Goal: Task Accomplishment & Management: Manage account settings

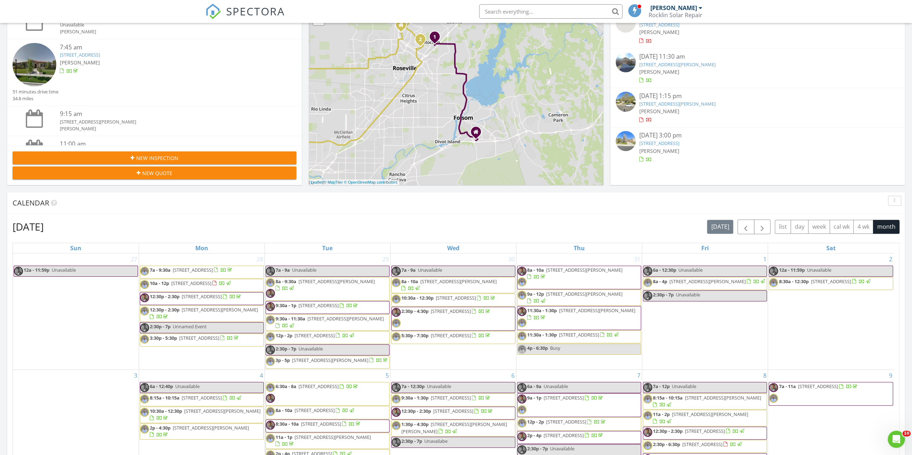
scroll to position [215, 0]
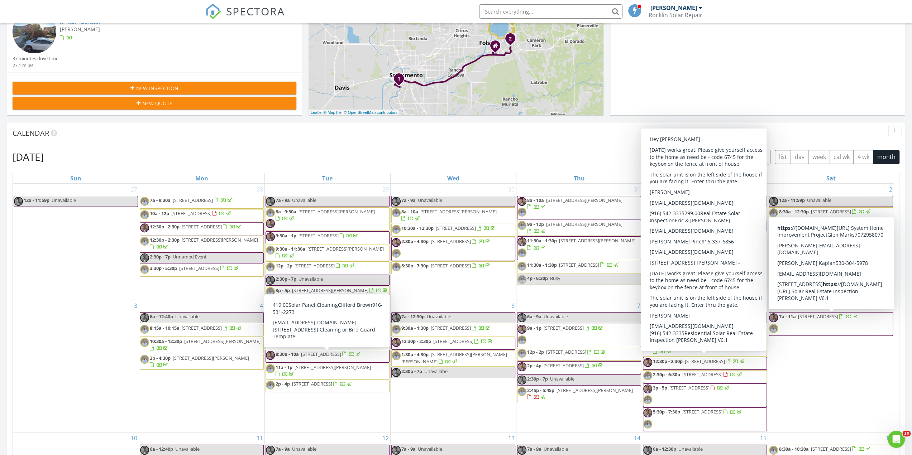
scroll to position [77, 0]
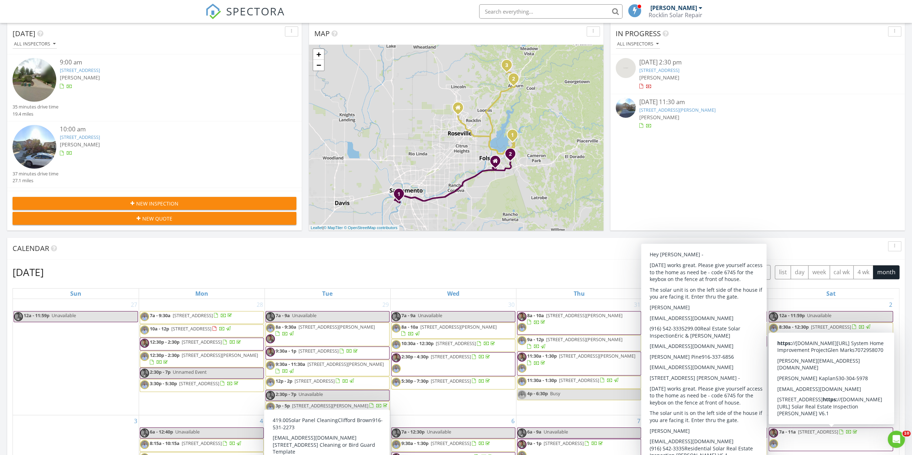
click at [172, 202] on span "New Inspection" at bounding box center [157, 204] width 42 height 8
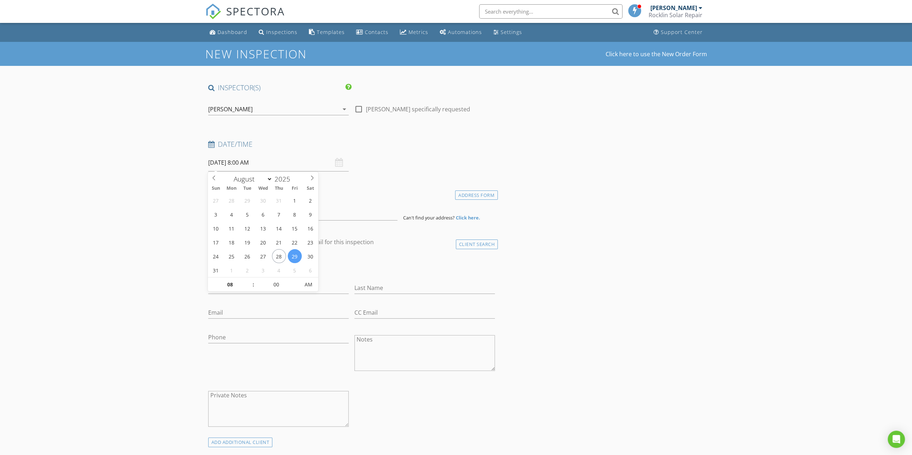
click at [240, 159] on input "08/29/2025 8:00 AM" at bounding box center [278, 163] width 140 height 18
select select "8"
type input "09/03/2025 8:00 AM"
type input "09"
type input "09/03/2025 9:00 AM"
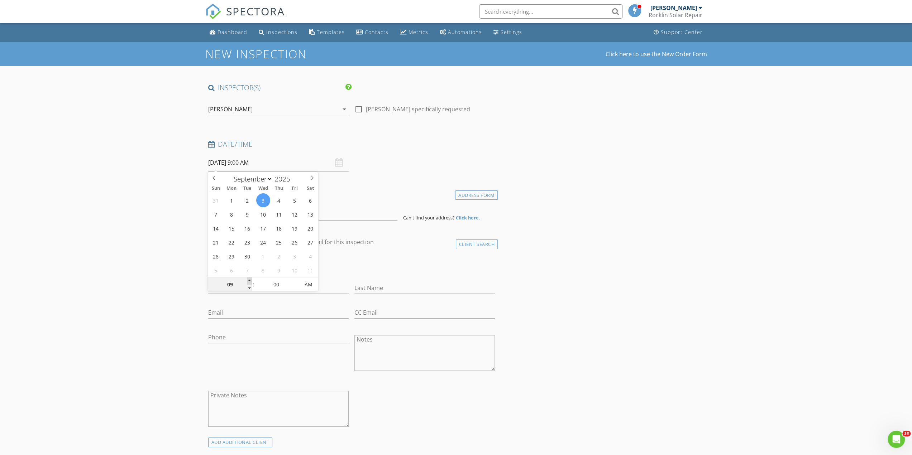
click at [249, 282] on span at bounding box center [249, 281] width 5 height 7
type input "10"
type input "09/03/2025 10:00 AM"
click at [249, 282] on span at bounding box center [249, 281] width 5 height 7
type input "11"
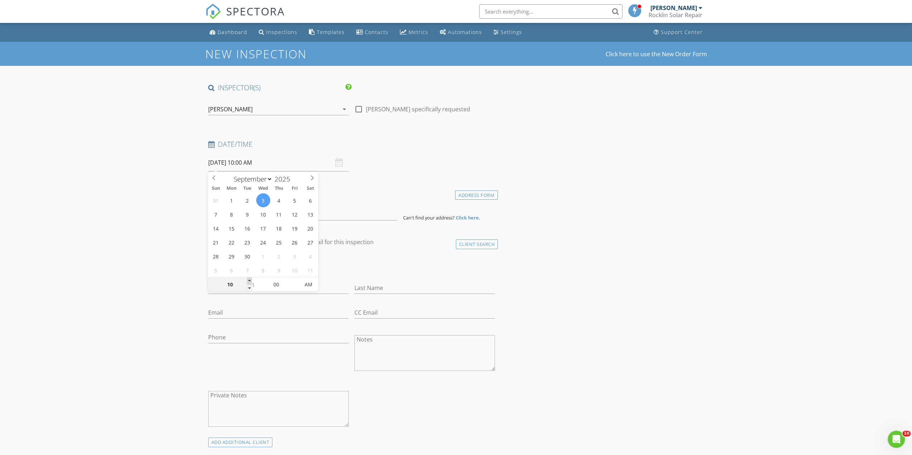
type input "09/03/2025 11:00 AM"
click at [249, 282] on span at bounding box center [249, 281] width 5 height 7
type input "12"
type input "09/03/2025 12:00 PM"
click at [249, 282] on span at bounding box center [249, 281] width 5 height 7
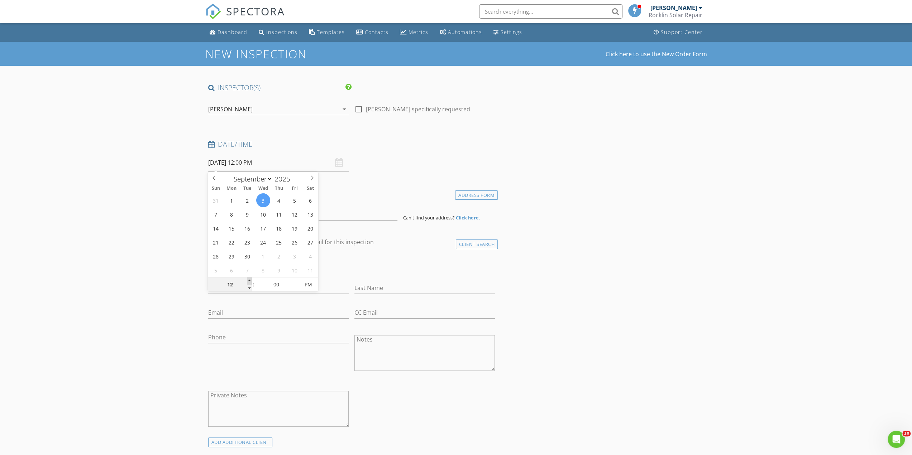
type input "01"
type input "09/03/2025 1:00 PM"
click at [249, 282] on span at bounding box center [249, 281] width 5 height 7
type input "02"
type input "09/03/2025 2:00 PM"
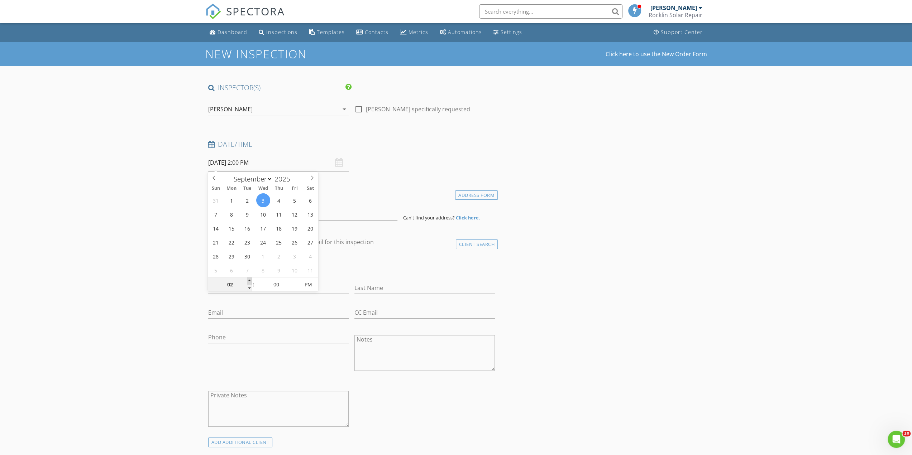
click at [249, 282] on span at bounding box center [249, 281] width 5 height 7
type input "03"
type input "09/03/2025 3:00 PM"
click at [249, 282] on span at bounding box center [249, 281] width 5 height 7
type input "04"
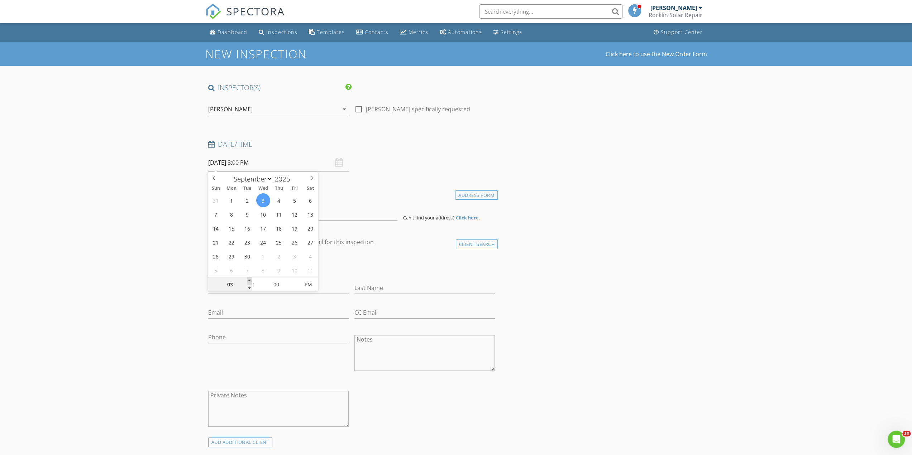
type input "09/03/2025 4:00 PM"
click at [249, 282] on span at bounding box center [249, 281] width 5 height 7
type input "05"
type input "09/03/2025 4:05 PM"
click at [298, 281] on span at bounding box center [295, 281] width 5 height 7
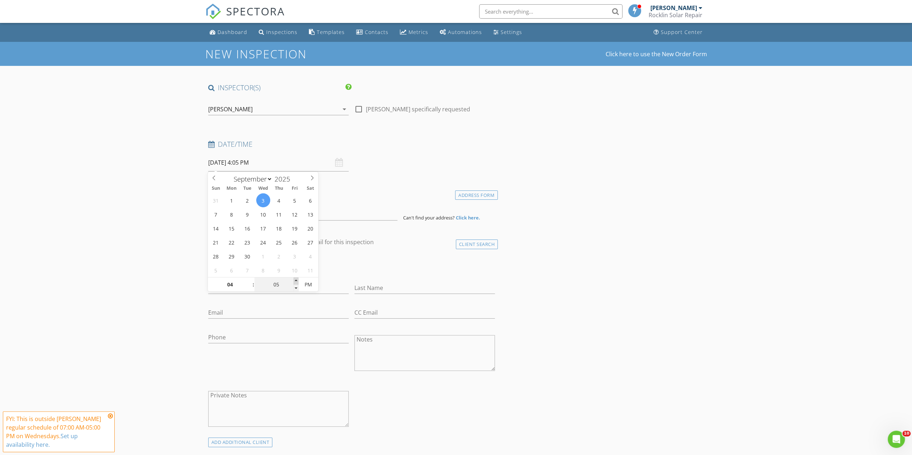
type input "10"
type input "09/03/2025 4:10 PM"
click at [298, 281] on span at bounding box center [295, 281] width 5 height 7
type input "15"
type input "09/03/2025 4:15 PM"
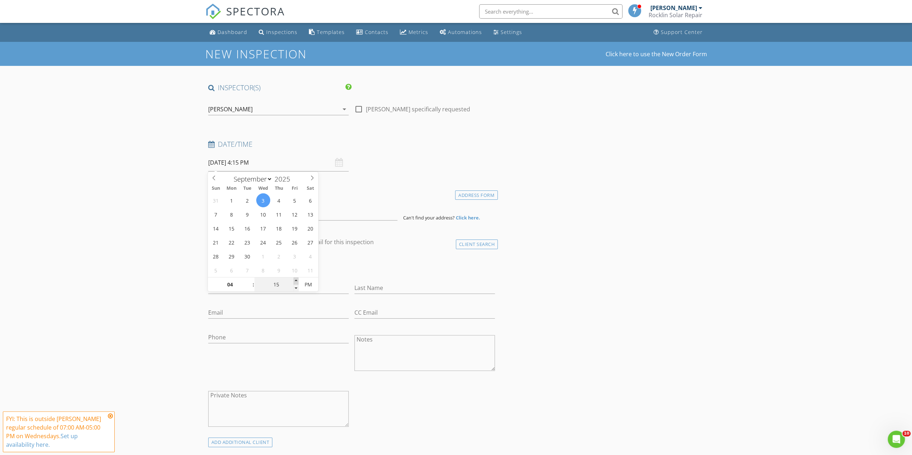
click at [298, 281] on span at bounding box center [295, 281] width 5 height 7
click at [236, 214] on input at bounding box center [302, 212] width 189 height 18
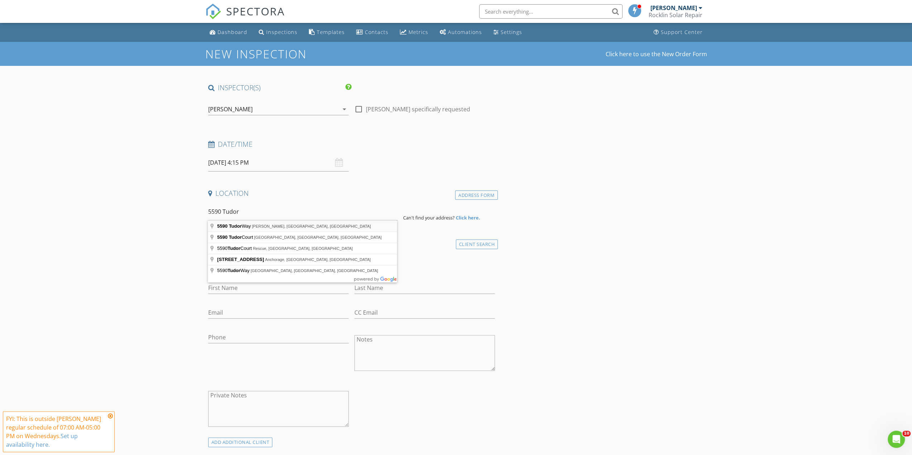
type input "5590 Tudor Way, Loomis, CA, USA"
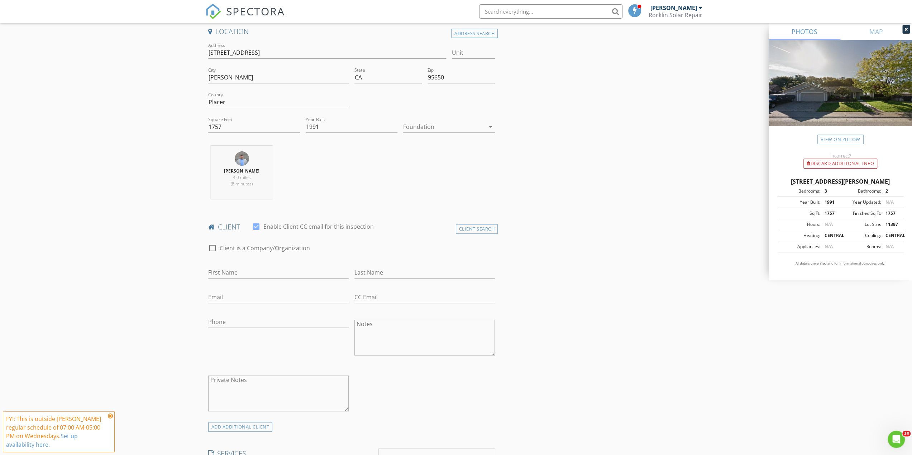
scroll to position [179, 0]
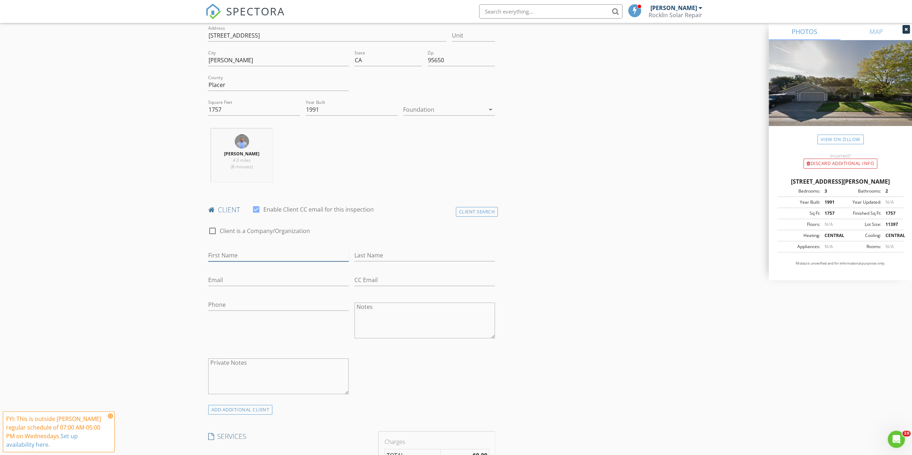
click at [243, 255] on input "First Name" at bounding box center [278, 256] width 140 height 12
type input "Bill"
click at [381, 250] on input "Last Name" at bounding box center [424, 256] width 140 height 12
type input "Spain"
click at [228, 282] on input "Email" at bounding box center [278, 280] width 140 height 12
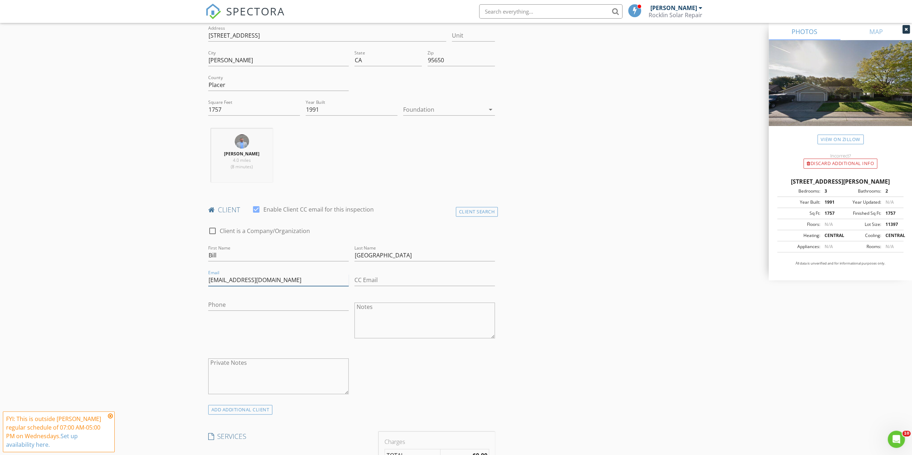
type input "williamcspain@yahoo.com"
click at [226, 303] on input "Phone" at bounding box center [278, 305] width 140 height 12
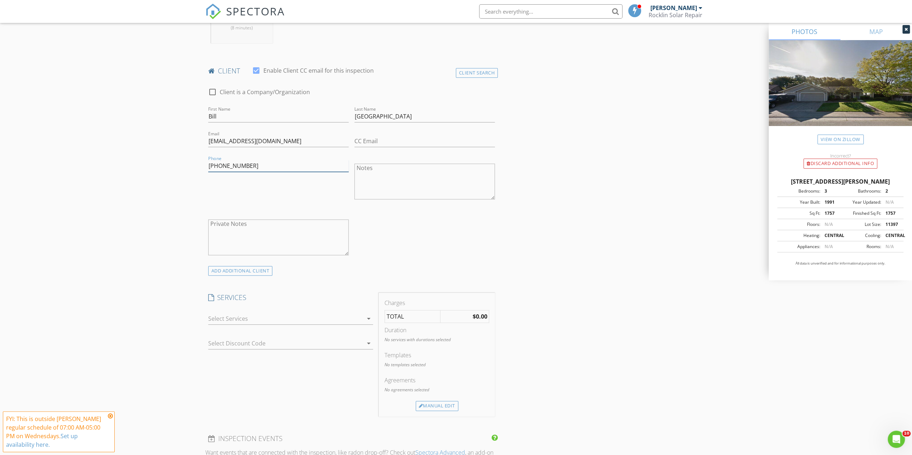
scroll to position [322, 0]
type input "916-532-4190"
click at [240, 314] on div at bounding box center [285, 314] width 155 height 11
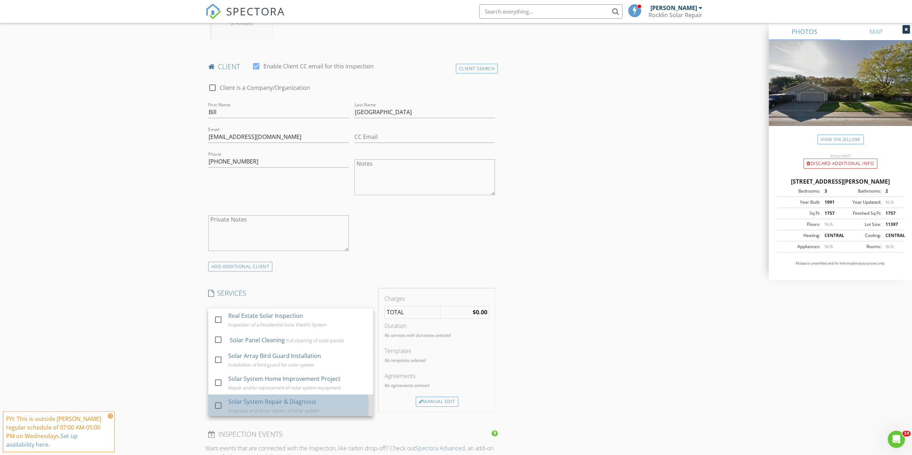
click at [252, 398] on div "Solar System Repair & Diagnosis" at bounding box center [272, 402] width 88 height 9
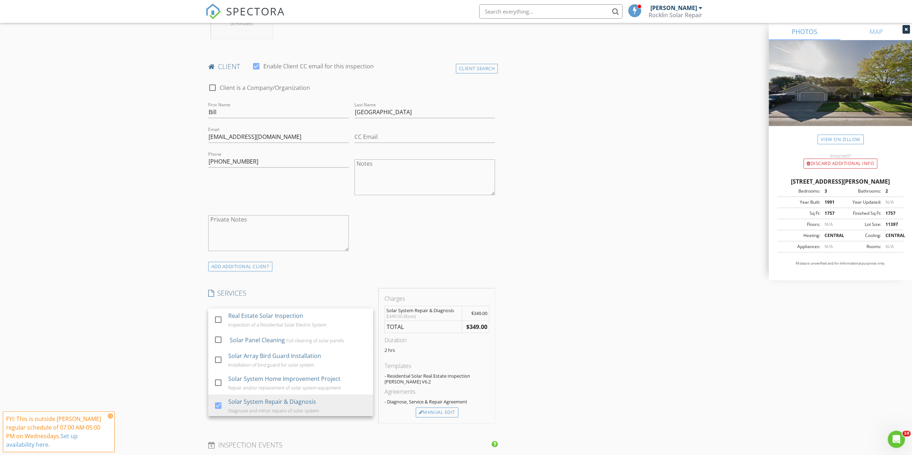
click at [528, 297] on div "INSPECTOR(S) check_box Erin Clark PRIMARY check_box_outline_blank Steve LeBlanc…" at bounding box center [456, 391] width 502 height 1260
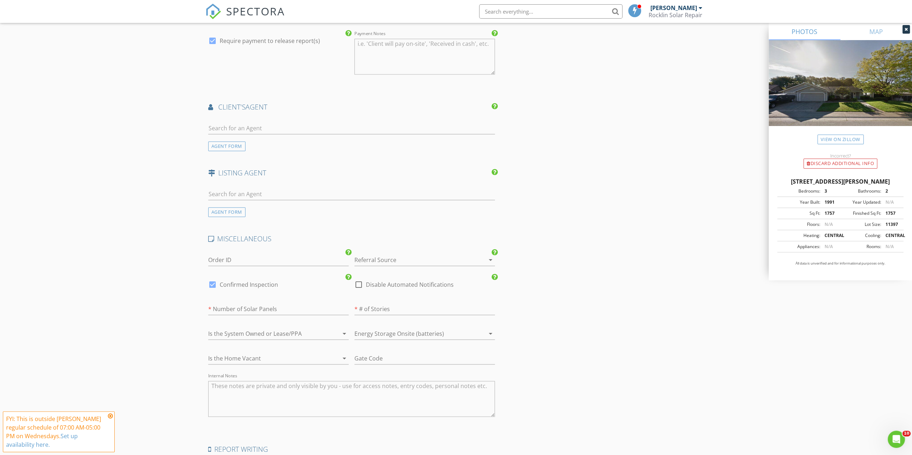
scroll to position [824, 0]
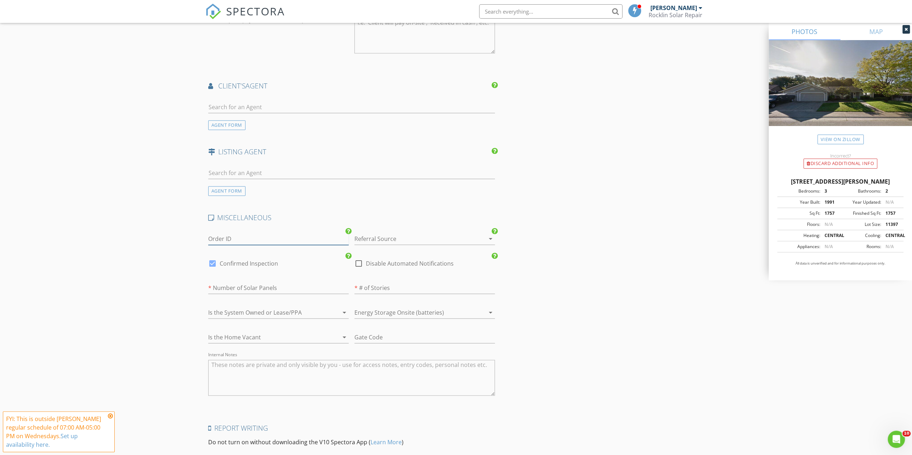
click at [239, 235] on input "Order ID" at bounding box center [278, 239] width 140 height 12
type input "Repair"
click at [396, 233] on div at bounding box center [414, 238] width 120 height 11
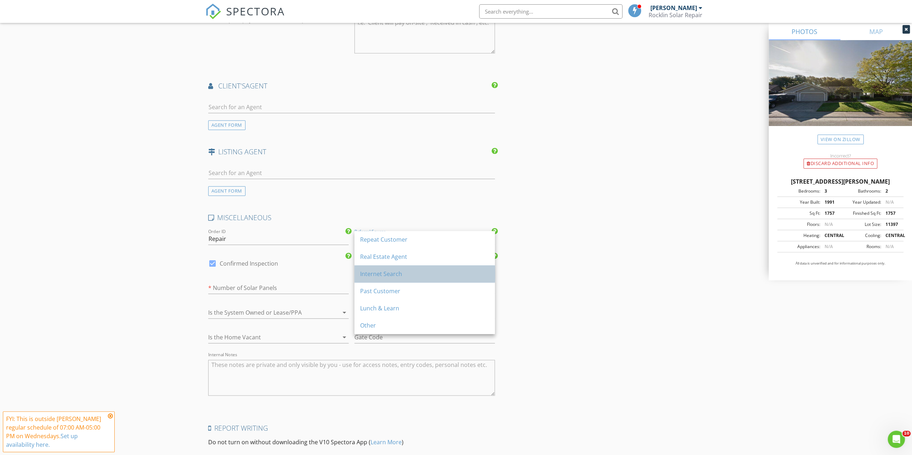
click at [399, 279] on div "Internet Search" at bounding box center [424, 273] width 129 height 17
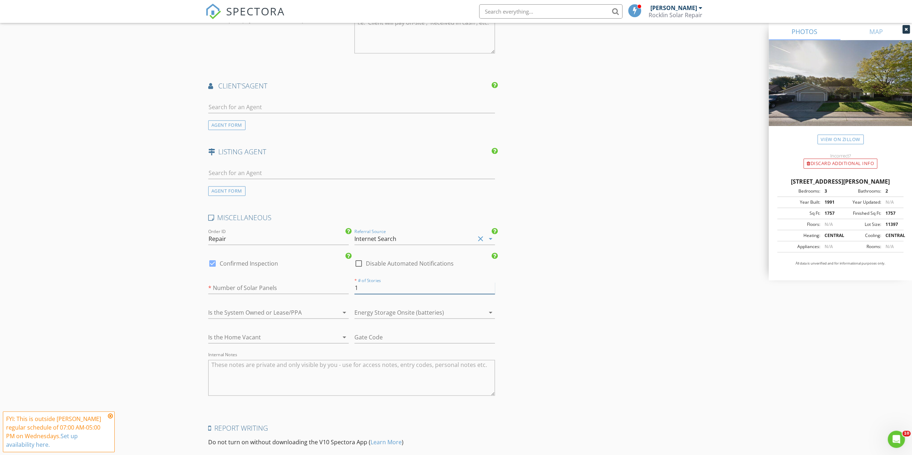
type input "1"
click at [491, 283] on input "1" at bounding box center [424, 288] width 140 height 12
click at [444, 308] on div at bounding box center [414, 312] width 120 height 11
click at [414, 322] on div "No" at bounding box center [424, 330] width 129 height 17
click at [332, 333] on div at bounding box center [334, 337] width 9 height 9
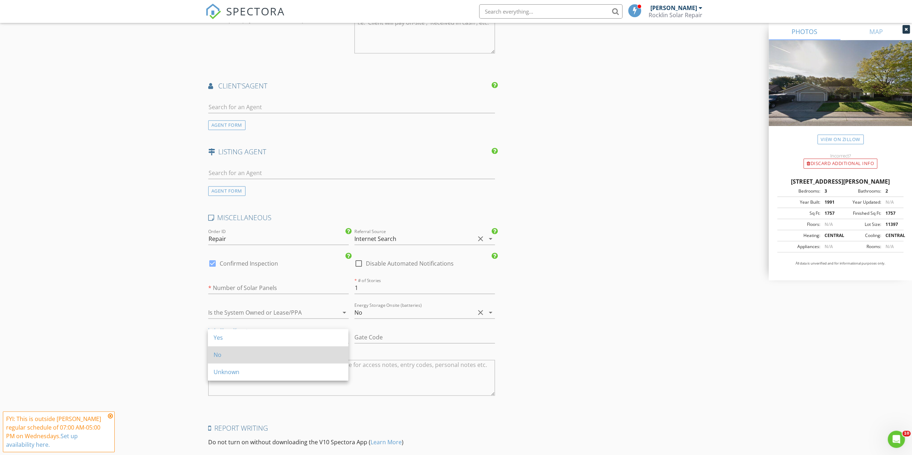
click at [273, 356] on div "No" at bounding box center [278, 355] width 129 height 9
click at [292, 310] on div at bounding box center [268, 312] width 120 height 11
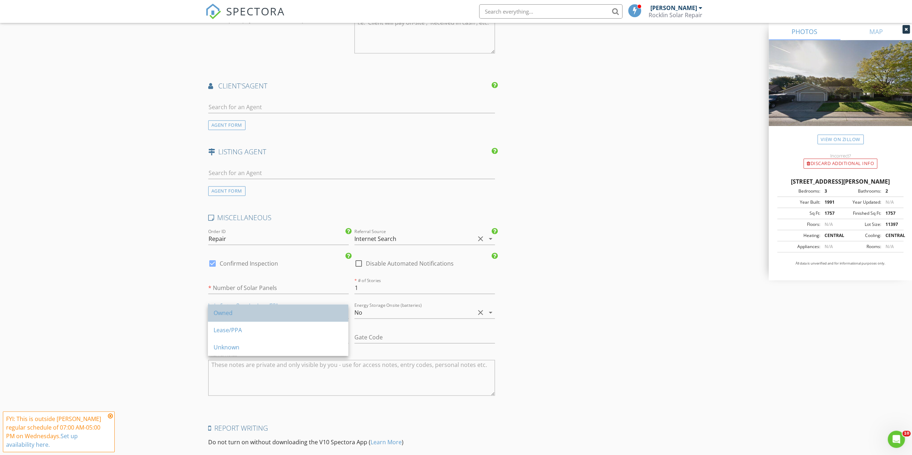
click at [257, 313] on div "Owned" at bounding box center [278, 313] width 129 height 9
click at [852, 139] on link "View on Zillow" at bounding box center [840, 140] width 46 height 10
click at [232, 283] on input "number" at bounding box center [278, 288] width 140 height 12
type input "1"
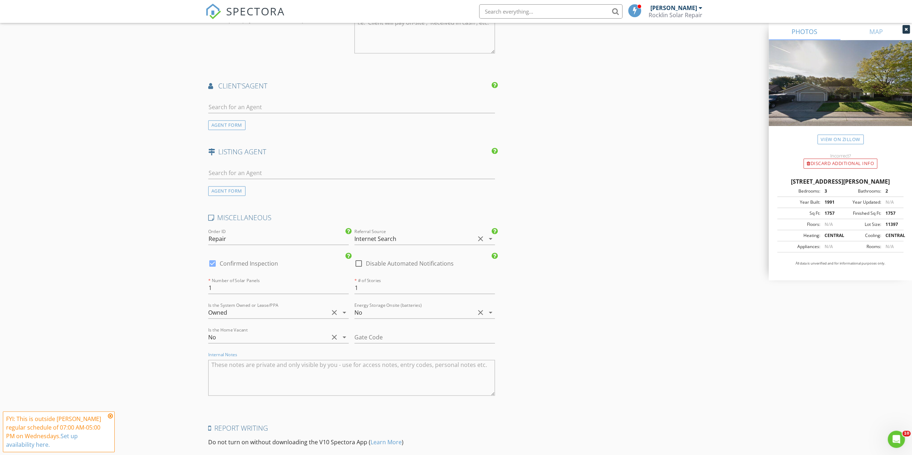
click at [279, 365] on textarea "Internal Notes" at bounding box center [351, 378] width 287 height 36
type textarea "Solaredge inverter is stuck in the restart loop."
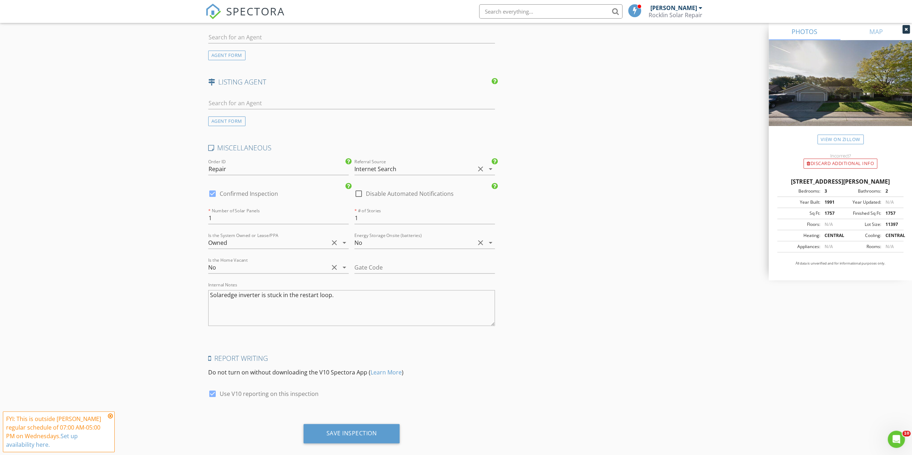
scroll to position [902, 0]
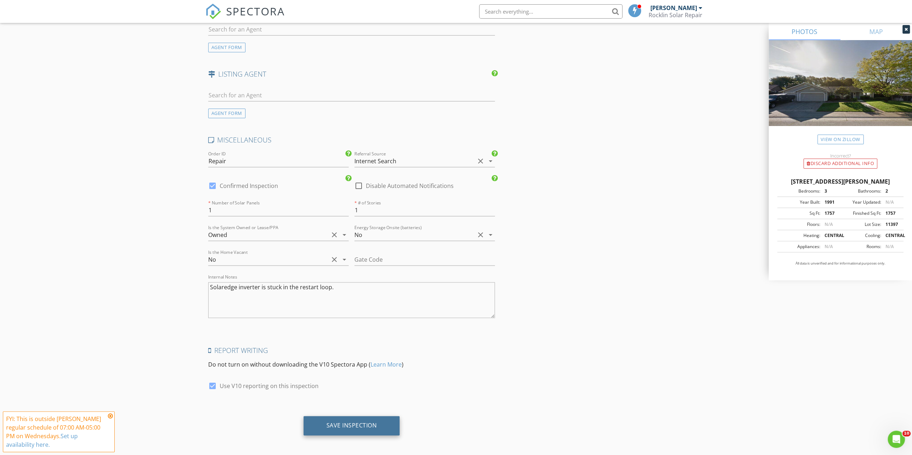
click at [360, 422] on div "Save Inspection" at bounding box center [351, 425] width 51 height 7
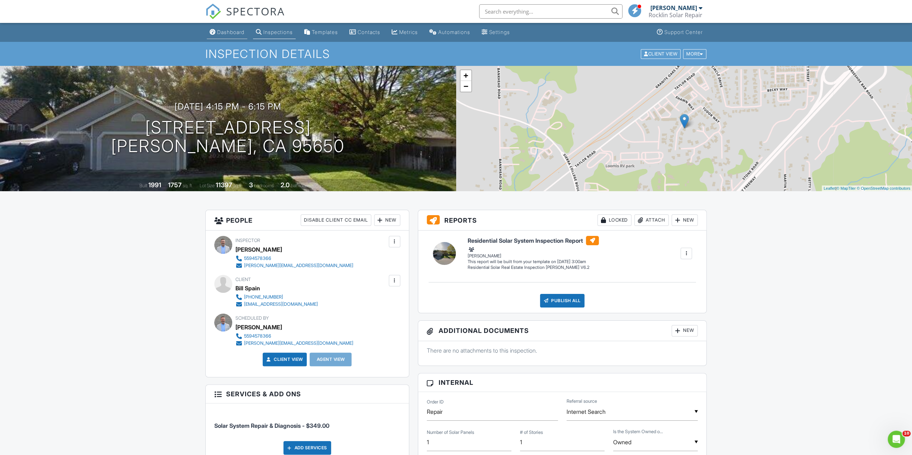
click at [216, 33] on link "Dashboard" at bounding box center [227, 32] width 40 height 13
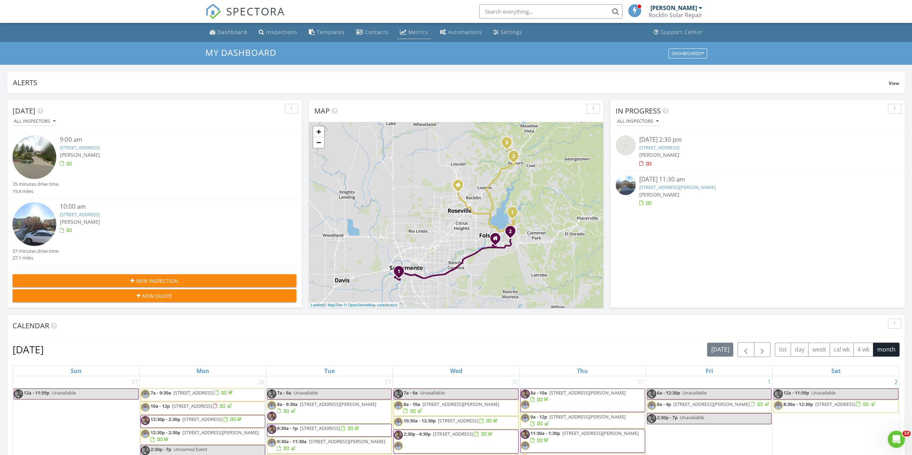
click at [408, 33] on div "Metrics" at bounding box center [418, 32] width 20 height 7
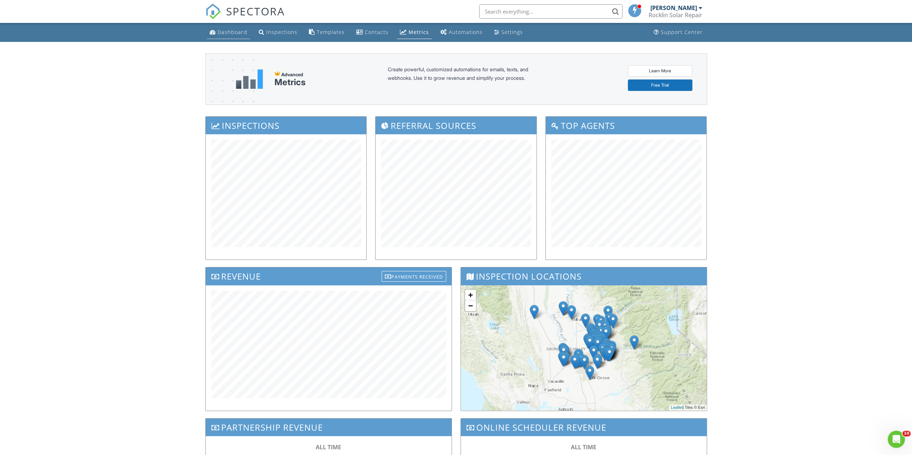
click at [238, 30] on div "Dashboard" at bounding box center [232, 32] width 30 height 7
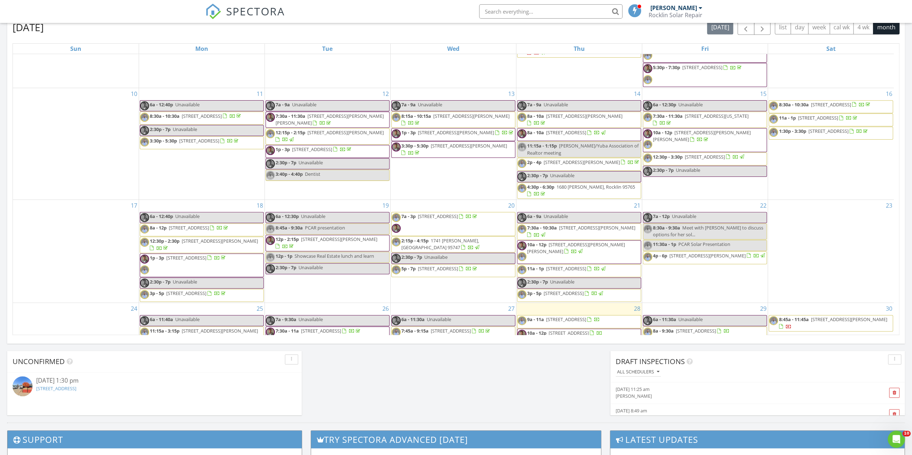
scroll to position [398, 0]
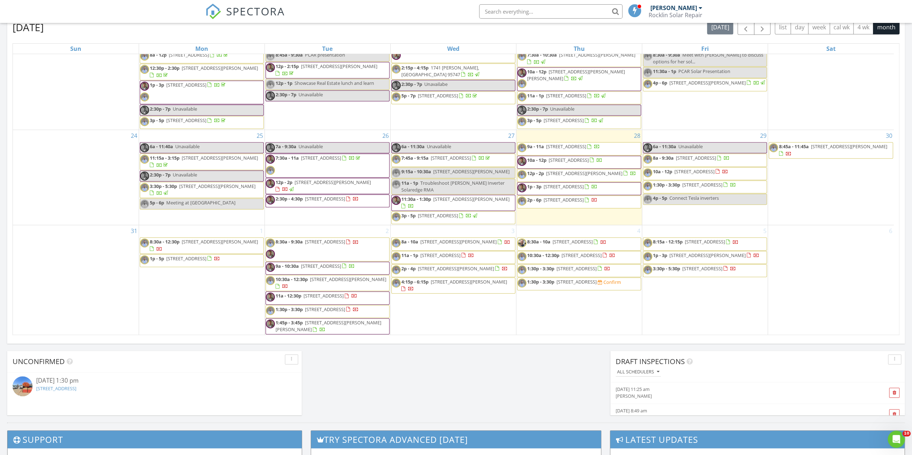
click at [909, 107] on div "[DATE] All Inspectors 9:00 am [STREET_ADDRESS] [PERSON_NAME] 35 minutes drive t…" at bounding box center [456, 97] width 912 height 652
click at [425, 9] on div "SPECTORA [PERSON_NAME] Rocklin Solar Repair Role: Inspector Change Role Dashboa…" at bounding box center [456, 11] width 502 height 23
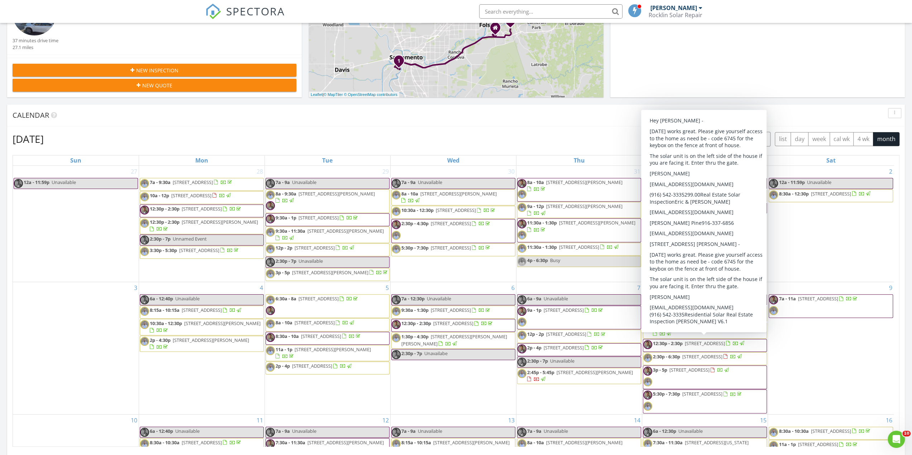
scroll to position [179, 0]
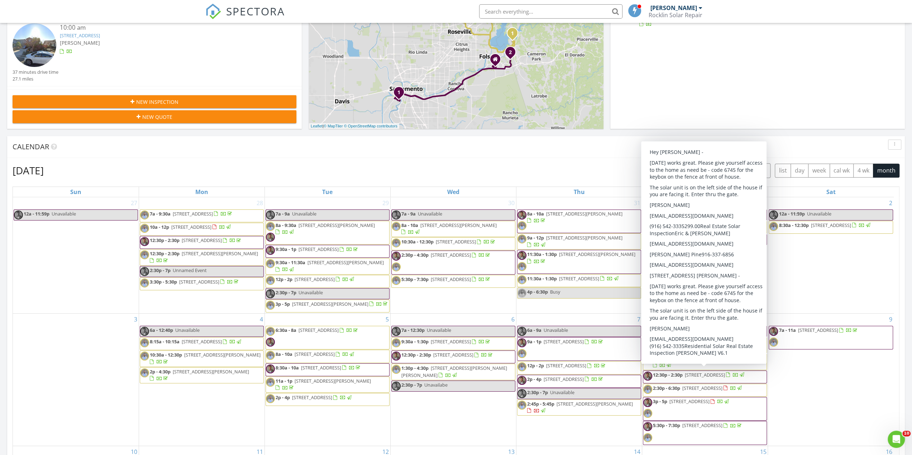
click at [616, 143] on div "Calendar" at bounding box center [451, 147] width 876 height 11
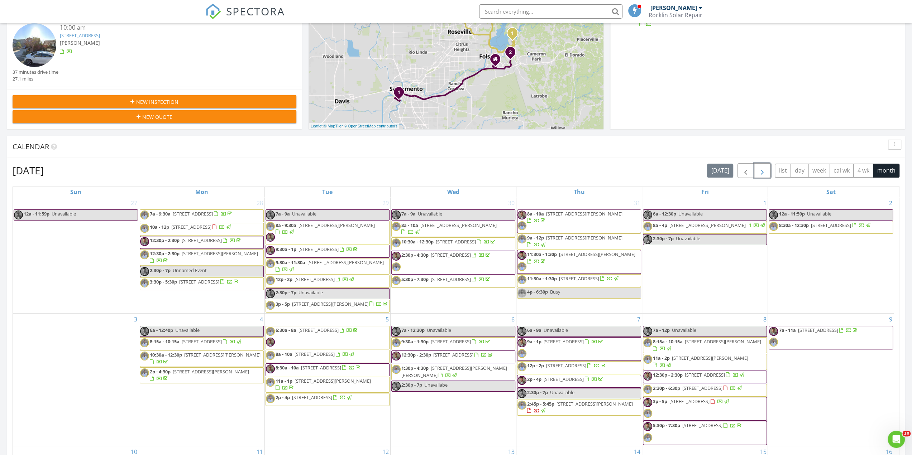
click at [764, 167] on span "button" at bounding box center [762, 171] width 9 height 9
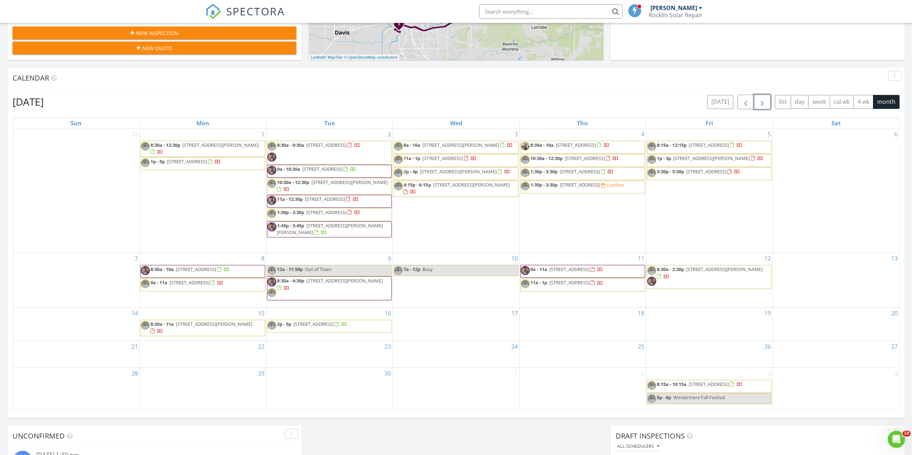
scroll to position [251, 0]
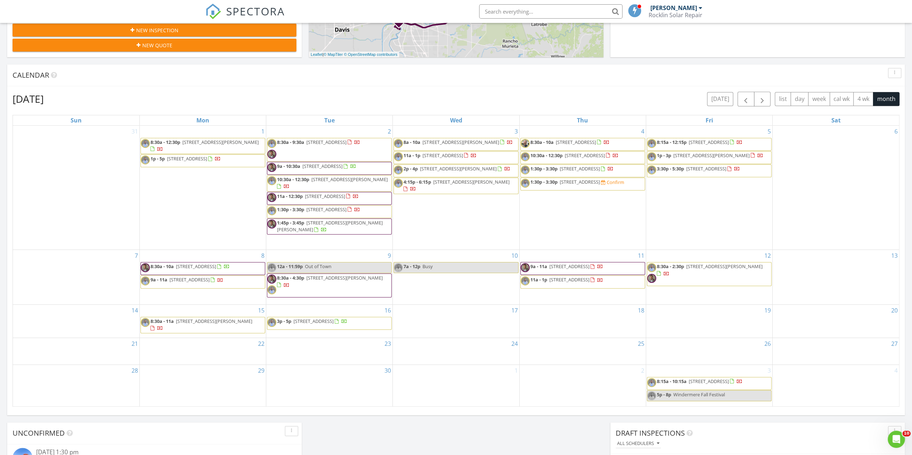
click at [302, 76] on div "Calendar" at bounding box center [451, 75] width 876 height 11
click at [291, 78] on div "Calendar" at bounding box center [451, 75] width 876 height 11
click at [529, 9] on input "text" at bounding box center [550, 11] width 143 height 14
type input "andrew tipp"
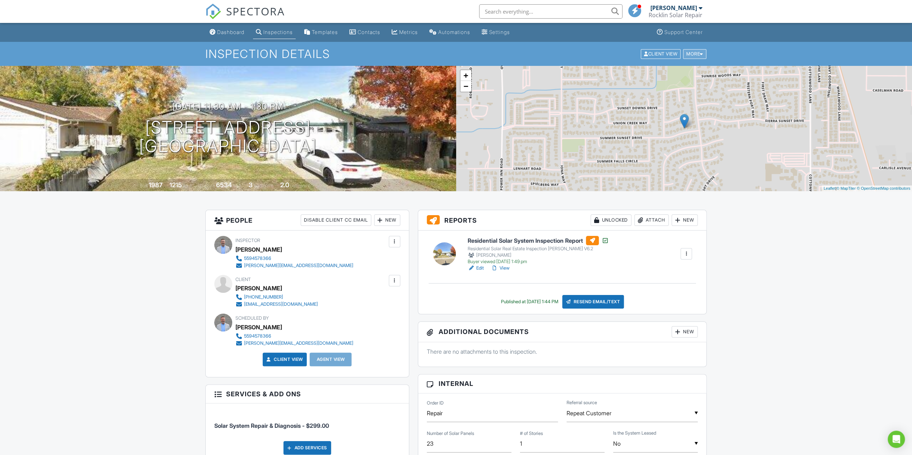
click at [692, 53] on div "More" at bounding box center [694, 54] width 23 height 10
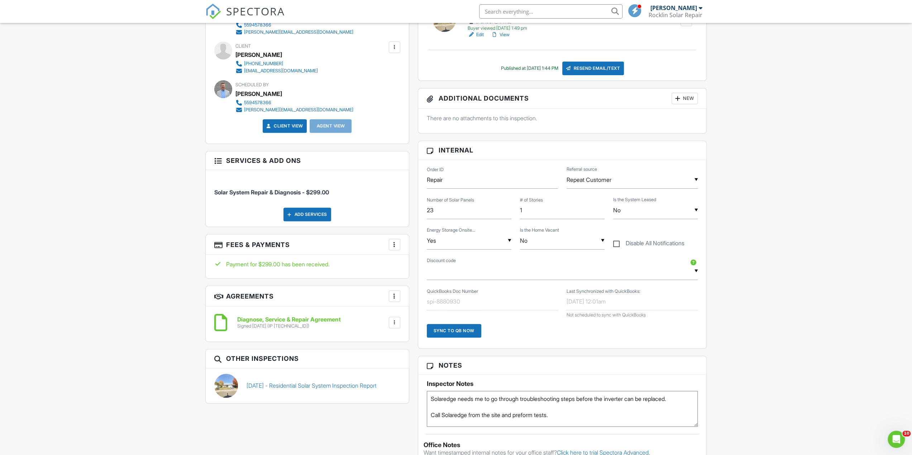
scroll to position [287, 0]
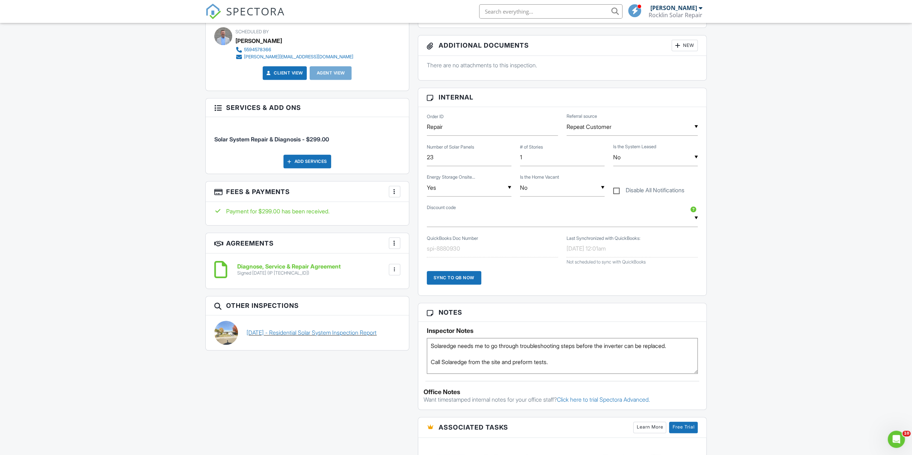
click at [295, 329] on link "06/06/2025 - Residential Solar System Inspection Report" at bounding box center [311, 333] width 130 height 8
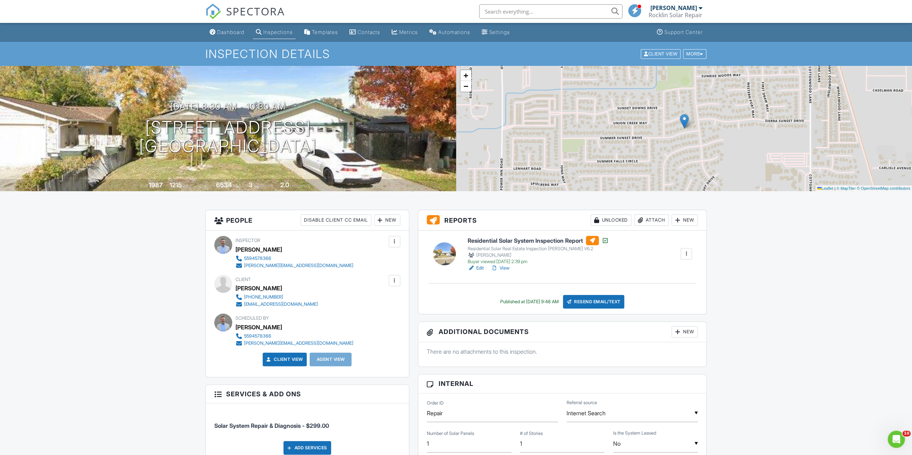
click at [686, 253] on div at bounding box center [686, 253] width 7 height 7
click at [660, 338] on link "RRB Log" at bounding box center [660, 339] width 58 height 8
click at [694, 53] on div "More" at bounding box center [694, 54] width 23 height 10
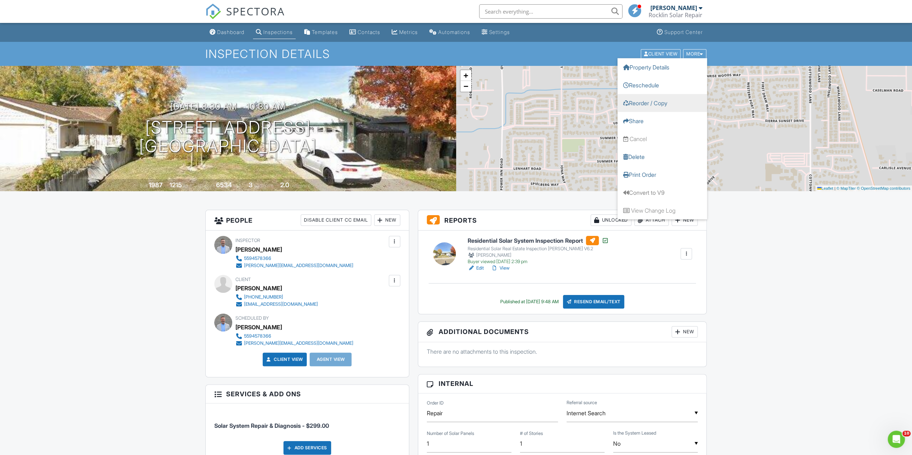
click at [661, 101] on link "Reorder / Copy" at bounding box center [662, 103] width 90 height 18
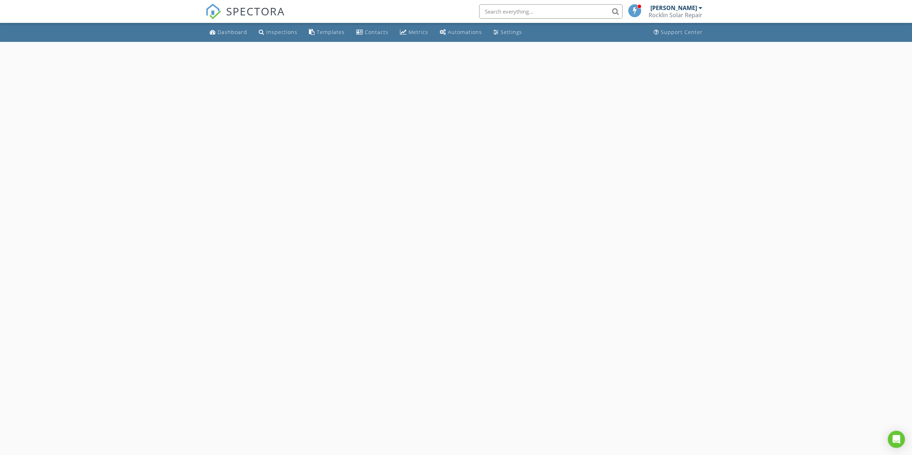
select select "7"
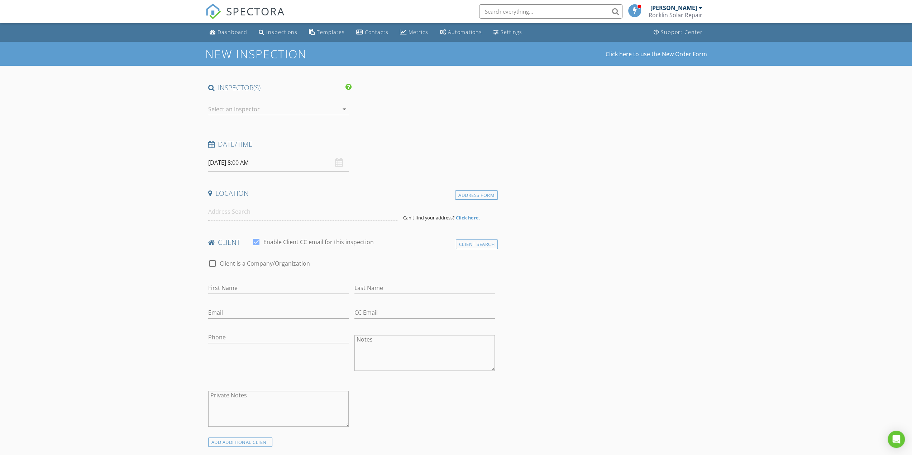
type input "[PERSON_NAME]"
type input "[EMAIL_ADDRESS][DOMAIN_NAME]"
type input "[PHONE_NUMBER]"
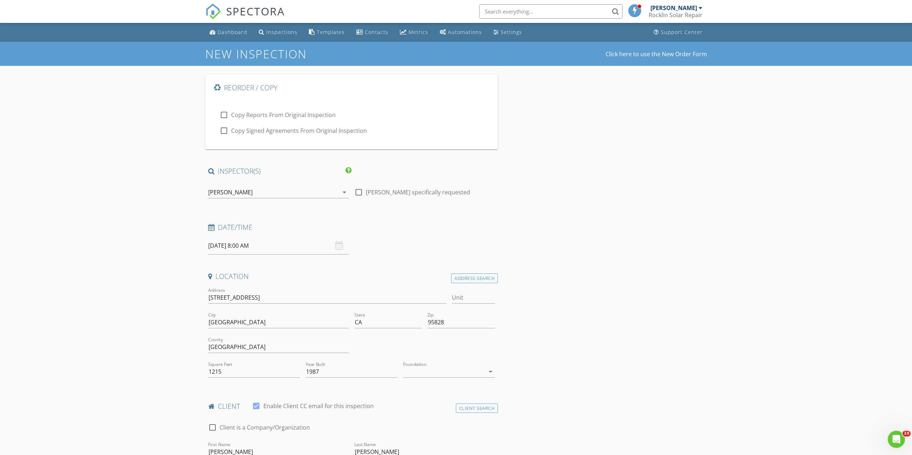
type input "1"
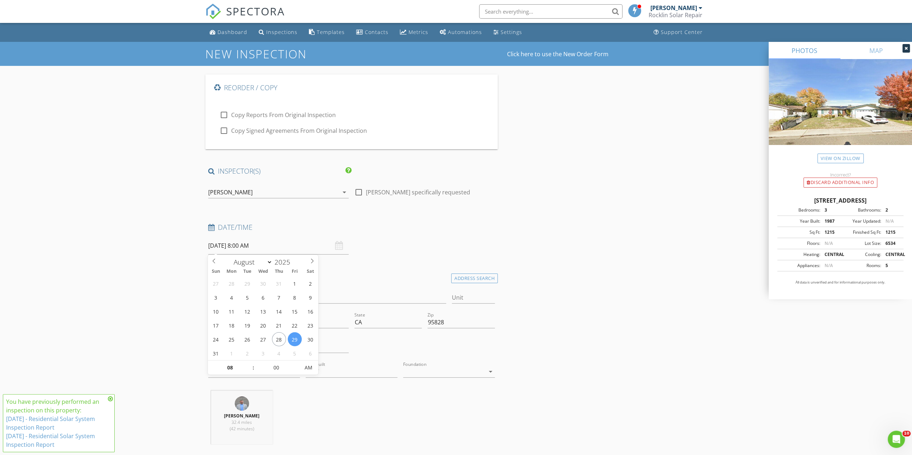
click at [233, 248] on input "08/29/2025 8:00 AM" at bounding box center [278, 246] width 140 height 18
select select "8"
click at [309, 262] on span at bounding box center [312, 260] width 12 height 10
type input "09/15/2025 8:00 AM"
type input "09"
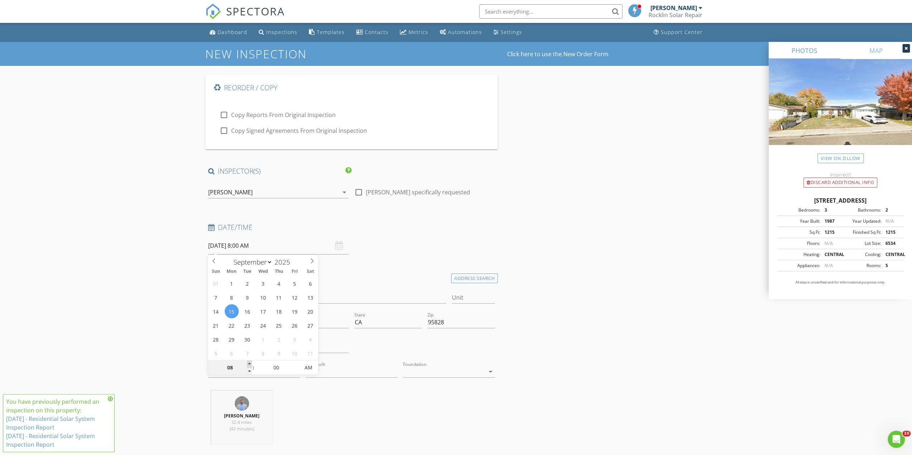
type input "09/15/2025 9:00 AM"
click at [249, 364] on span at bounding box center [249, 364] width 5 height 7
type input "10"
type input "09/15/2025 10:00 AM"
click at [249, 364] on span at bounding box center [249, 364] width 5 height 7
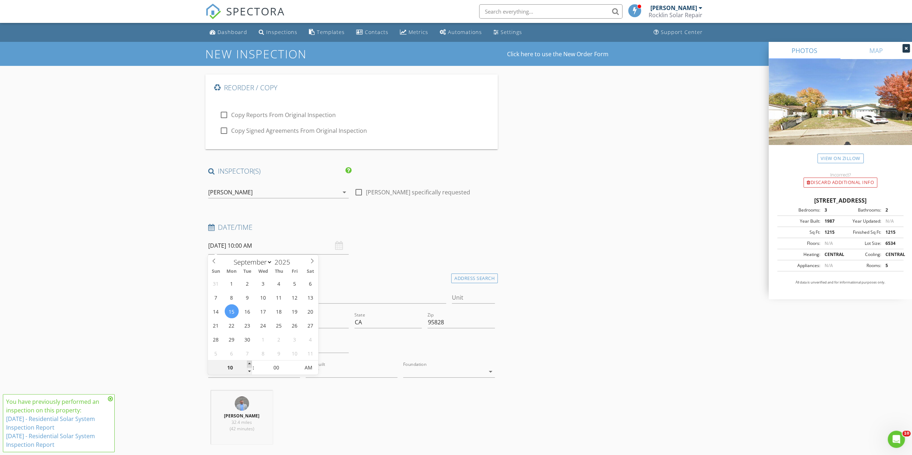
type input "11"
type input "09/15/2025 11:00 AM"
click at [249, 364] on span at bounding box center [249, 364] width 5 height 7
type input "05"
type input "09/15/2025 11:05 AM"
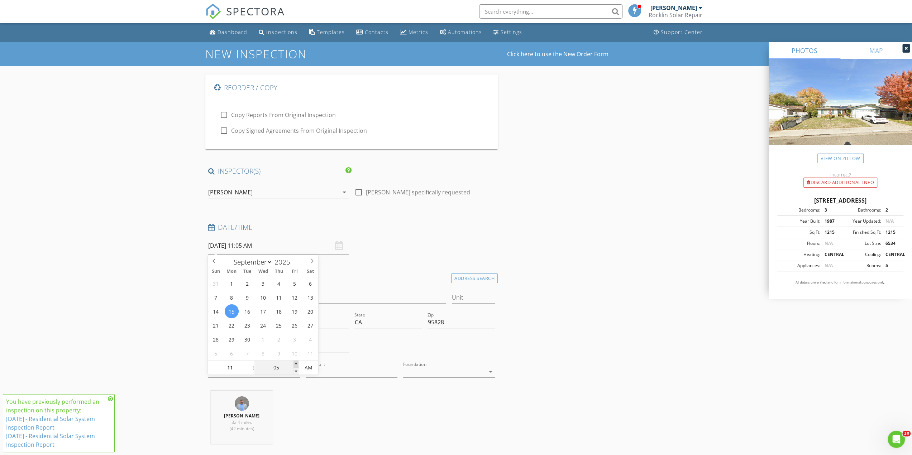
click at [297, 363] on span at bounding box center [295, 364] width 5 height 7
type input "10"
type input "09/15/2025 11:10 AM"
click at [297, 363] on span at bounding box center [295, 364] width 5 height 7
type input "15"
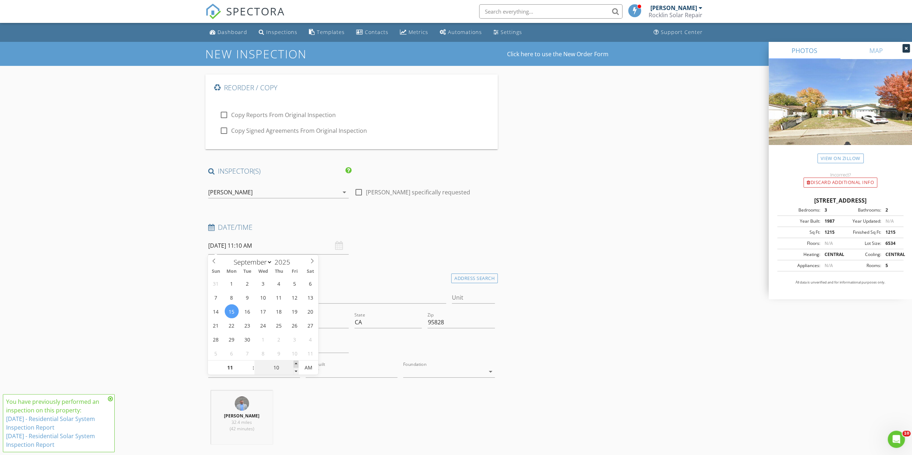
type input "09/15/2025 11:15 AM"
click at [297, 363] on span at bounding box center [295, 364] width 5 height 7
type input "20"
type input "09/15/2025 11:20 AM"
click at [297, 363] on span at bounding box center [295, 364] width 5 height 7
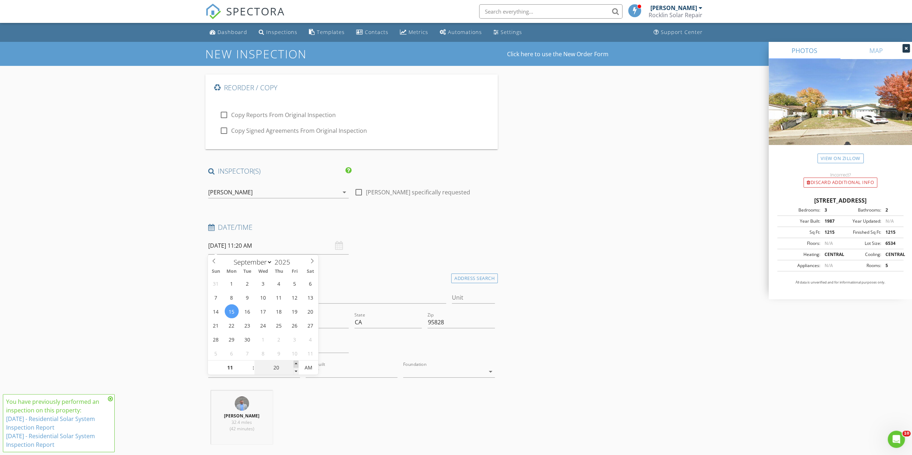
type input "25"
type input "09/15/2025 11:25 AM"
click at [297, 363] on span at bounding box center [295, 364] width 5 height 7
type input "30"
type input "09/15/2025 11:30 AM"
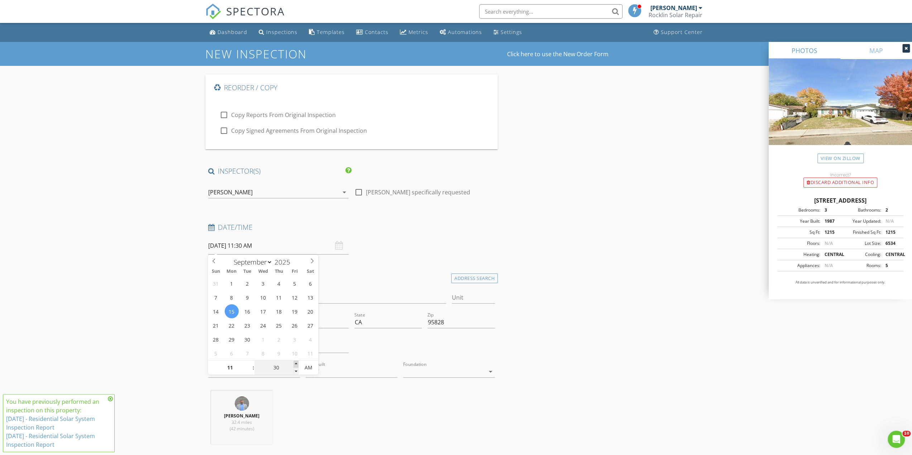
click at [297, 363] on span at bounding box center [295, 364] width 5 height 7
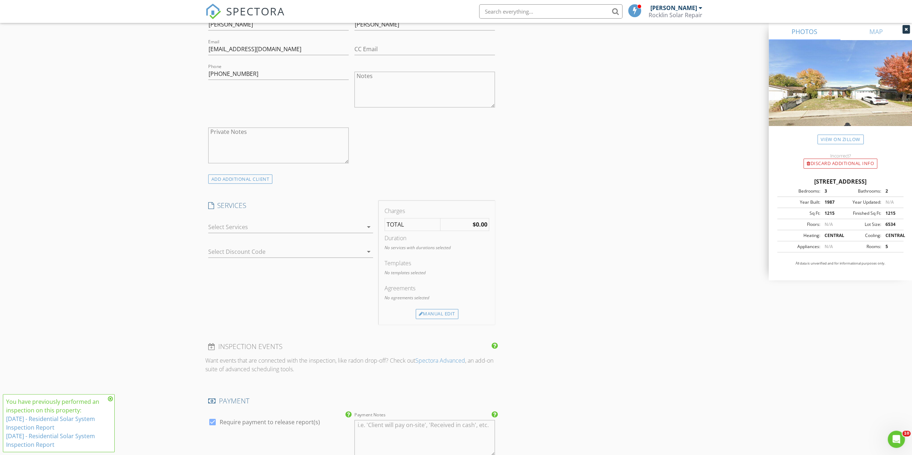
scroll to position [537, 0]
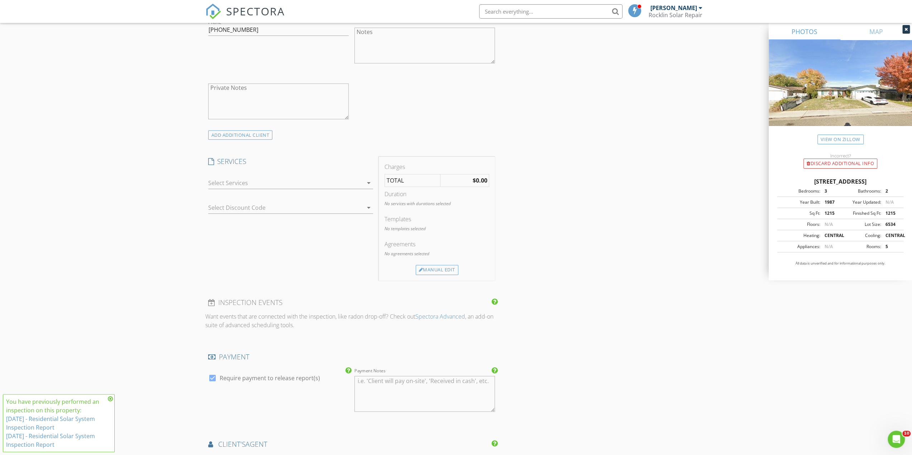
click at [276, 180] on div at bounding box center [285, 182] width 155 height 11
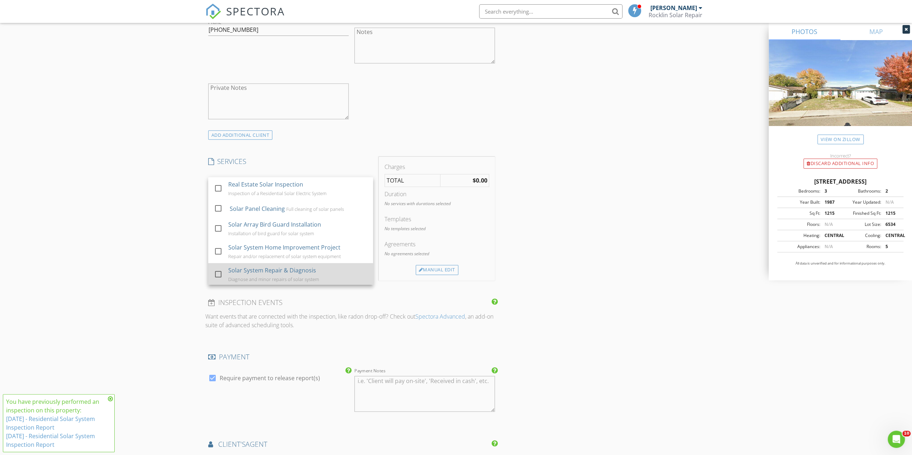
click at [280, 272] on div "Solar System Repair & Diagnosis" at bounding box center [272, 270] width 88 height 9
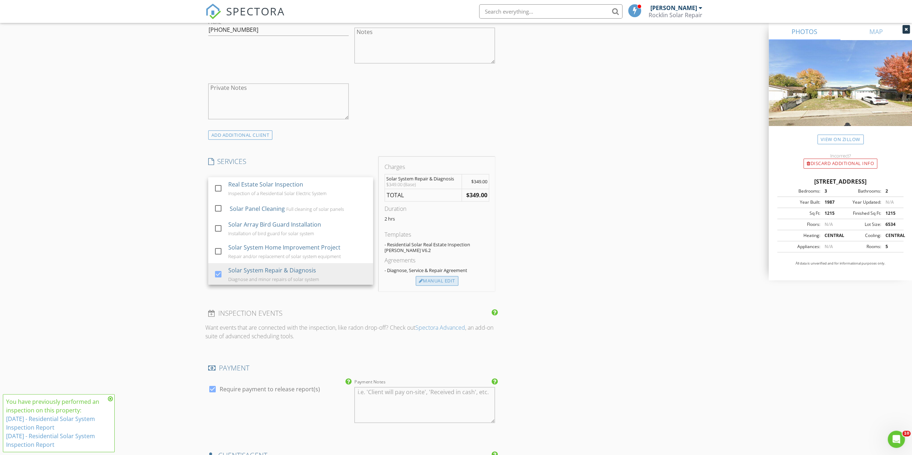
click at [444, 277] on div "Manual Edit" at bounding box center [437, 281] width 43 height 10
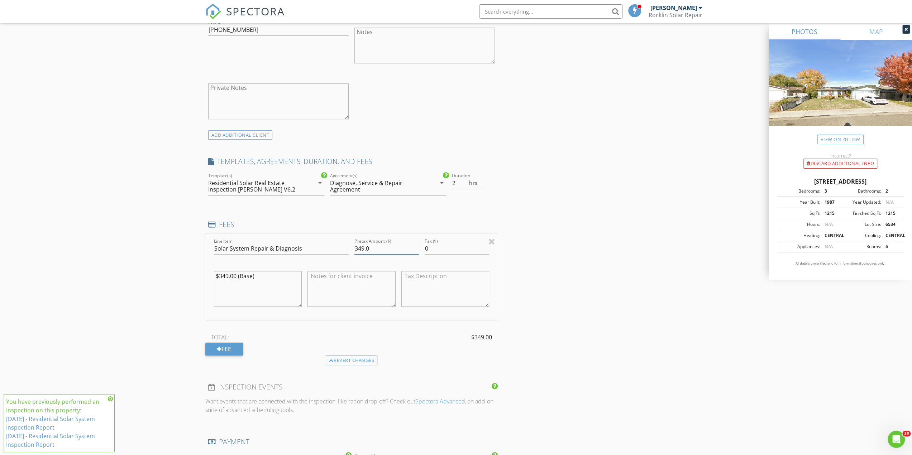
click at [364, 245] on input "349.0" at bounding box center [386, 249] width 64 height 12
type input "875.0"
click at [550, 231] on div "Reorder / Copy check_box_outline_blank Copy Reports From Original Inspection ch…" at bounding box center [456, 249] width 502 height 1425
click at [530, 200] on div "Reorder / Copy check_box_outline_blank Copy Reports From Original Inspection ch…" at bounding box center [456, 249] width 502 height 1425
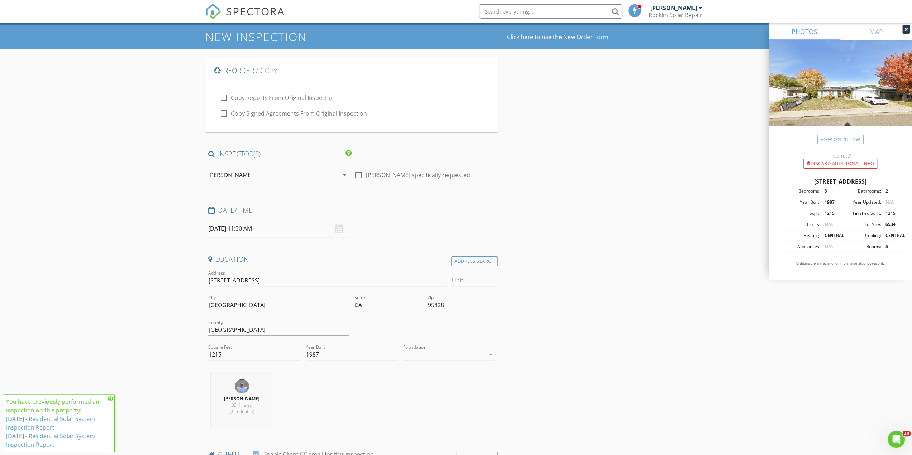
scroll to position [0, 0]
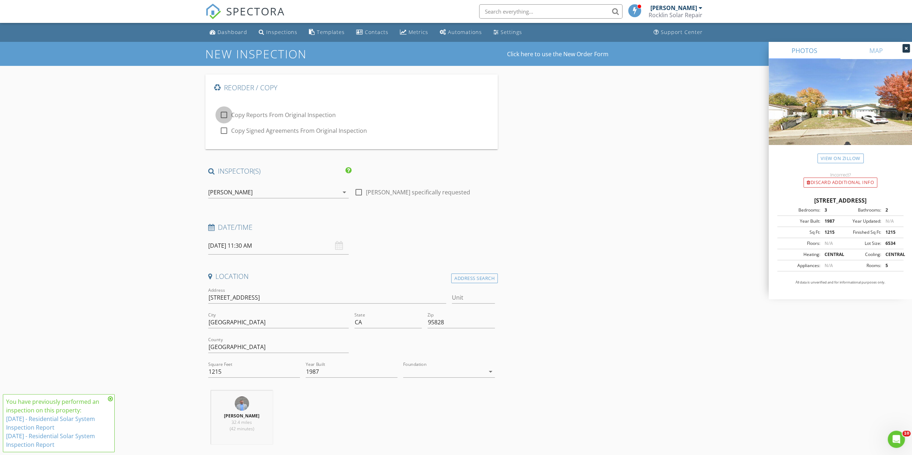
click at [222, 115] on div at bounding box center [224, 115] width 12 height 12
checkbox input "true"
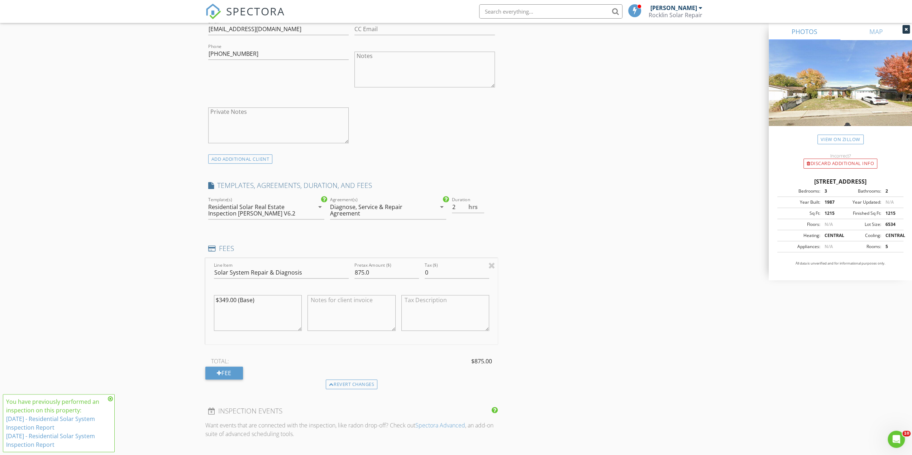
scroll to position [537, 0]
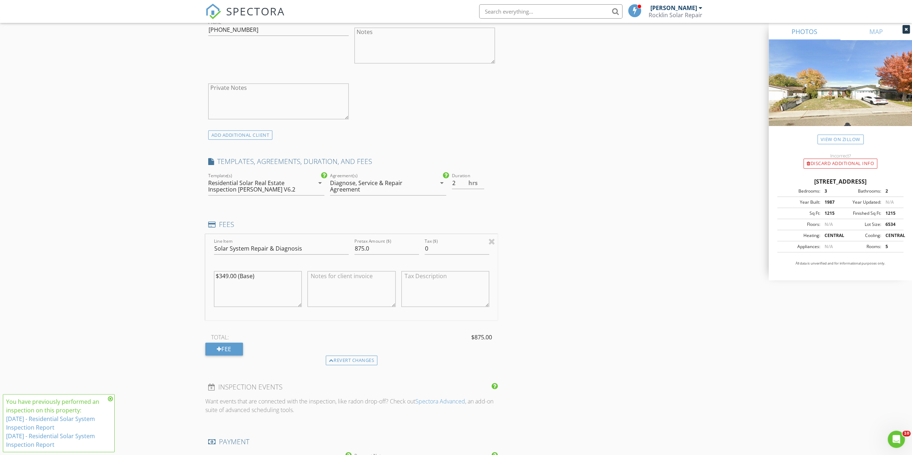
click at [293, 183] on div "Residential Solar Real Estate Inspection [PERSON_NAME] V6.2" at bounding box center [256, 186] width 96 height 13
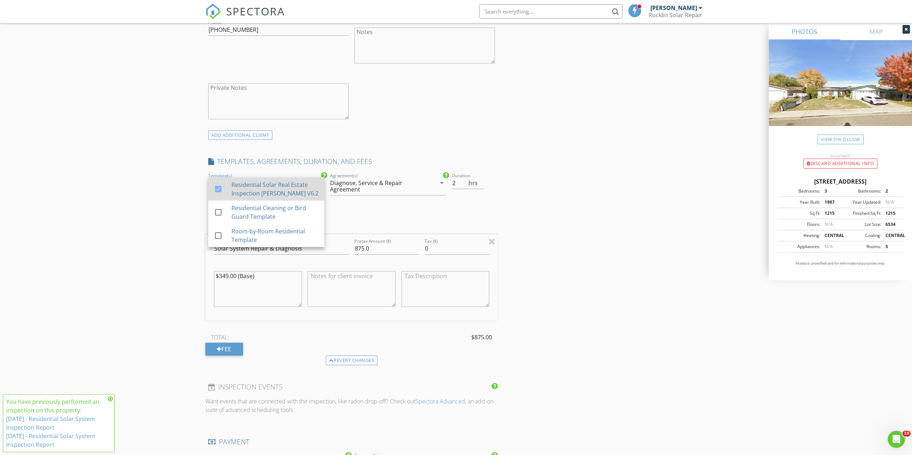
click at [255, 187] on div "Residential Solar Real Estate Inspection [PERSON_NAME] V6.2" at bounding box center [274, 188] width 87 height 17
click at [530, 188] on div "Reorder / Copy check_box Copy Reports From Original Inspection check_box_outlin…" at bounding box center [456, 249] width 502 height 1425
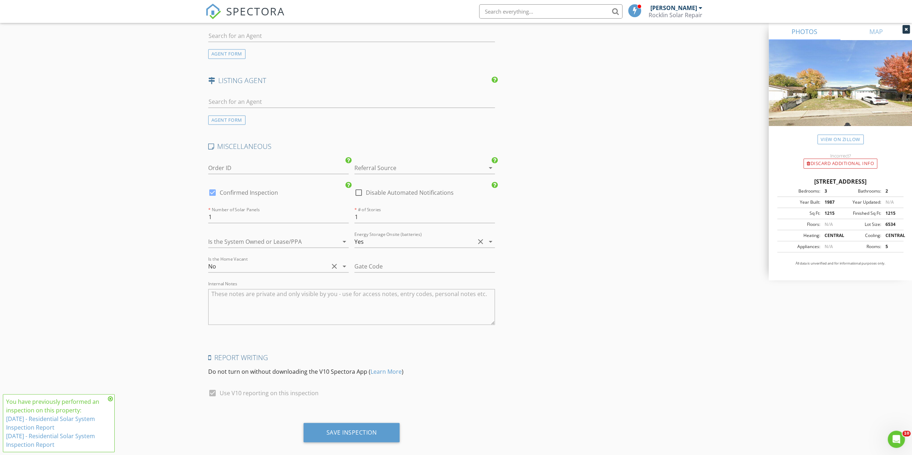
scroll to position [1059, 0]
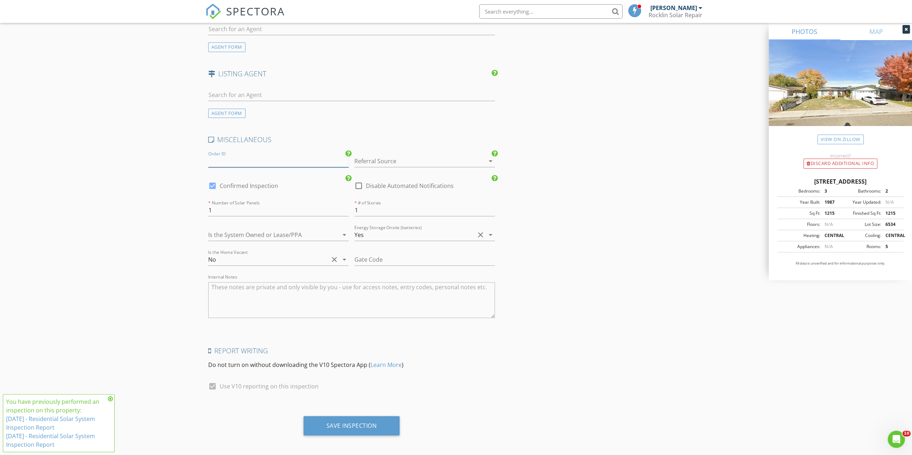
click at [260, 163] on input "Order ID" at bounding box center [278, 161] width 140 height 12
type input "Repair"
click at [421, 160] on div at bounding box center [414, 160] width 120 height 11
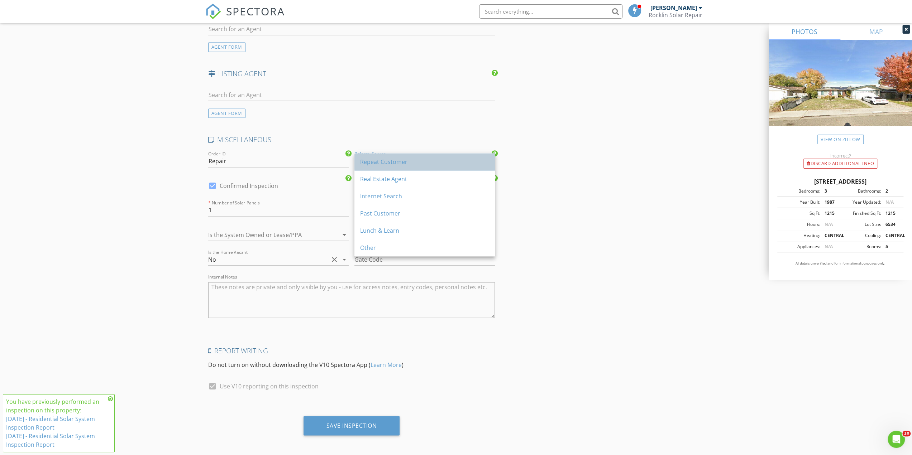
click at [413, 164] on div "Repeat Customer" at bounding box center [424, 162] width 129 height 9
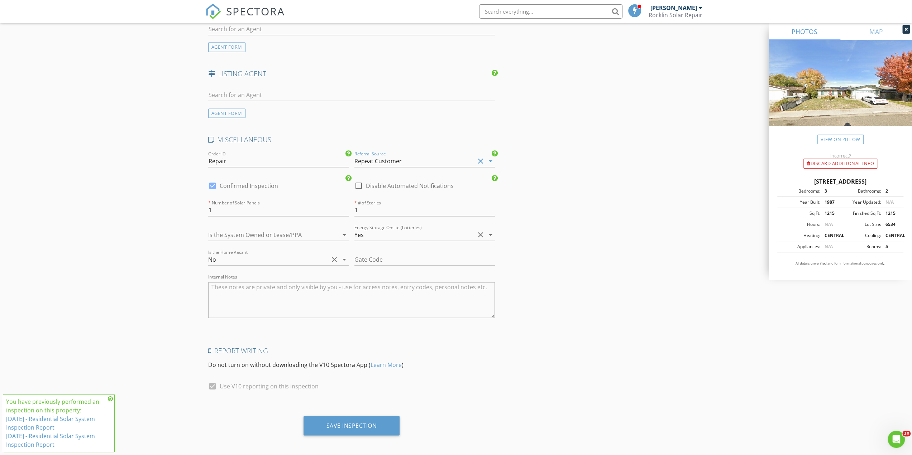
click at [331, 231] on div at bounding box center [334, 235] width 9 height 9
click at [281, 239] on div "Owned" at bounding box center [278, 235] width 129 height 9
click at [229, 209] on input "1" at bounding box center [278, 211] width 140 height 12
type input "23"
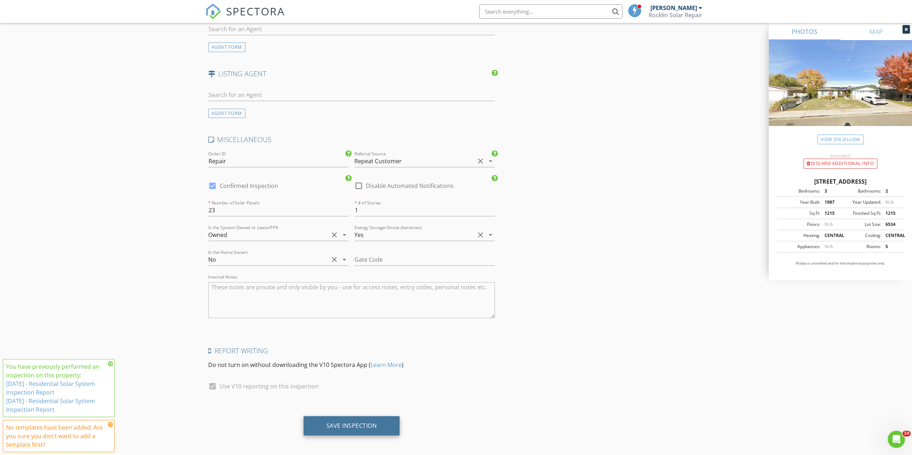
click at [360, 423] on div "Save Inspection" at bounding box center [351, 425] width 51 height 7
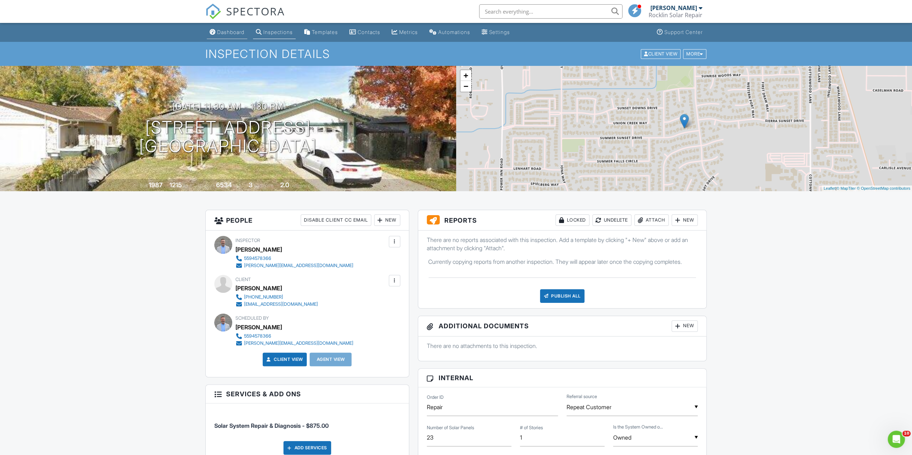
click at [234, 30] on div "Dashboard" at bounding box center [230, 32] width 27 height 6
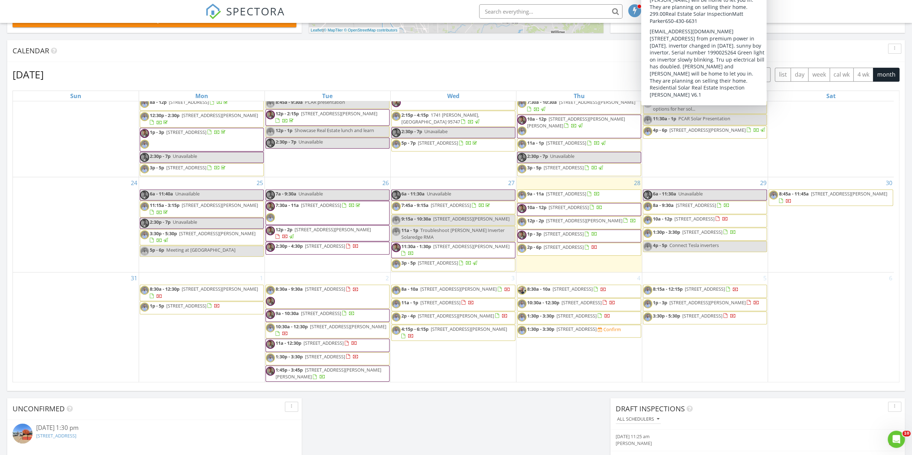
scroll to position [287, 0]
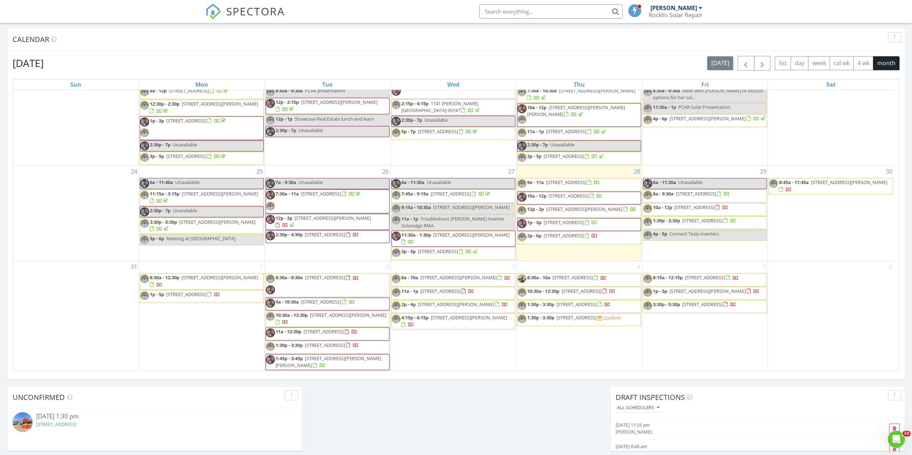
drag, startPoint x: 609, startPoint y: 41, endPoint x: 676, endPoint y: 43, distance: 67.0
click at [609, 41] on div "Calendar" at bounding box center [451, 39] width 876 height 11
click at [755, 65] on button "button" at bounding box center [762, 63] width 17 height 15
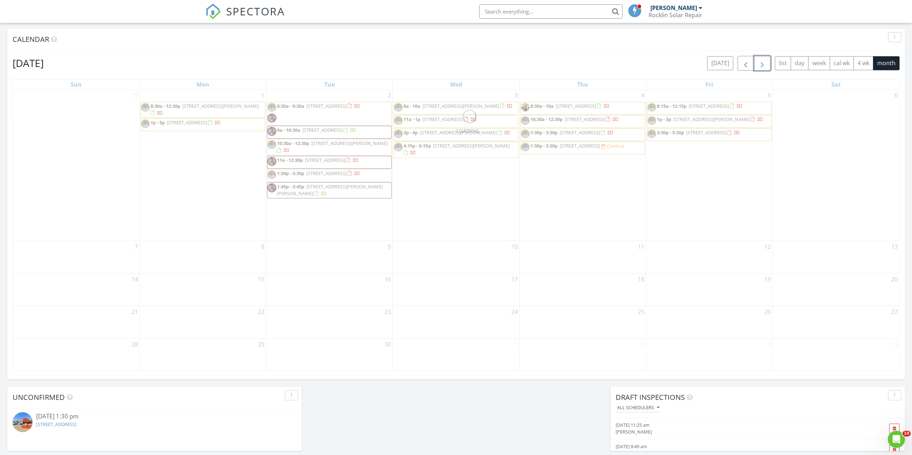
scroll to position [0, 0]
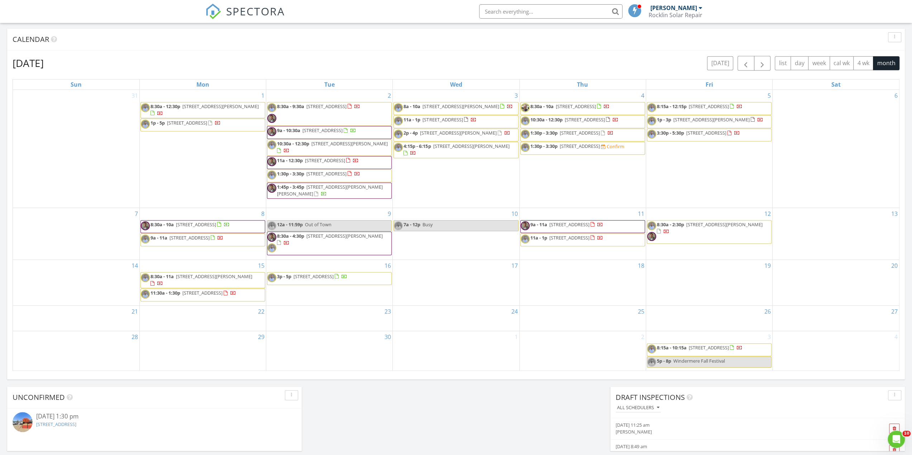
click at [527, 12] on input "text" at bounding box center [550, 11] width 143 height 14
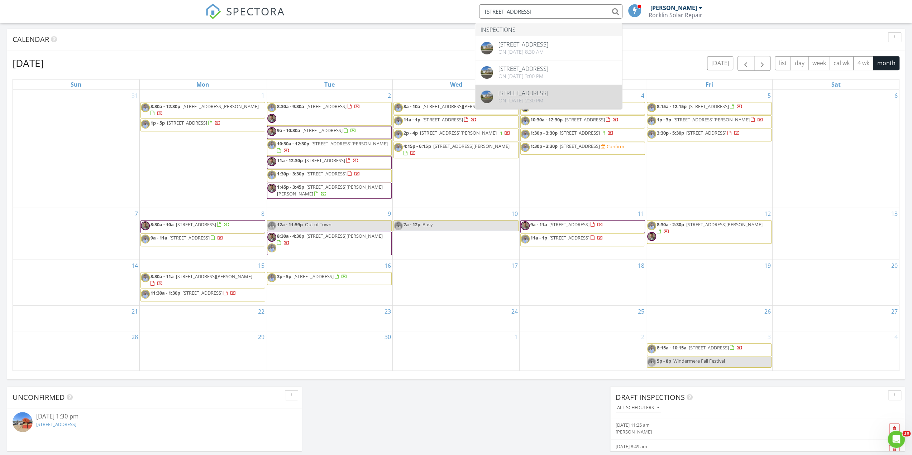
type input "[STREET_ADDRESS]"
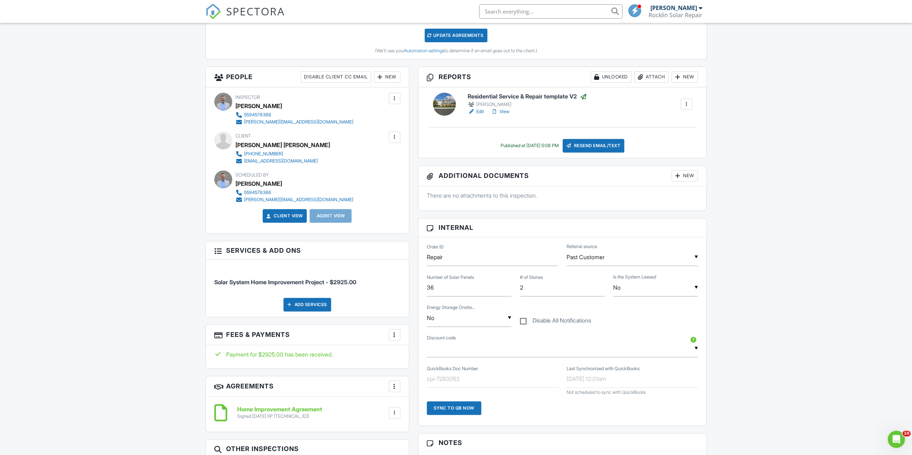
scroll to position [215, 0]
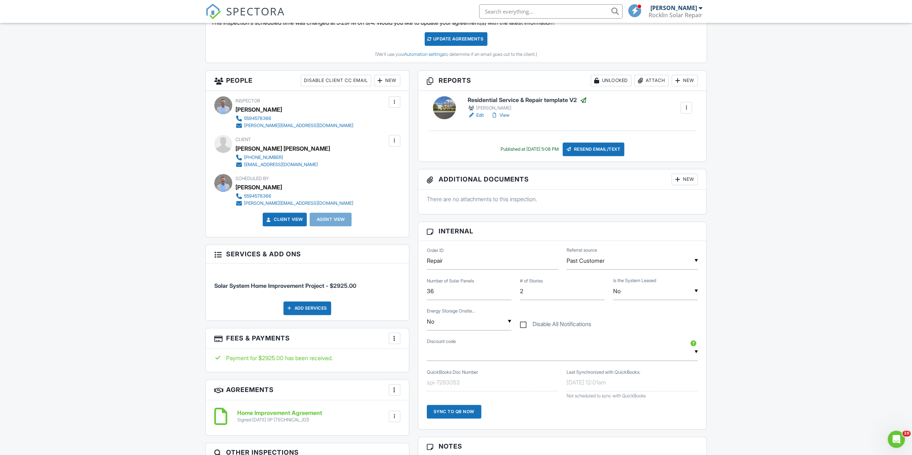
click at [504, 115] on link "View" at bounding box center [500, 115] width 19 height 7
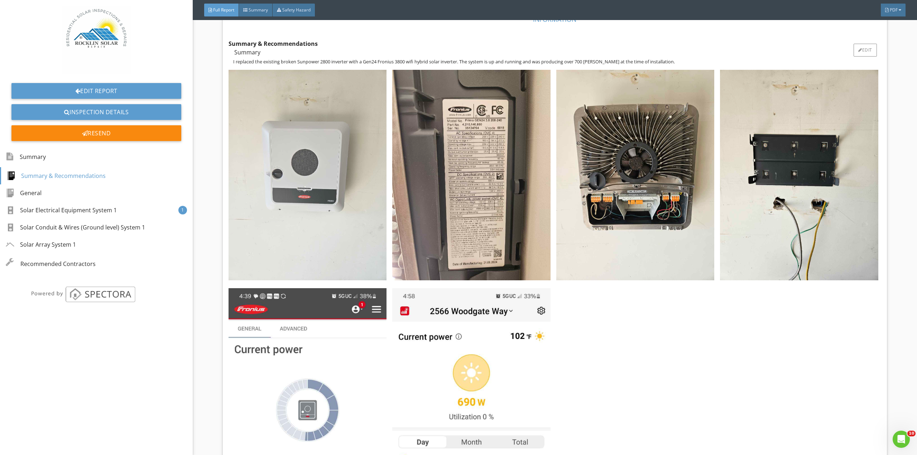
click at [327, 180] on img at bounding box center [308, 175] width 158 height 211
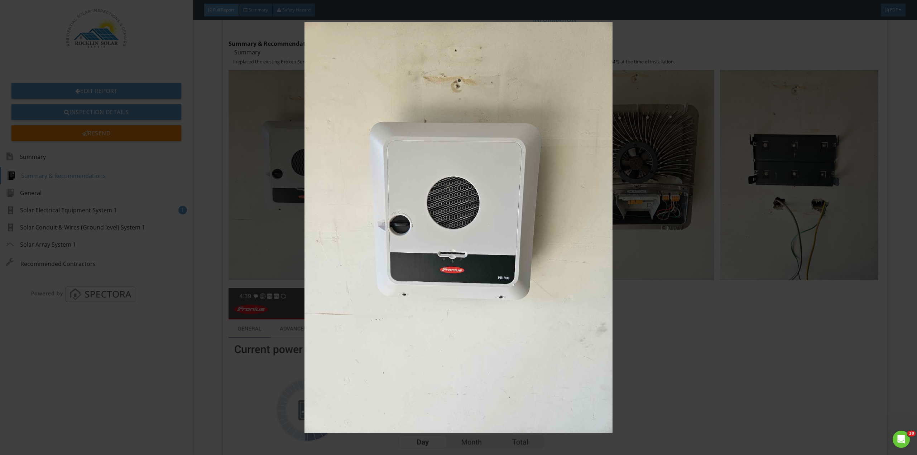
click at [688, 171] on img at bounding box center [458, 227] width 849 height 411
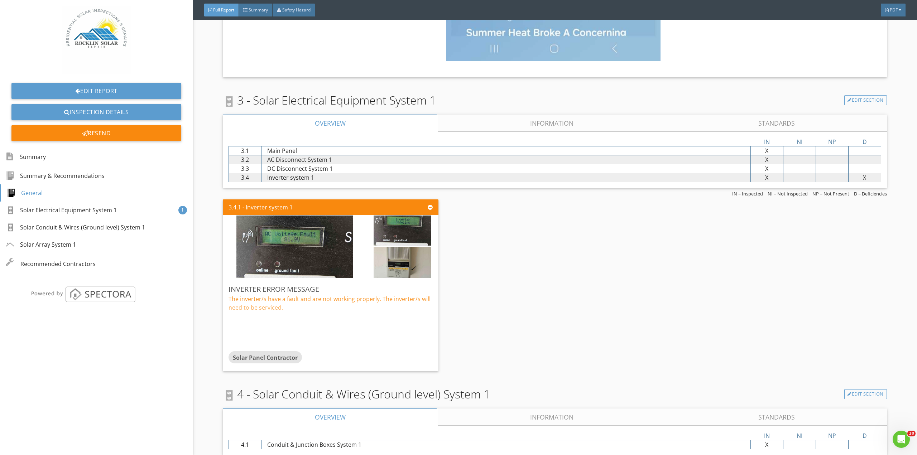
scroll to position [1576, 0]
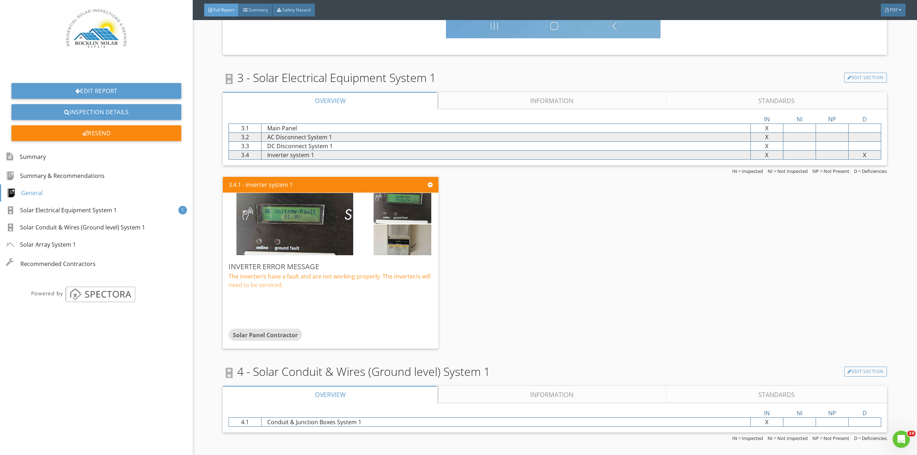
click at [558, 92] on link "Information" at bounding box center [552, 100] width 228 height 17
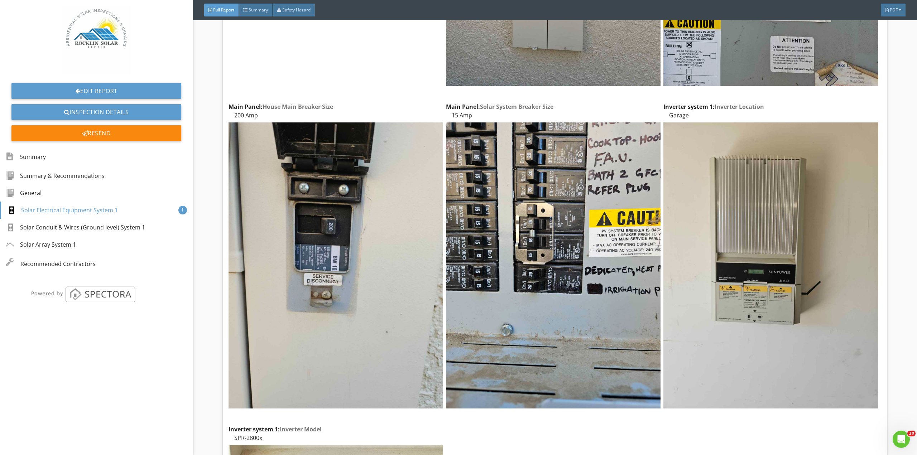
scroll to position [1899, 0]
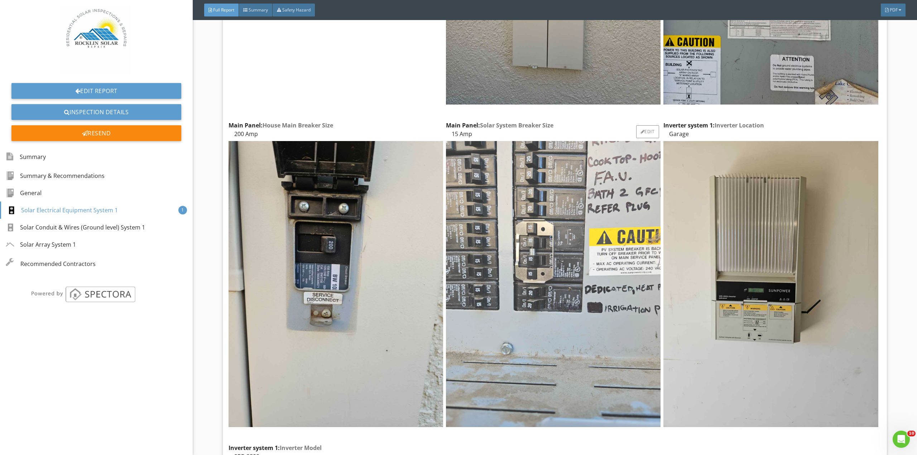
click at [589, 215] on img at bounding box center [553, 284] width 215 height 286
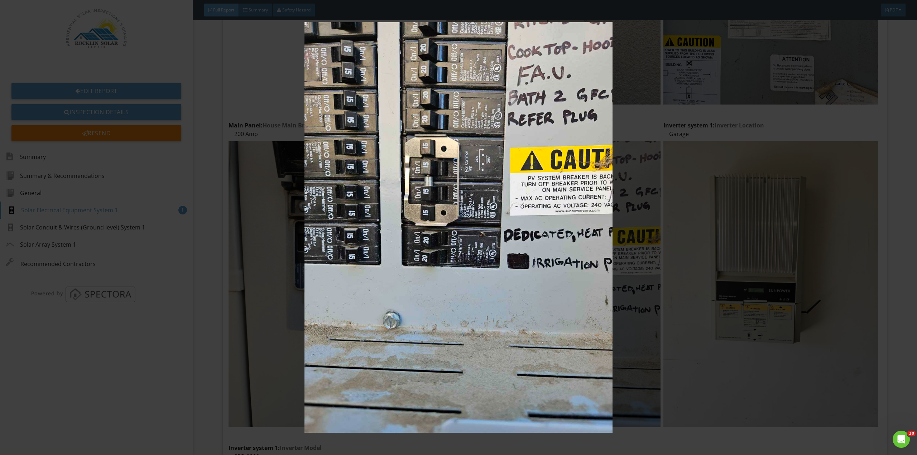
click at [646, 107] on img at bounding box center [458, 227] width 849 height 411
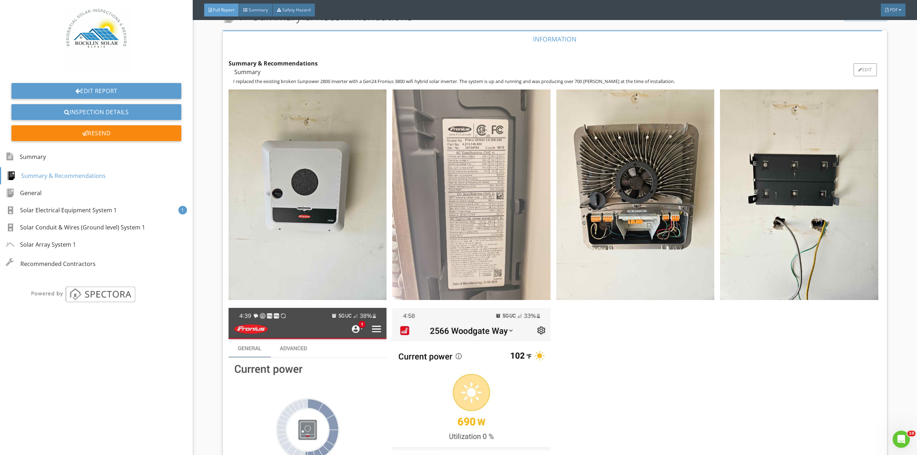
scroll to position [322, 0]
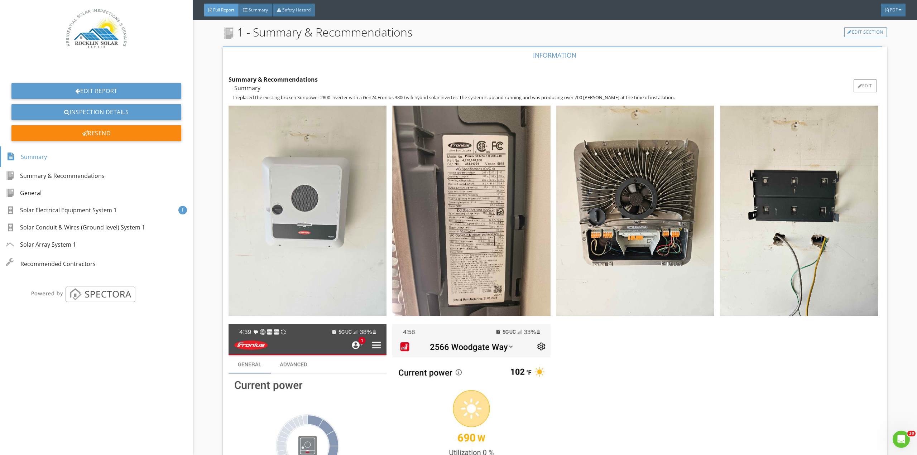
click at [344, 222] on img at bounding box center [308, 211] width 158 height 211
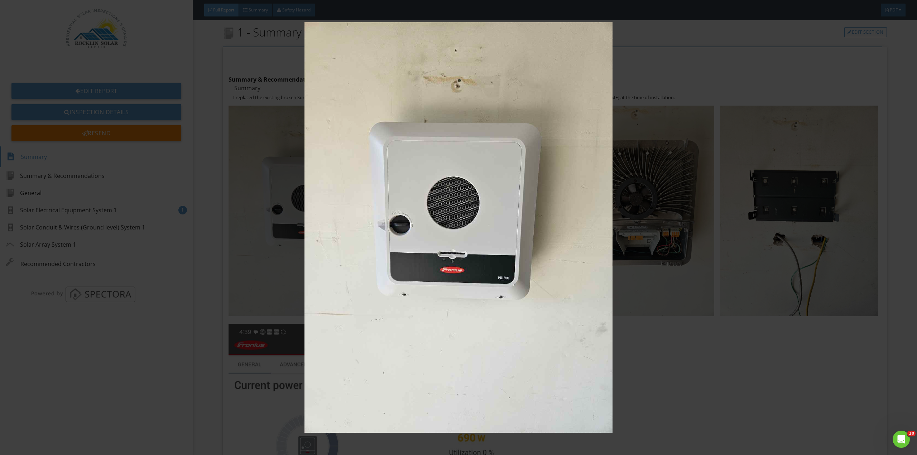
click at [665, 88] on img at bounding box center [458, 227] width 849 height 411
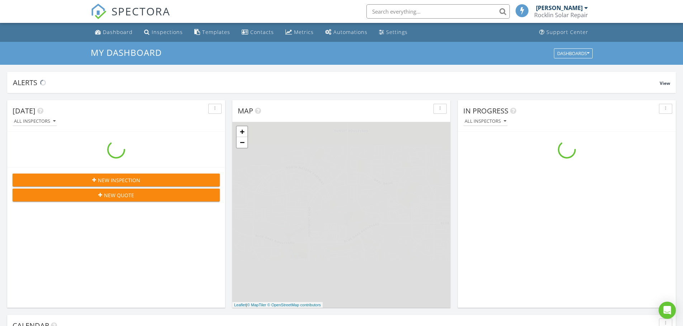
scroll to position [663, 694]
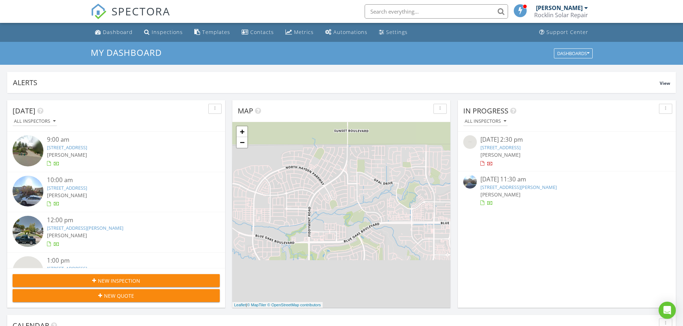
click at [403, 11] on input "text" at bounding box center [435, 11] width 143 height 14
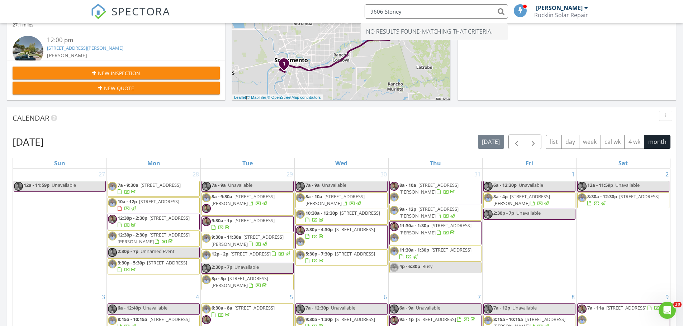
scroll to position [215, 0]
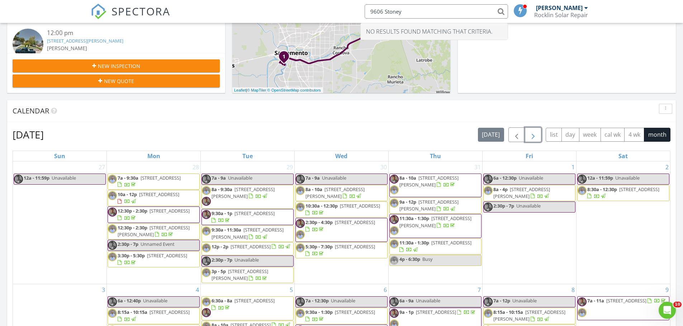
click at [540, 132] on button "button" at bounding box center [533, 135] width 17 height 15
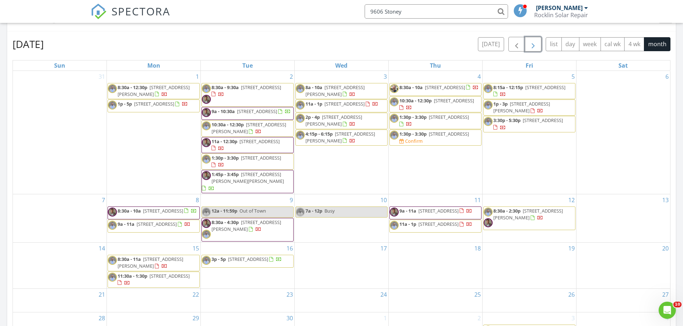
scroll to position [322, 0]
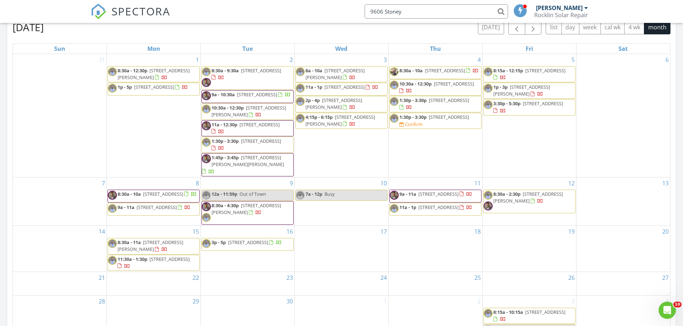
click at [410, 14] on input "9606 Stoney" at bounding box center [435, 11] width 143 height 14
type input "9"
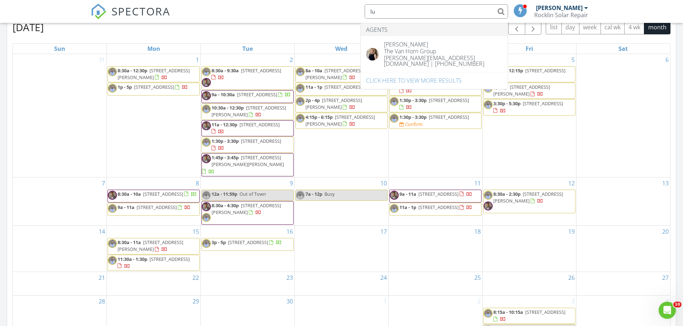
type input "l"
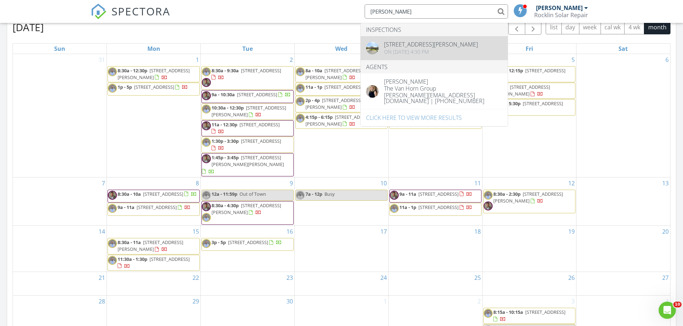
type input "Van Horn"
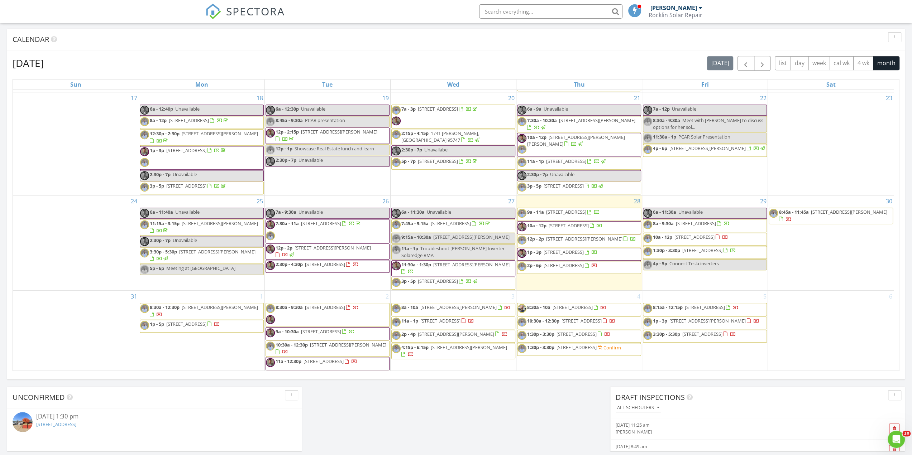
scroll to position [398, 0]
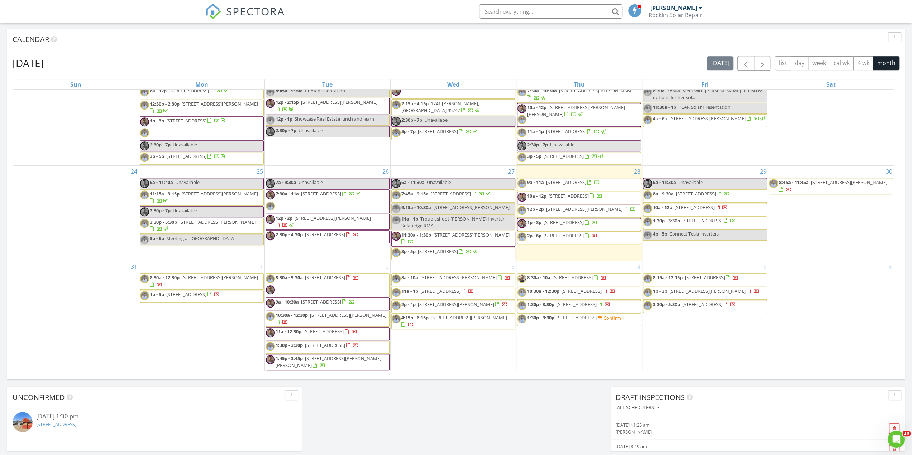
click at [909, 241] on div "Today All Inspectors 9:00 am 1950 Portsmouth Dr, El Dorado Hills, CA 95762 Erin…" at bounding box center [456, 133] width 912 height 652
click at [524, 12] on input "text" at bounding box center [550, 11] width 143 height 14
click at [522, 6] on input "text" at bounding box center [550, 11] width 143 height 14
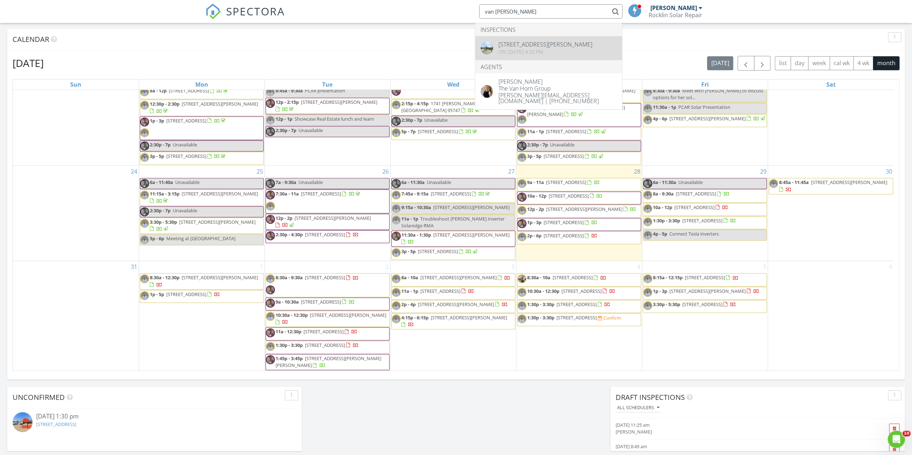
type input "van horn"
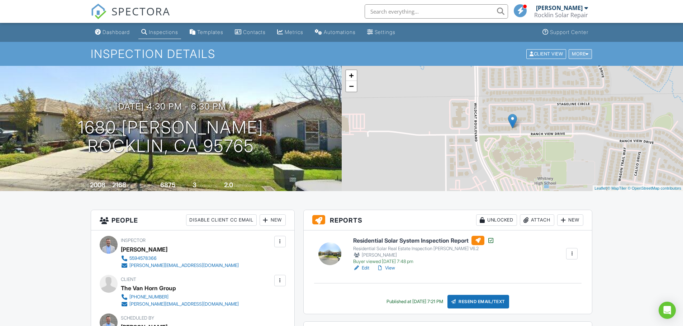
click at [586, 52] on div at bounding box center [586, 54] width 3 height 5
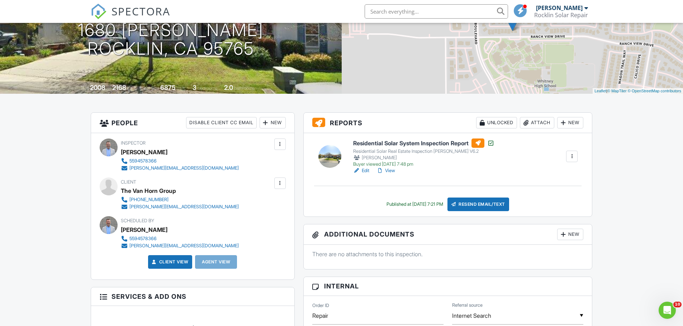
scroll to position [107, 0]
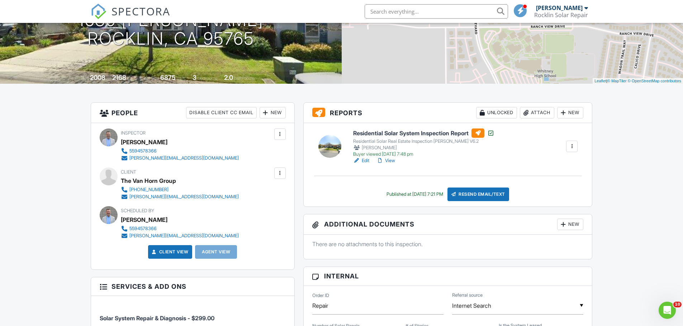
click at [394, 162] on link "View" at bounding box center [385, 160] width 19 height 7
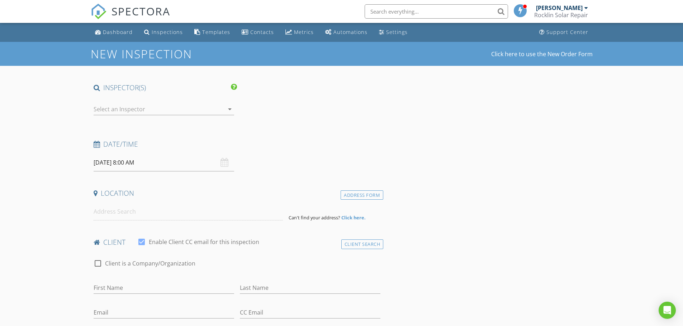
type input "The Van Horn Group"
type input "[PERSON_NAME][EMAIL_ADDRESS][DOMAIN_NAME]"
type input "[PHONE_NUMBER]"
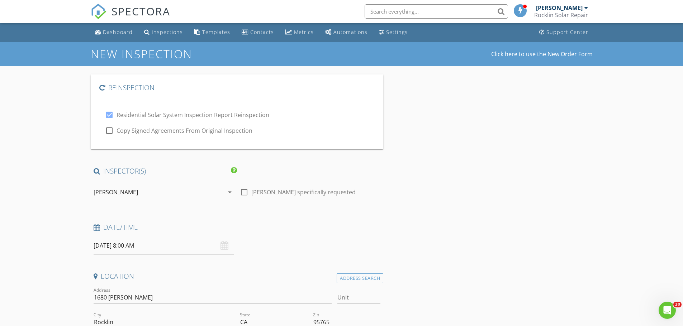
type input "36"
type input "1"
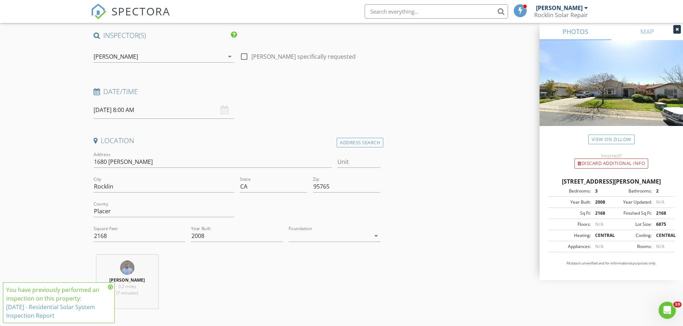
scroll to position [143, 0]
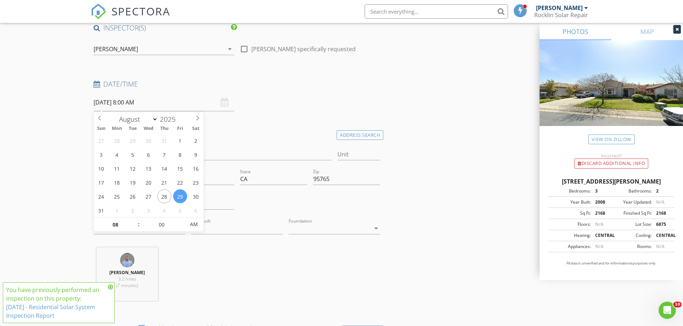
click at [113, 104] on input "[DATE] 8:00 AM" at bounding box center [164, 103] width 140 height 18
select select "8"
click at [194, 120] on span at bounding box center [197, 117] width 12 height 10
type input "[DATE] 8:00 AM"
type input "05"
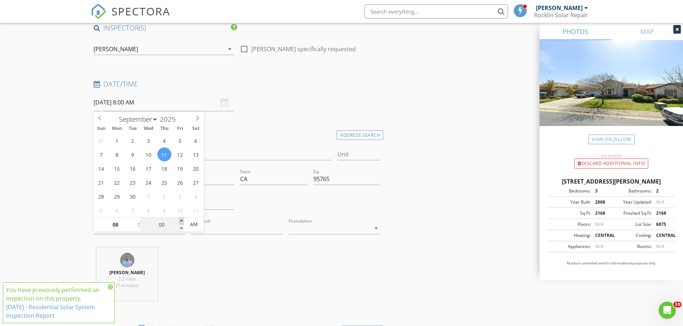
type input "[DATE] 8:05 AM"
click at [182, 219] on span at bounding box center [181, 221] width 5 height 7
type input "10"
type input "[DATE] 8:10 AM"
click at [182, 219] on span at bounding box center [181, 221] width 5 height 7
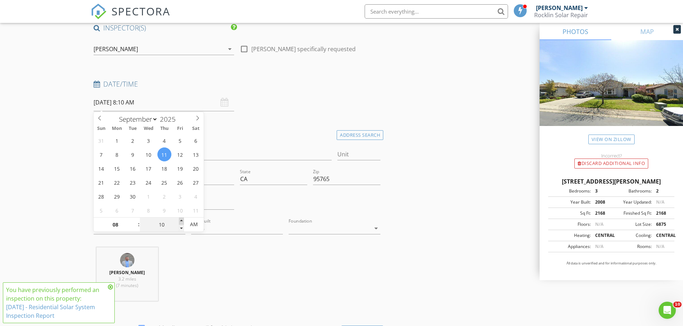
type input "15"
type input "09/11/2025 8:15 AM"
click at [182, 219] on span at bounding box center [181, 221] width 5 height 7
click at [345, 82] on h4 "Date/Time" at bounding box center [237, 84] width 287 height 9
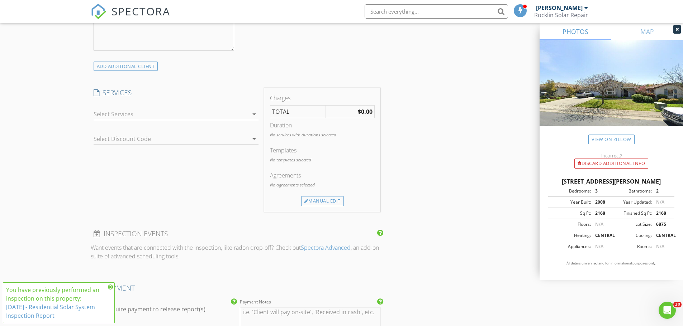
scroll to position [609, 0]
click at [178, 110] on div at bounding box center [171, 111] width 155 height 11
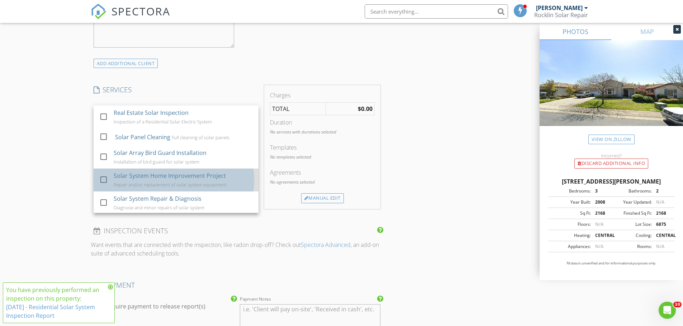
click at [147, 182] on div "Repair and/or replacement of solar system equipment" at bounding box center [170, 185] width 113 height 6
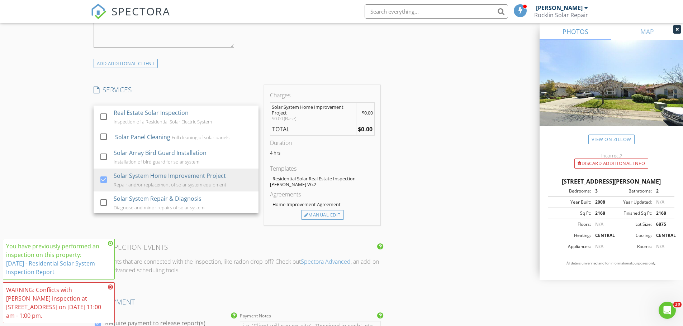
click at [427, 179] on div "Reinspection check_box Residential Solar System Inspection Report Reinspection …" at bounding box center [342, 143] width 502 height 1357
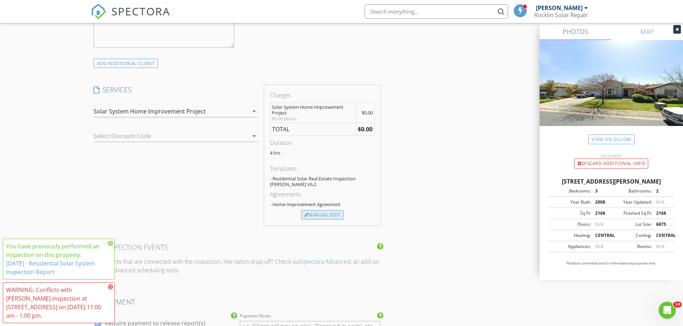
click at [324, 213] on div "Manual Edit" at bounding box center [322, 215] width 43 height 10
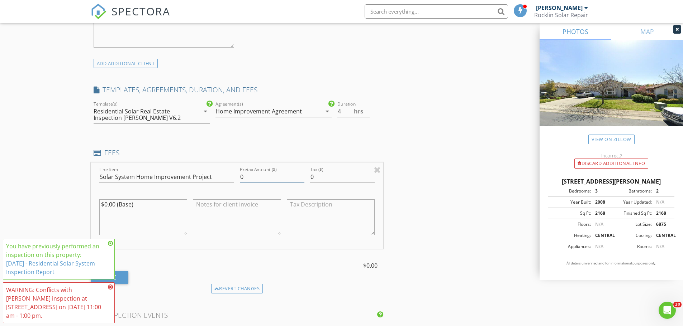
click at [251, 177] on input "0" at bounding box center [272, 177] width 64 height 12
type input "3200"
click at [216, 204] on textarea at bounding box center [237, 218] width 88 height 36
type textarea "Replace non working Sunpower Xantrex inverter with Fronius solar Inverter"
click at [417, 200] on div "Reinspection check_box Residential Solar System Inspection Report Reinspection …" at bounding box center [342, 177] width 502 height 1425
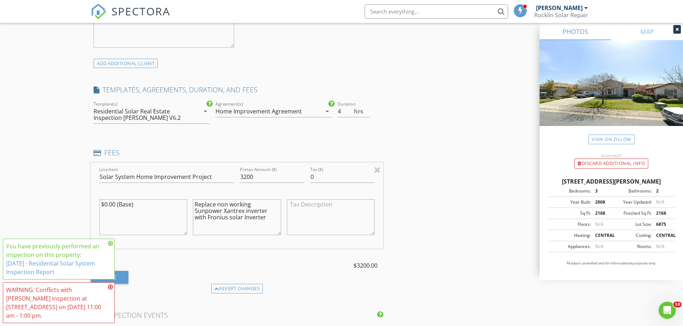
click at [198, 111] on div "Residential Solar Real Estate Inspection Erin V6.2" at bounding box center [147, 115] width 106 height 18
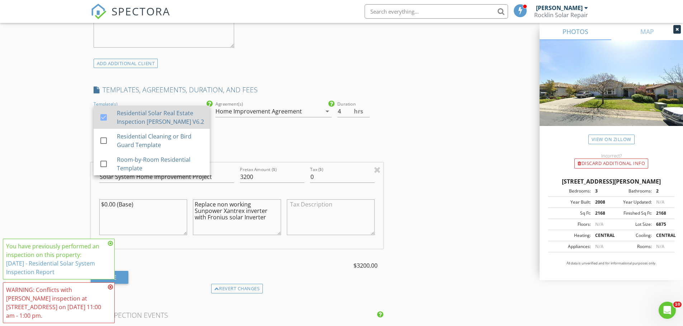
click at [152, 122] on div "Residential Solar Real Estate Inspection Erin V6.2" at bounding box center [159, 117] width 87 height 17
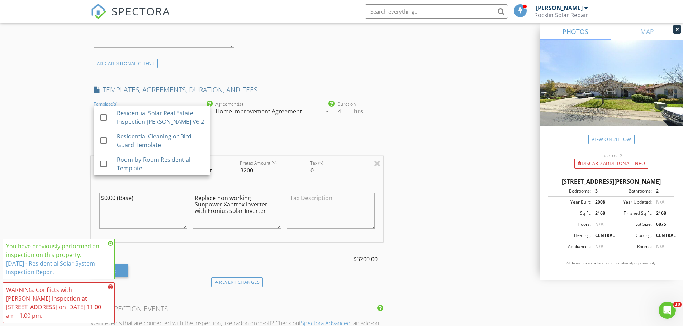
click at [403, 128] on div "Reinspection check_box Residential Solar System Inspection Report Reinspection …" at bounding box center [342, 174] width 502 height 1419
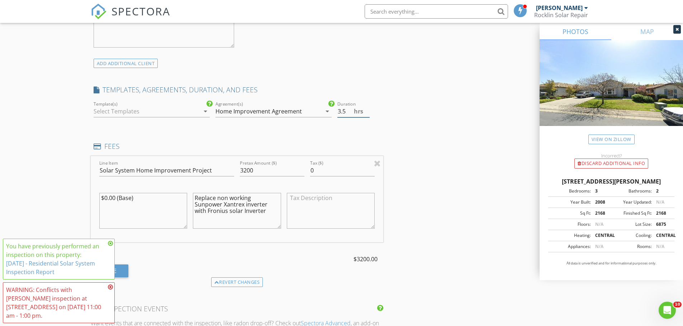
click at [366, 114] on input "3.5" at bounding box center [353, 112] width 32 height 12
type input "3"
click at [366, 114] on input "3" at bounding box center [353, 112] width 32 height 12
click at [391, 126] on div "Reinspection check_box Residential Solar System Inspection Report Reinspection …" at bounding box center [342, 174] width 502 height 1419
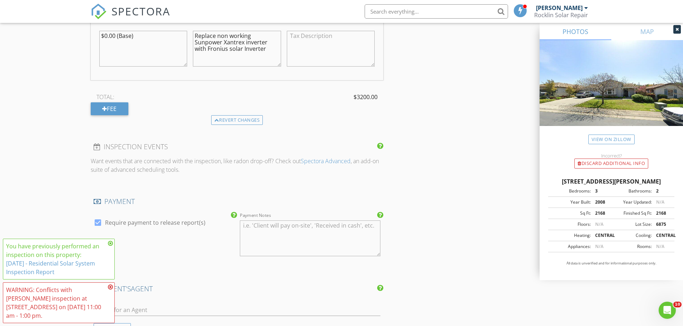
scroll to position [788, 0]
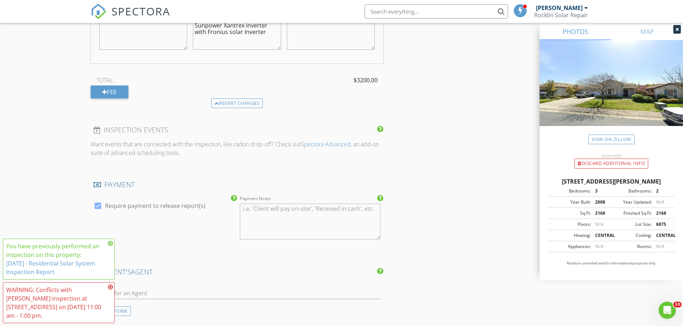
click at [111, 246] on icon at bounding box center [110, 244] width 5 height 6
click at [111, 290] on icon at bounding box center [110, 287] width 5 height 6
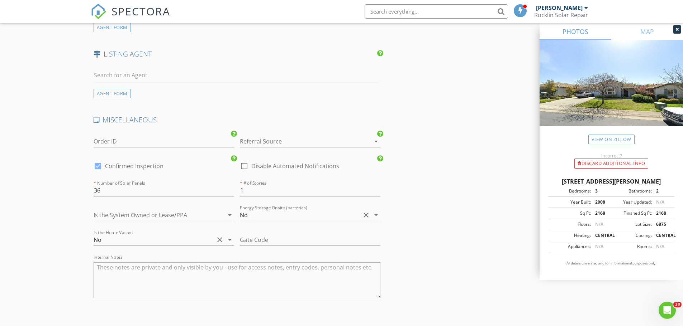
scroll to position [1075, 0]
click at [188, 142] on input "Order ID" at bounding box center [164, 139] width 140 height 12
type input "R"
click at [200, 139] on input "Order ID" at bounding box center [164, 139] width 140 height 12
type input "Repair"
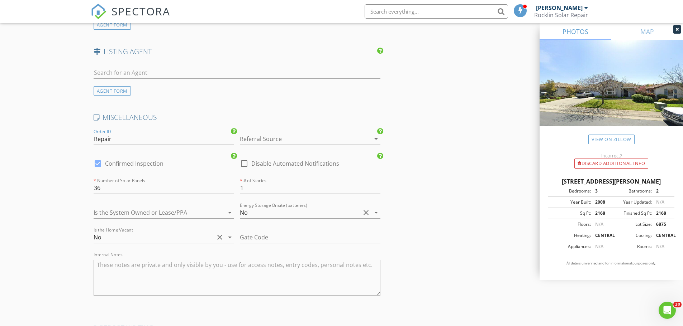
click at [338, 140] on div at bounding box center [300, 138] width 120 height 11
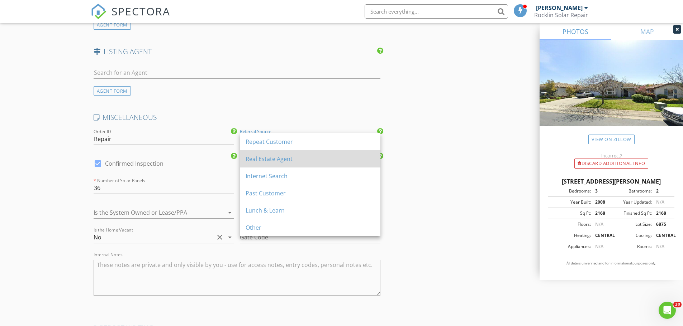
click at [296, 160] on div "Real Estate Agent" at bounding box center [309, 159] width 129 height 9
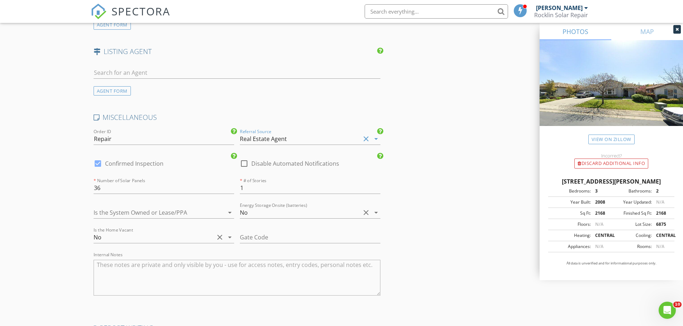
click at [170, 212] on div at bounding box center [154, 212] width 120 height 11
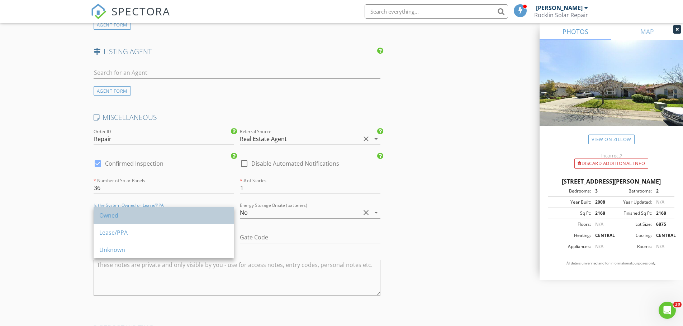
click at [154, 215] on div "Owned" at bounding box center [163, 215] width 129 height 9
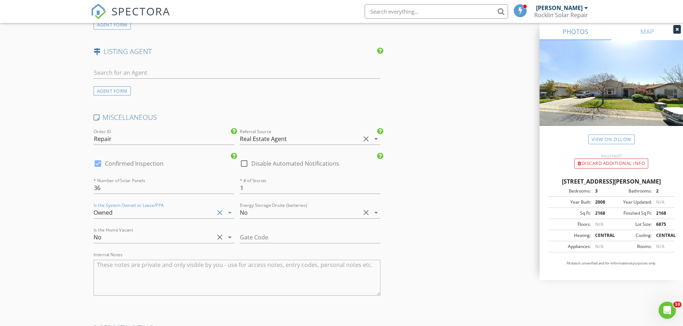
click at [142, 265] on textarea "Internal Notes" at bounding box center [237, 278] width 287 height 36
type textarea "Replace Sunpower/Xantrex inverter with Fronius Gen 24"
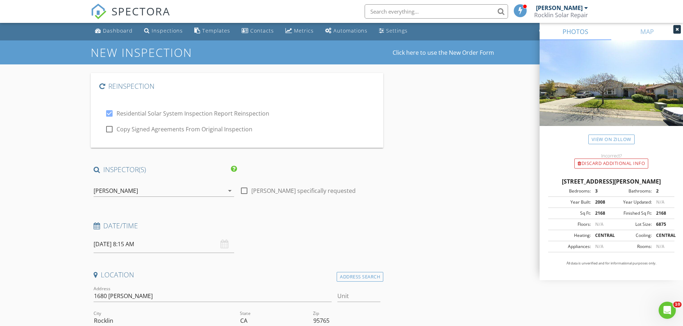
scroll to position [0, 0]
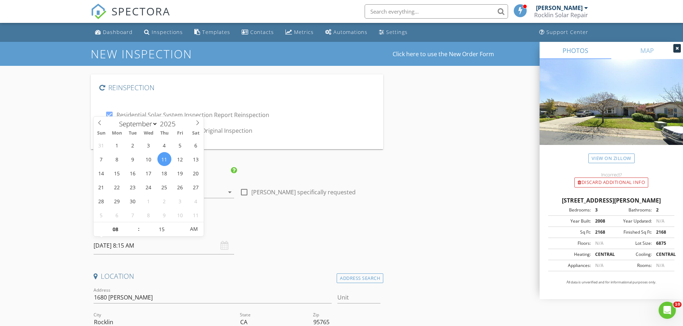
click at [134, 245] on input "09/11/2025 8:15 AM" at bounding box center [164, 246] width 140 height 18
type input "09"
type input "09/11/2025 9:15 AM"
click at [135, 225] on span at bounding box center [135, 225] width 5 height 7
type input "10"
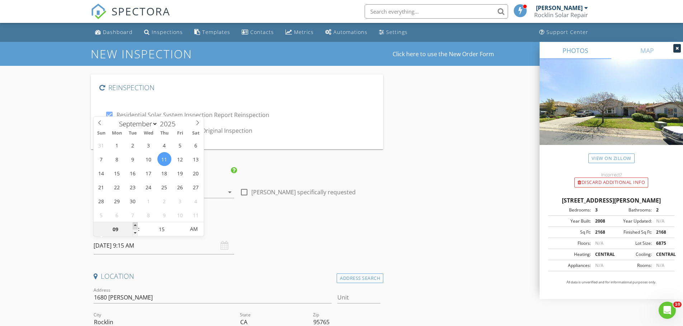
type input "09/11/2025 10:15 AM"
click at [135, 225] on span at bounding box center [135, 225] width 5 height 7
type input "11"
type input "09/11/2025 11:15 AM"
click at [135, 225] on span at bounding box center [135, 225] width 5 height 7
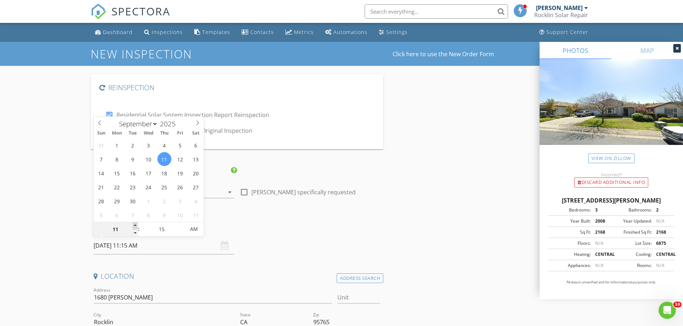
type input "12"
type input "09/11/2025 12:15 PM"
click at [135, 225] on span at bounding box center [135, 225] width 5 height 7
type input "01"
type input "09/11/2025 1:15 PM"
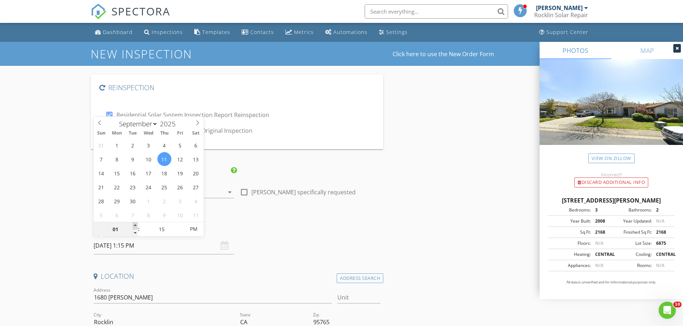
click at [135, 225] on span at bounding box center [135, 225] width 5 height 7
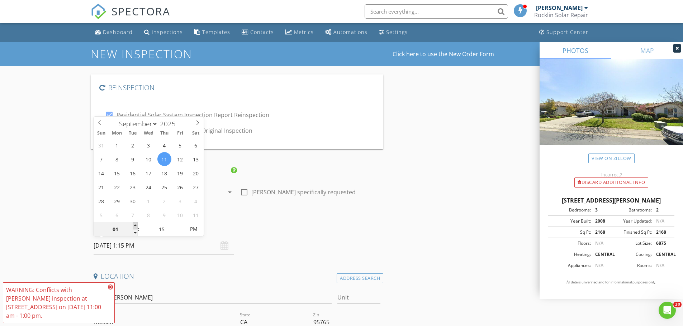
type input "02"
type input "09/11/2025 2:15 PM"
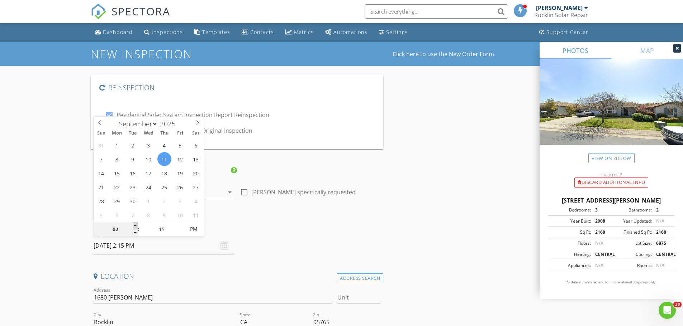
click at [135, 225] on span at bounding box center [135, 225] width 5 height 7
type input "03"
type input "09/11/2025 3:15 PM"
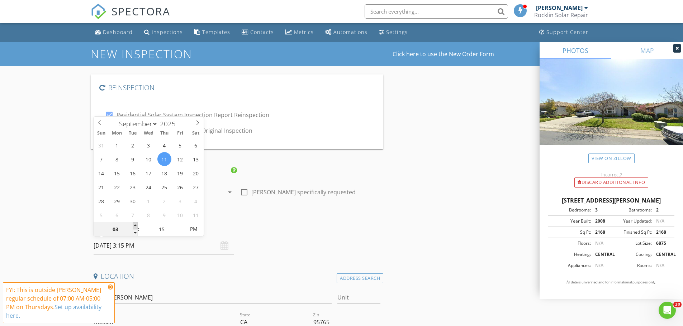
click at [135, 225] on span at bounding box center [135, 225] width 5 height 7
type input "02"
type input "09/11/2025 2:15 PM"
click at [133, 233] on span at bounding box center [135, 233] width 5 height 7
type input "01"
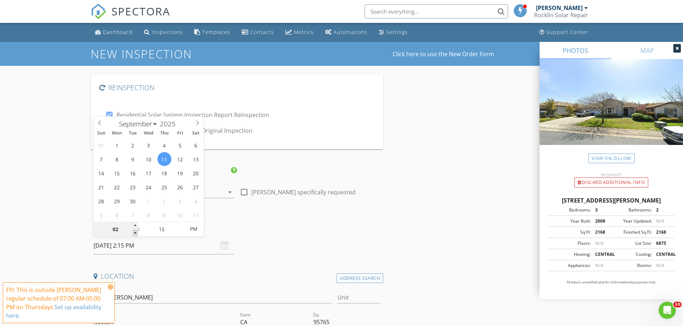
type input "09/11/2025 1:15 PM"
click at [133, 233] on span at bounding box center [135, 233] width 5 height 7
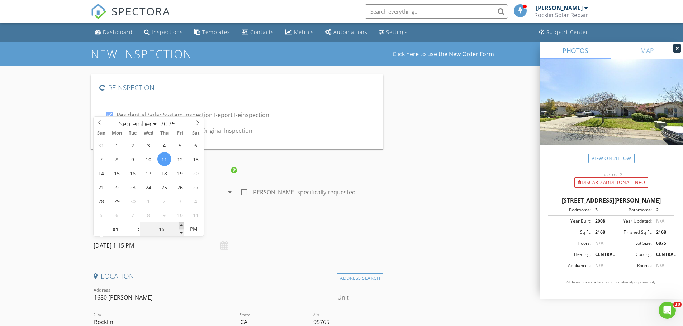
type input "20"
type input "09/11/2025 1:20 PM"
click at [181, 226] on span at bounding box center [181, 225] width 5 height 7
type input "25"
type input "09/11/2025 1:25 PM"
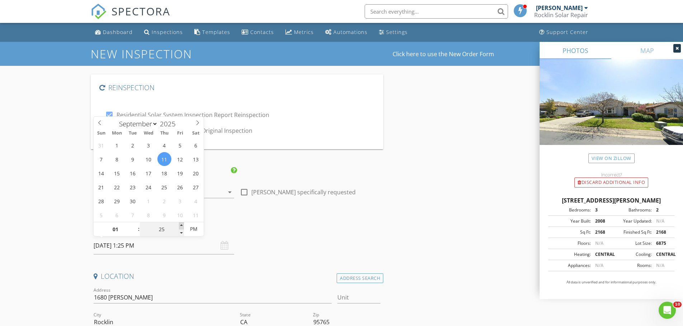
click at [181, 226] on span at bounding box center [181, 225] width 5 height 7
type input "30"
type input "09/11/2025 1:30 PM"
click at [181, 226] on span at bounding box center [181, 225] width 5 height 7
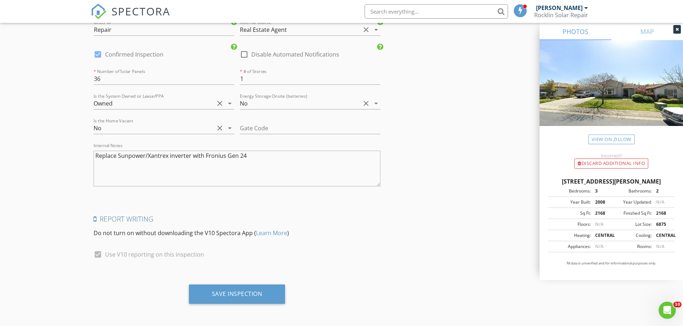
scroll to position [1184, 0]
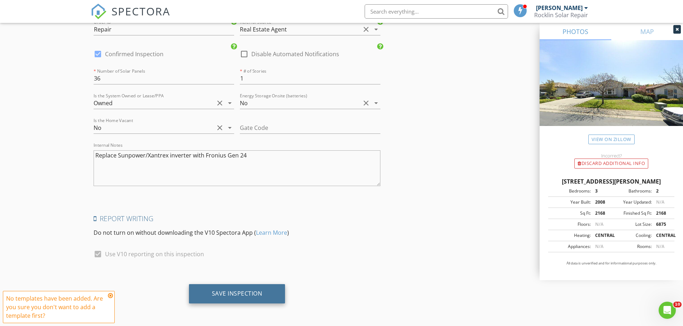
click at [249, 292] on div "Save Inspection" at bounding box center [237, 293] width 51 height 7
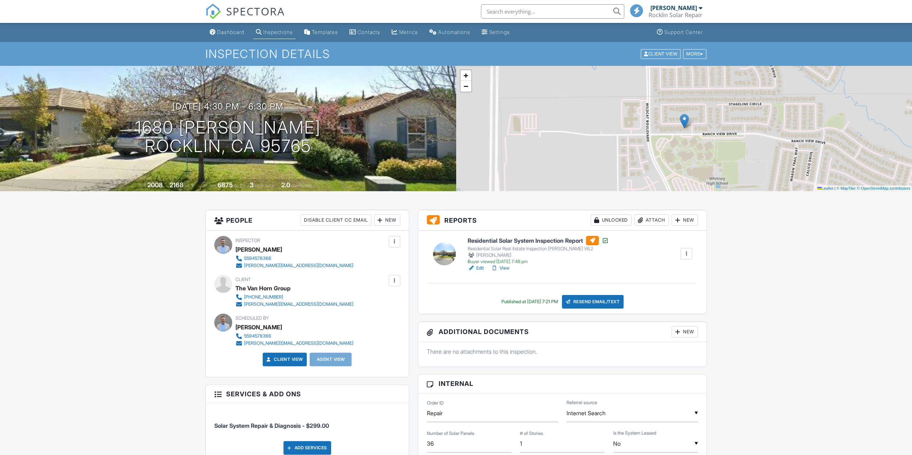
click at [690, 256] on div at bounding box center [685, 253] width 11 height 11
click at [652, 341] on link "RRB Log" at bounding box center [660, 339] width 58 height 8
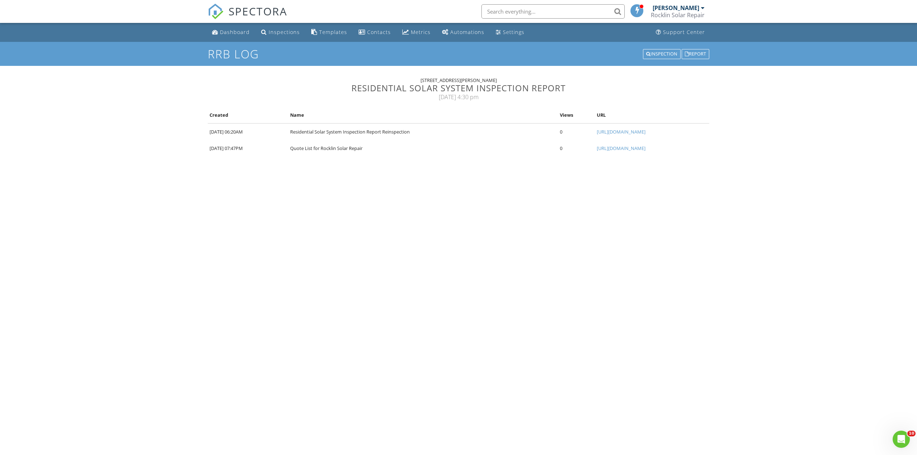
click at [597, 147] on link "[URL][DOMAIN_NAME]" at bounding box center [621, 148] width 49 height 6
click at [224, 34] on div "Dashboard" at bounding box center [235, 32] width 30 height 7
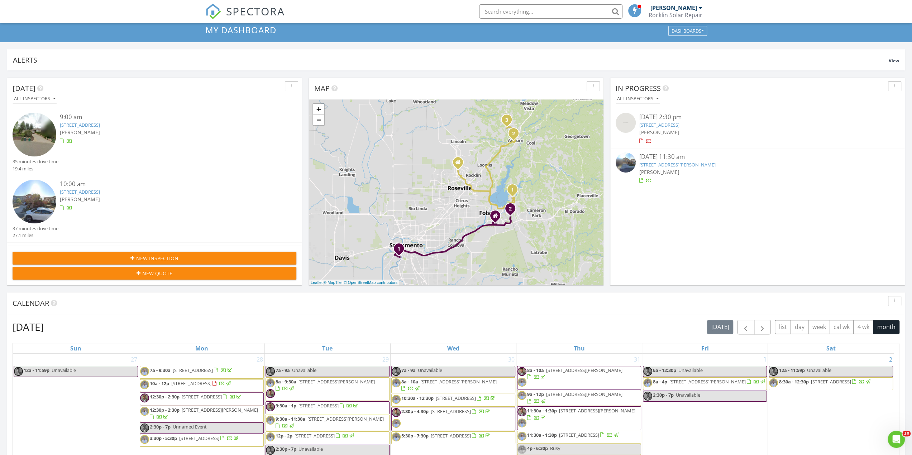
scroll to position [107, 0]
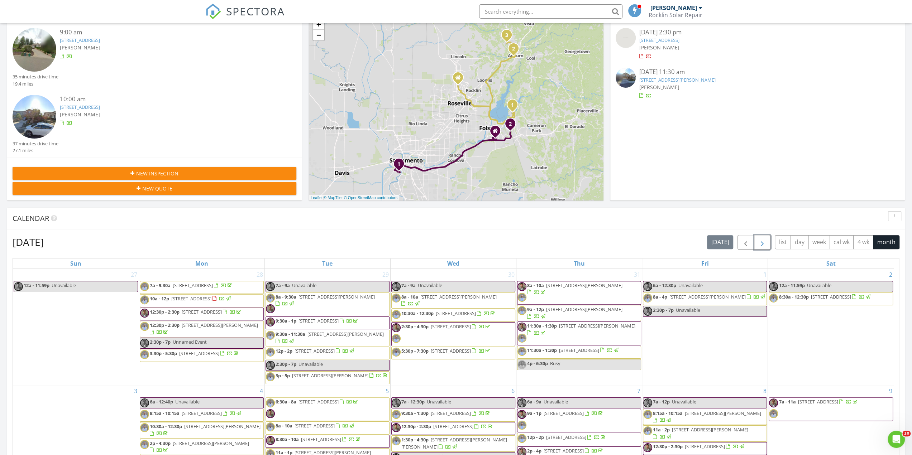
click at [763, 241] on span "button" at bounding box center [762, 242] width 9 height 9
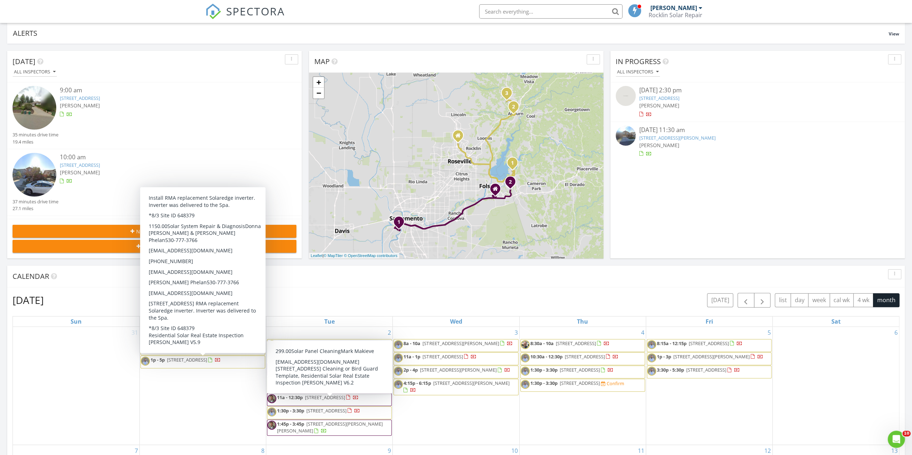
scroll to position [0, 0]
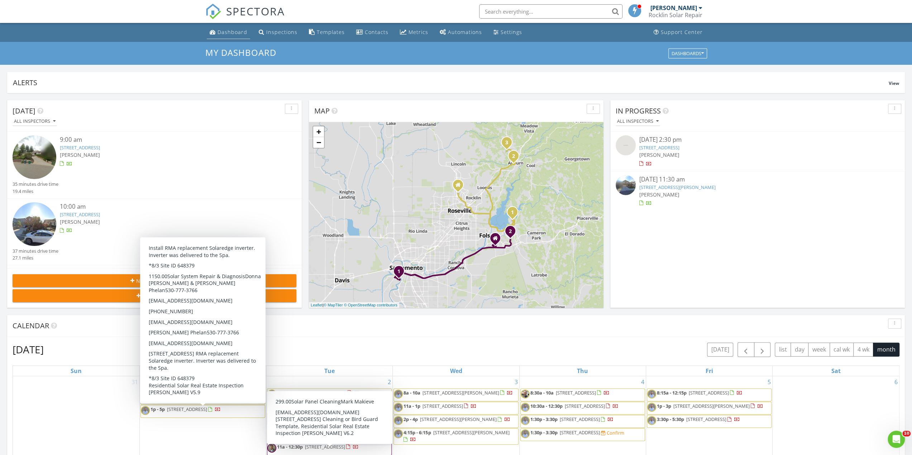
click at [235, 31] on div "Dashboard" at bounding box center [232, 32] width 30 height 7
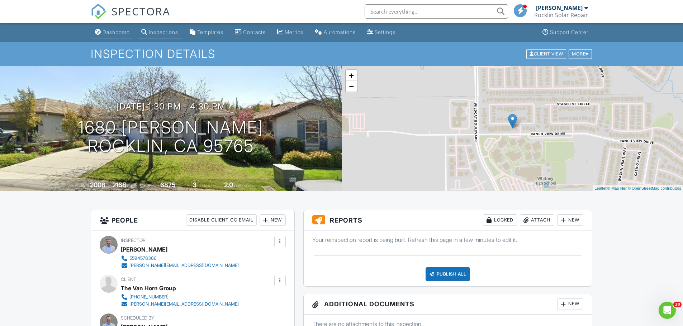
click at [130, 32] on div "Dashboard" at bounding box center [115, 32] width 27 height 6
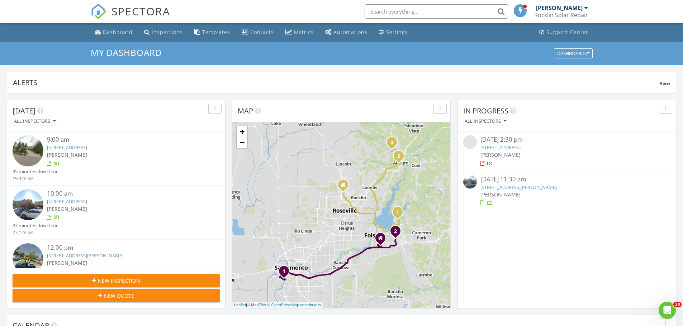
click at [421, 10] on input "text" at bounding box center [435, 11] width 143 height 14
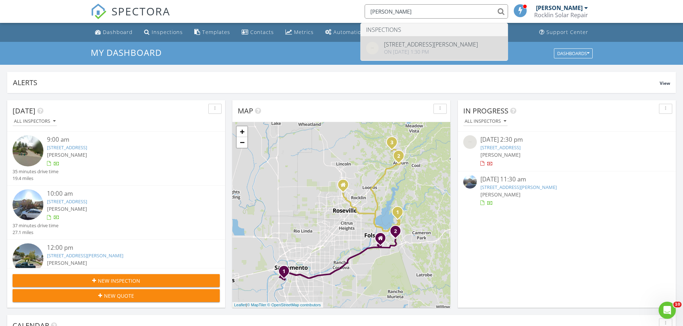
type input "quinn"
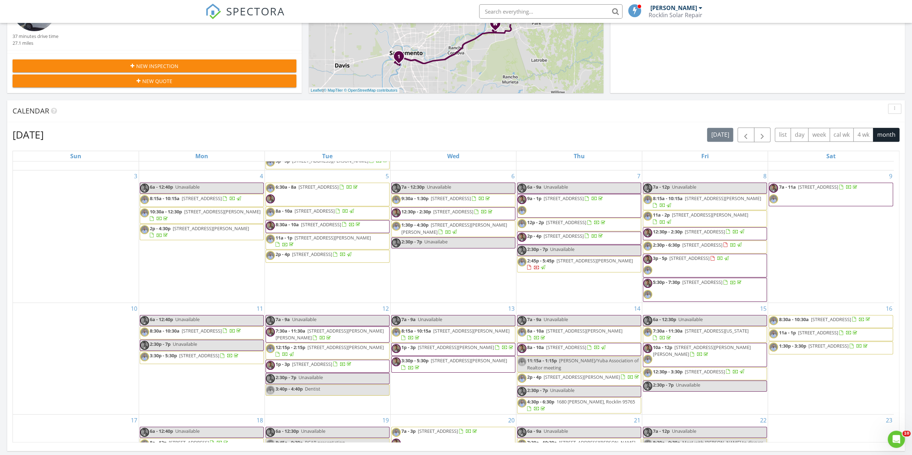
scroll to position [72, 0]
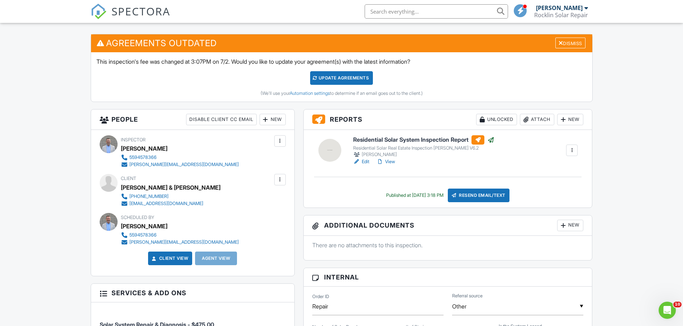
scroll to position [179, 0]
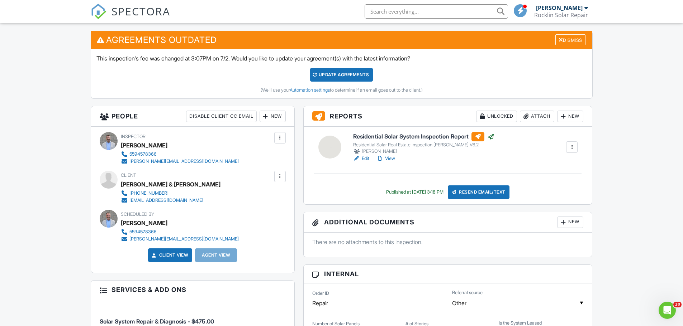
click at [389, 158] on link "View" at bounding box center [385, 158] width 19 height 7
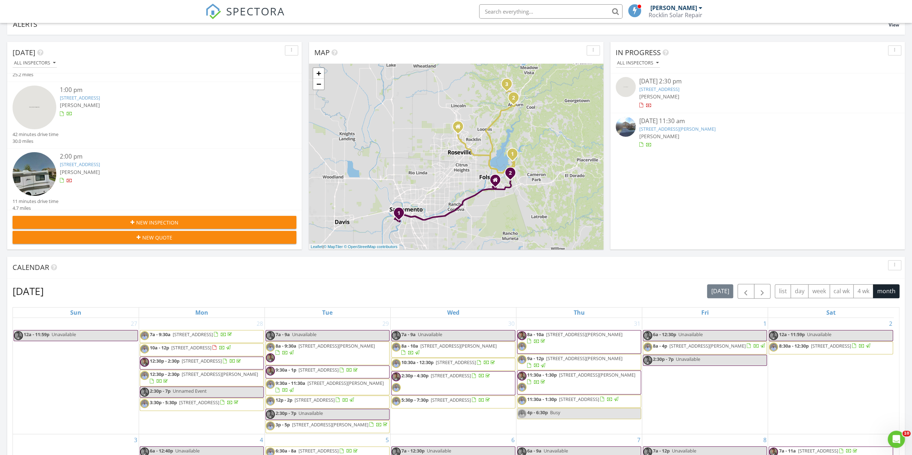
scroll to position [113, 0]
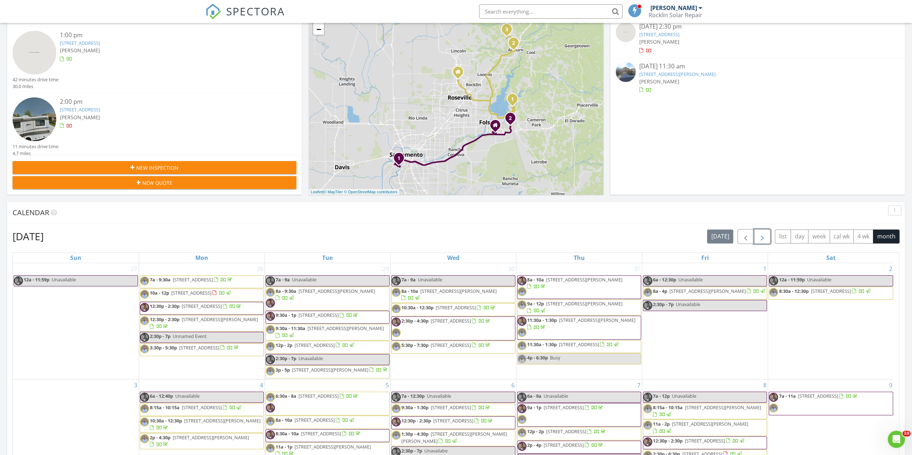
click at [769, 236] on button "button" at bounding box center [762, 236] width 17 height 15
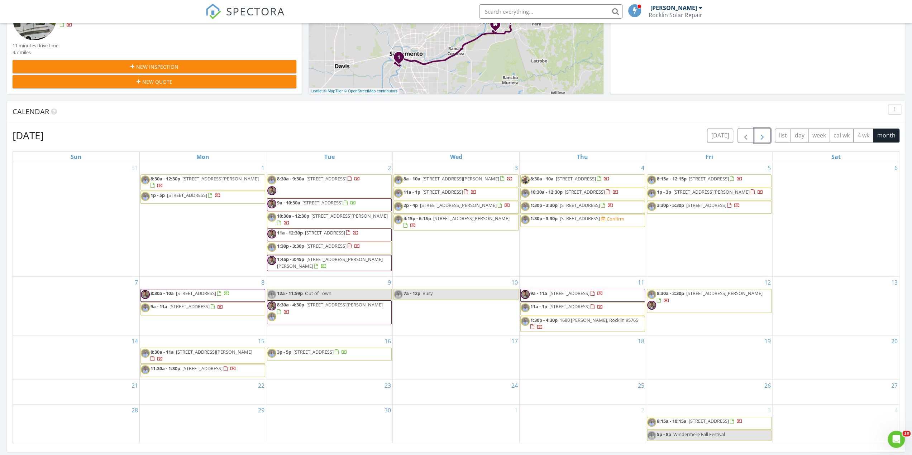
scroll to position [221, 0]
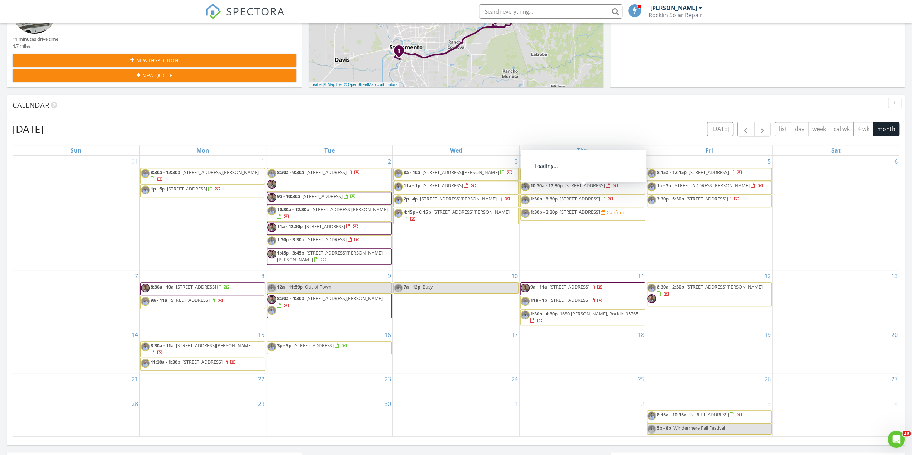
click at [635, 100] on div "Calendar" at bounding box center [451, 105] width 876 height 11
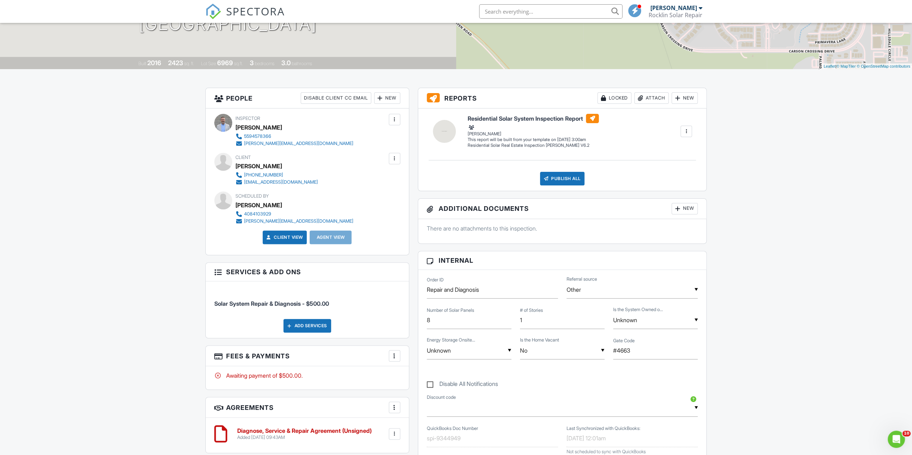
scroll to position [107, 0]
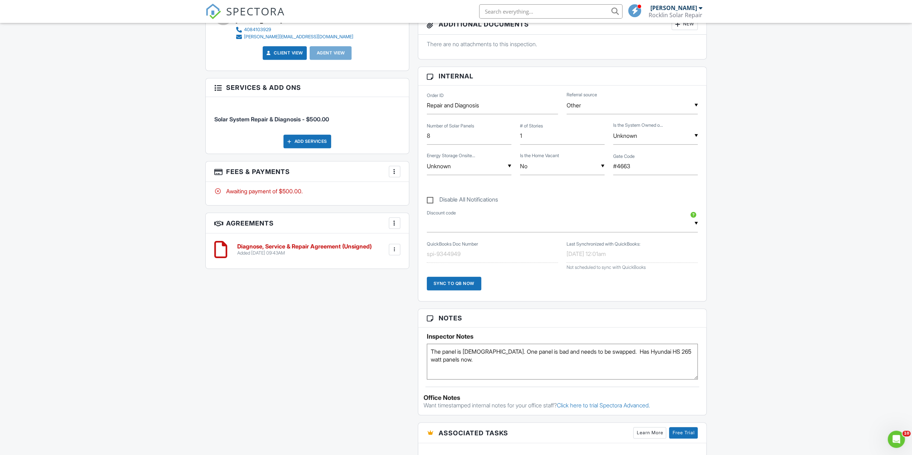
scroll to position [322, 0]
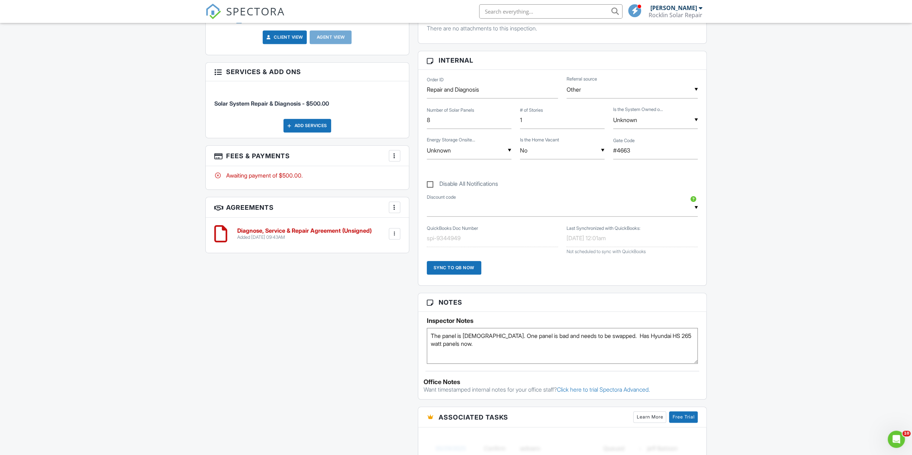
click at [502, 343] on textarea "The panel is [DEMOGRAPHIC_DATA]. One panel is bad and needs to be swapped. Has …" at bounding box center [562, 346] width 271 height 36
type textarea "The panel is [DEMOGRAPHIC_DATA]. One panel is bad and needs to be swapped. Has …"
click at [388, 328] on div "All emails and texts are disabled for this inspection! All emails and texts hav…" at bounding box center [456, 249] width 510 height 724
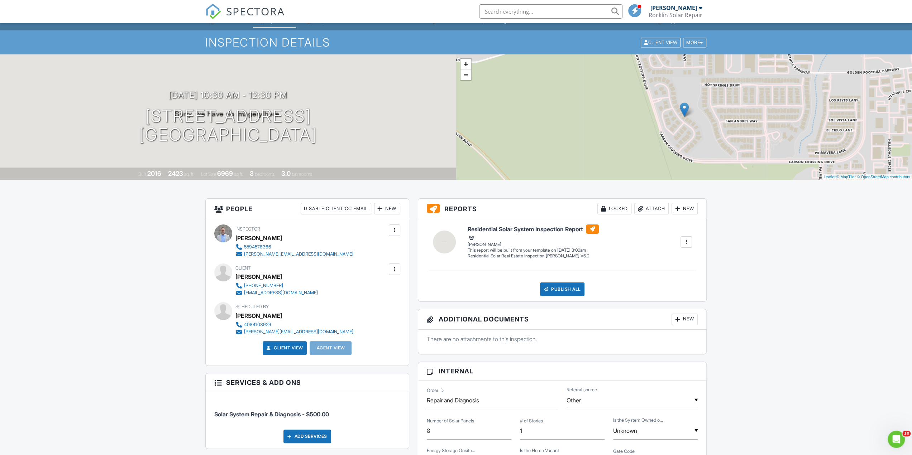
scroll to position [0, 0]
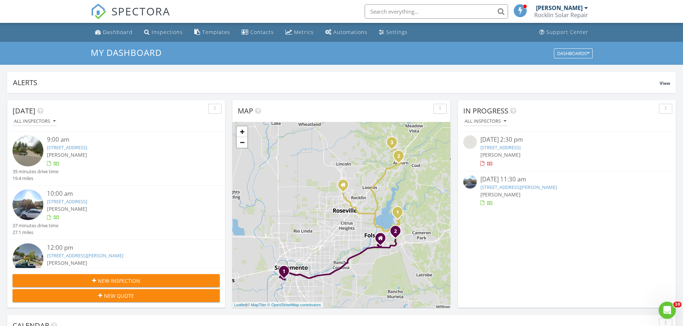
click at [400, 11] on input "text" at bounding box center [435, 11] width 143 height 14
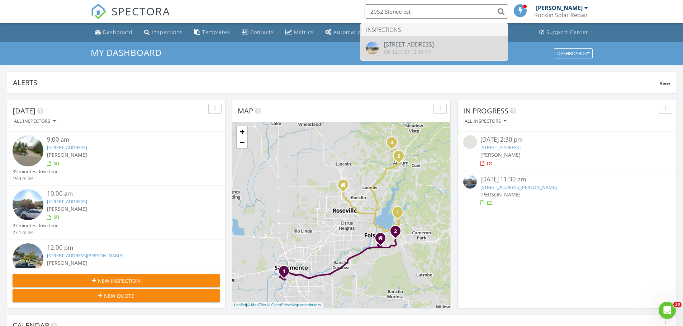
type input "2052 Stonecrest"
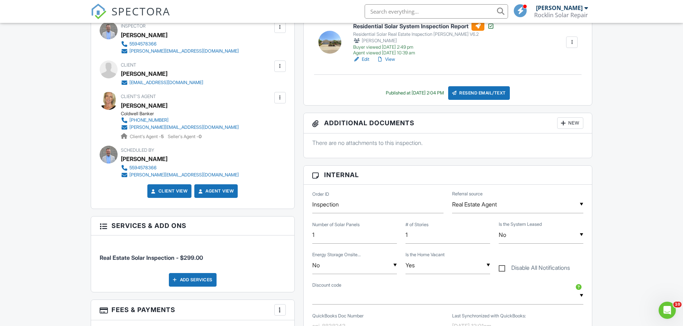
scroll to position [215, 0]
click at [349, 235] on input "1" at bounding box center [354, 235] width 85 height 18
type input "16"
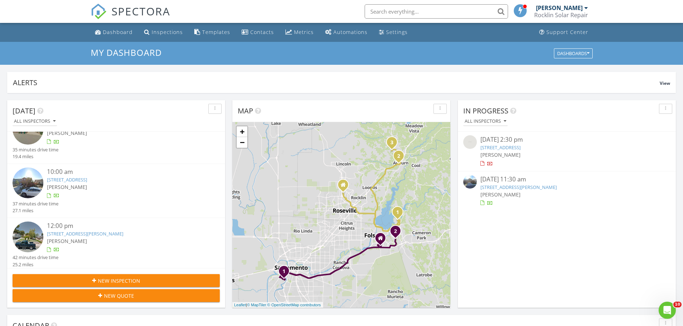
scroll to position [130, 0]
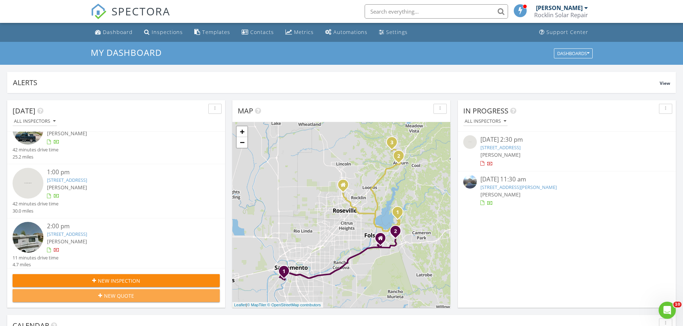
click at [159, 296] on div "New Quote" at bounding box center [116, 296] width 196 height 8
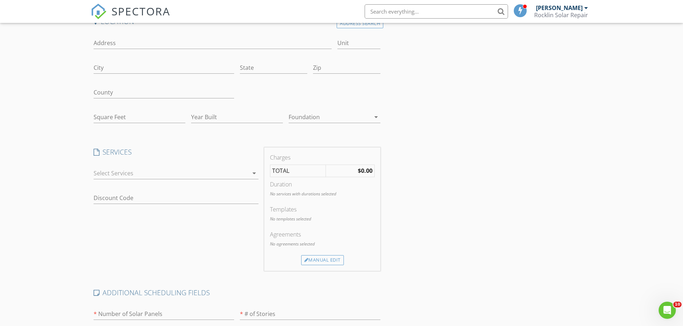
scroll to position [107, 0]
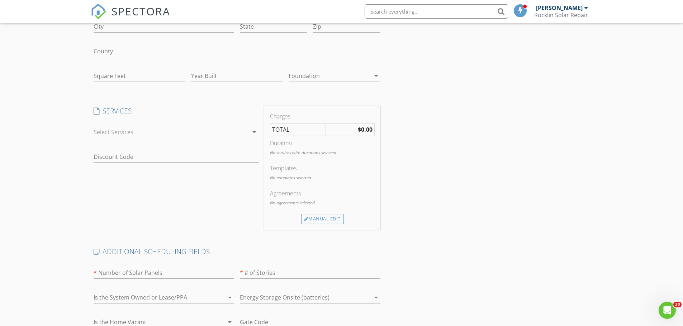
click at [184, 130] on div at bounding box center [171, 131] width 155 height 11
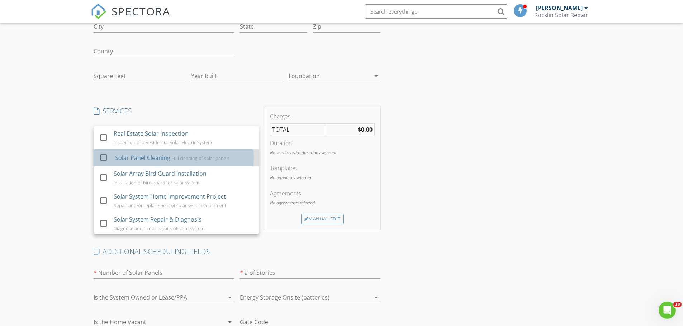
click at [187, 159] on div "Full cleaning of solar panels" at bounding box center [200, 158] width 58 height 6
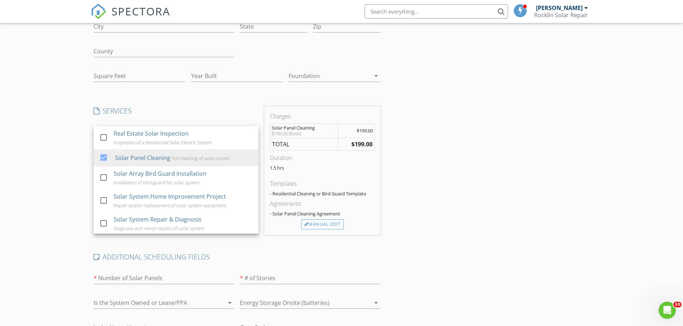
click at [417, 158] on div "Location Address Search Address Unit City State Zip County Square Feet Year Bui…" at bounding box center [342, 220] width 502 height 488
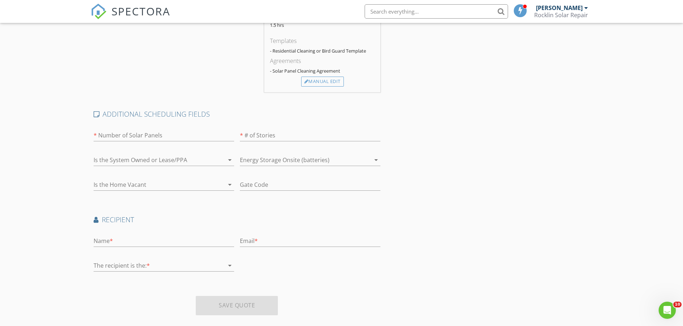
scroll to position [251, 0]
click at [161, 134] on input "number" at bounding box center [164, 135] width 140 height 12
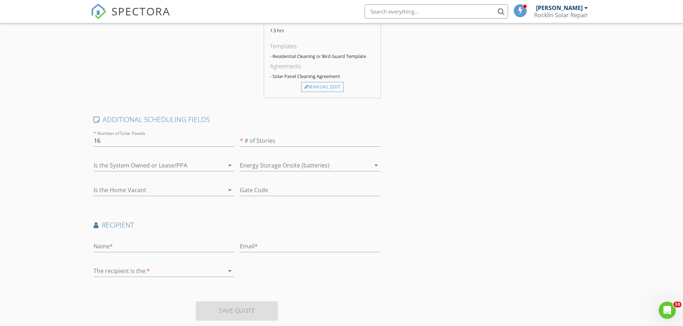
click at [176, 158] on div "Is the System Owned or Lease/PPA arrow_drop_down" at bounding box center [164, 166] width 140 height 23
click at [231, 138] on input "17" at bounding box center [164, 141] width 140 height 12
type input "16"
click at [231, 142] on input "16" at bounding box center [164, 141] width 140 height 12
type input "1"
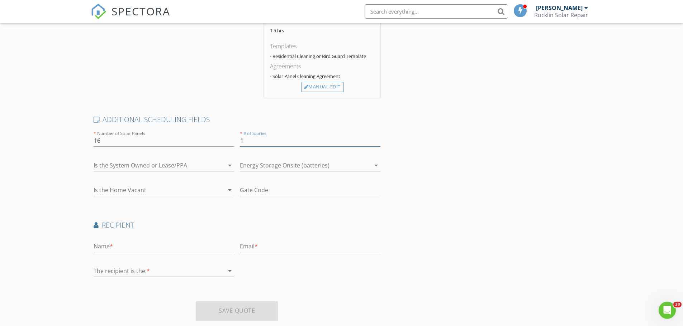
click at [378, 138] on input "1" at bounding box center [310, 141] width 140 height 12
click at [429, 134] on div "Location Address Search Address Unit City State Zip County Square Feet Year Bui…" at bounding box center [342, 79] width 502 height 494
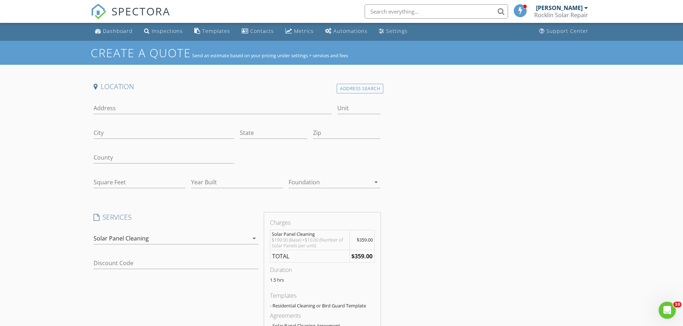
scroll to position [0, 0]
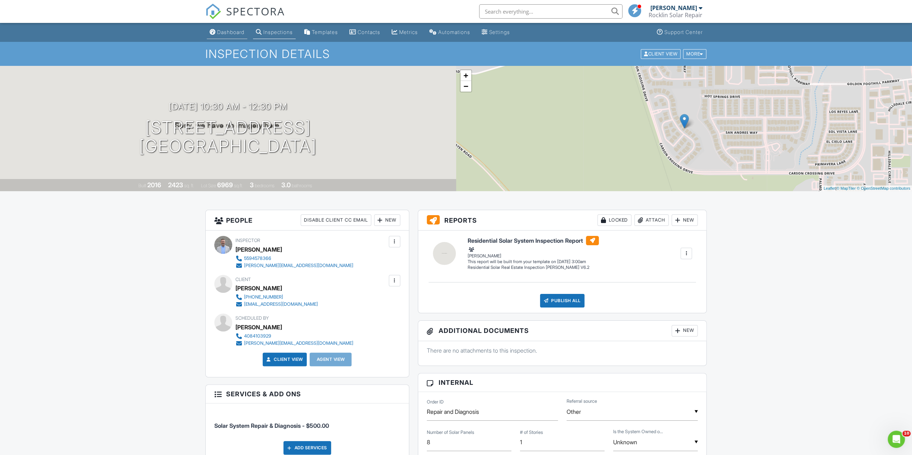
click at [229, 30] on div "Dashboard" at bounding box center [230, 32] width 27 height 6
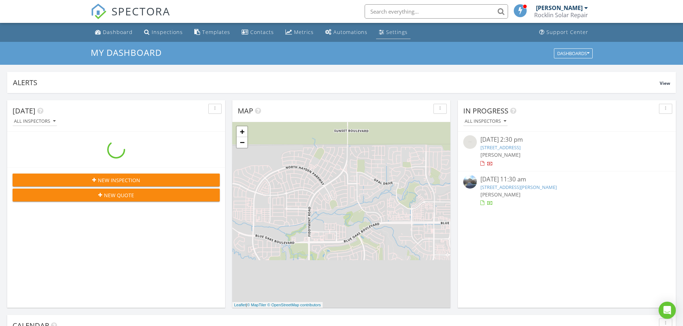
scroll to position [663, 694]
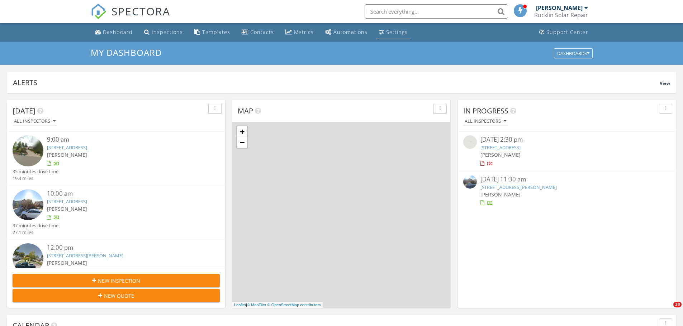
click at [387, 32] on div "Settings" at bounding box center [396, 32] width 21 height 7
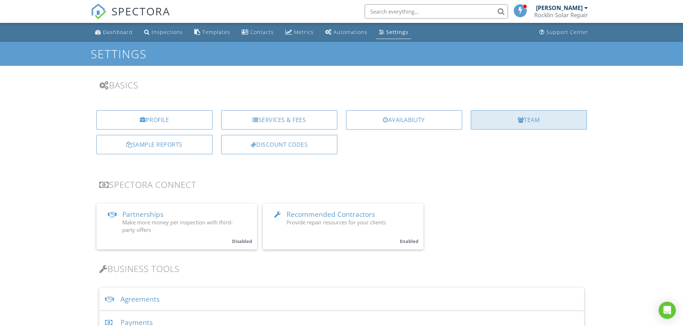
click at [506, 127] on div "Team" at bounding box center [528, 119] width 116 height 19
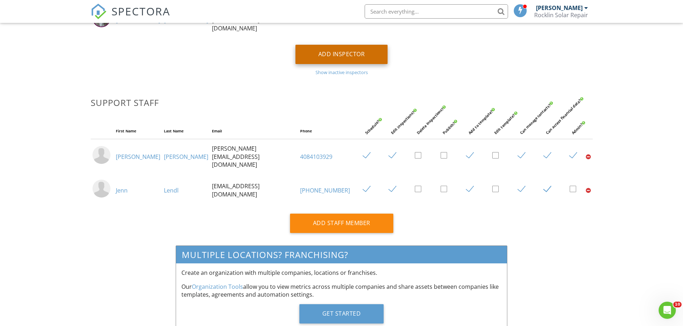
scroll to position [250, 0]
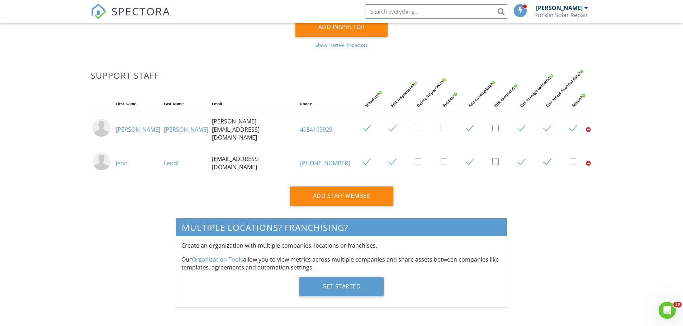
click at [569, 158] on label at bounding box center [575, 162] width 13 height 9
click at [569, 161] on input "checkbox" at bounding box center [571, 163] width 5 height 5
checkbox input "true"
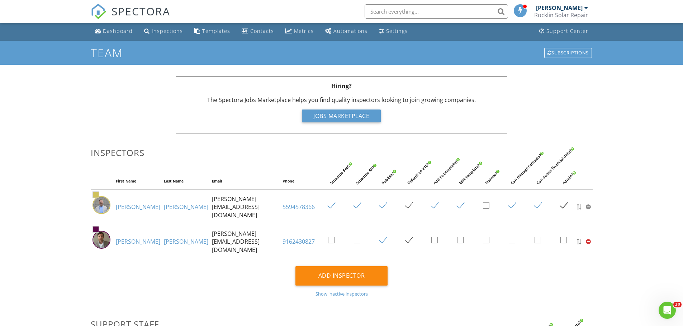
scroll to position [0, 0]
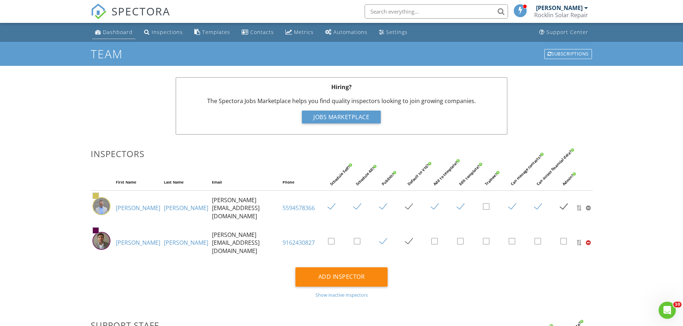
click at [121, 32] on div "Dashboard" at bounding box center [118, 32] width 30 height 7
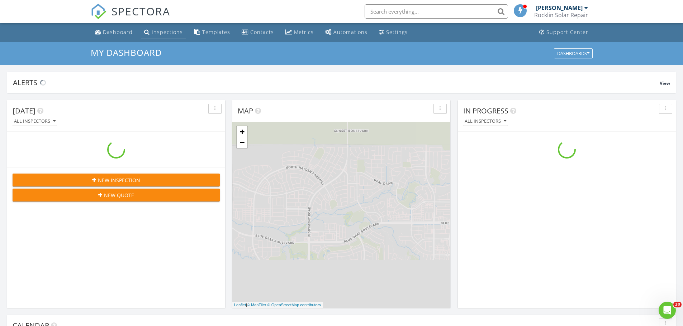
scroll to position [663, 694]
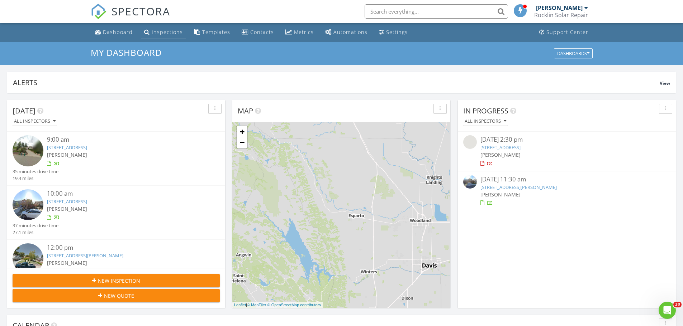
click at [168, 32] on div "Inspections" at bounding box center [167, 32] width 31 height 7
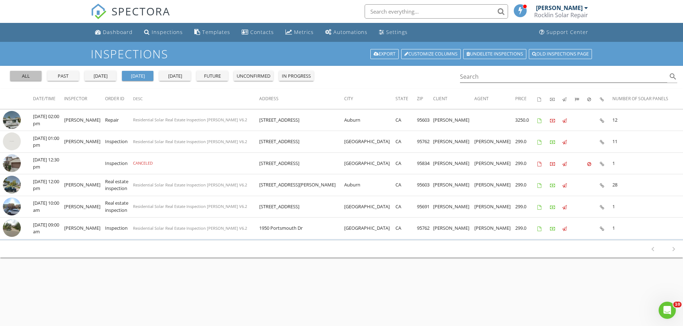
click at [28, 77] on div "all" at bounding box center [26, 76] width 26 height 7
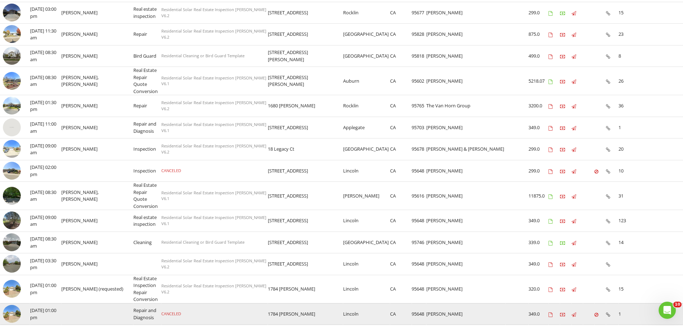
scroll to position [419, 0]
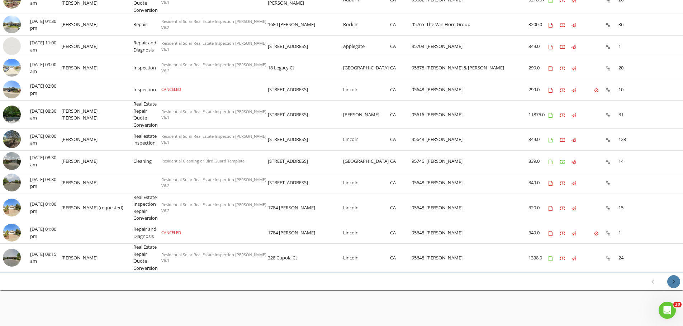
click at [670, 280] on icon "chevron_right" at bounding box center [673, 282] width 9 height 9
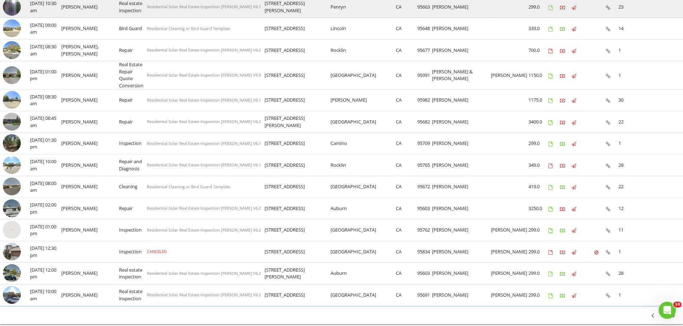
scroll to position [392, 0]
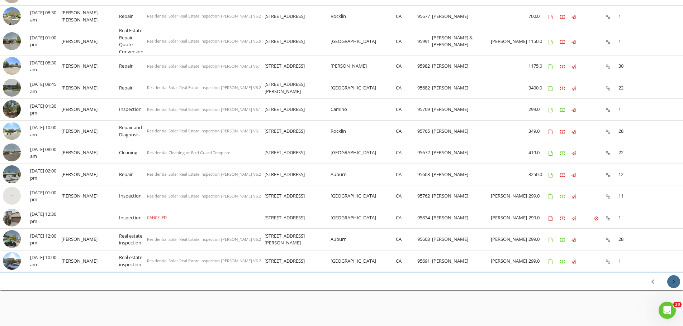
click at [669, 280] on icon "chevron_right" at bounding box center [673, 282] width 9 height 9
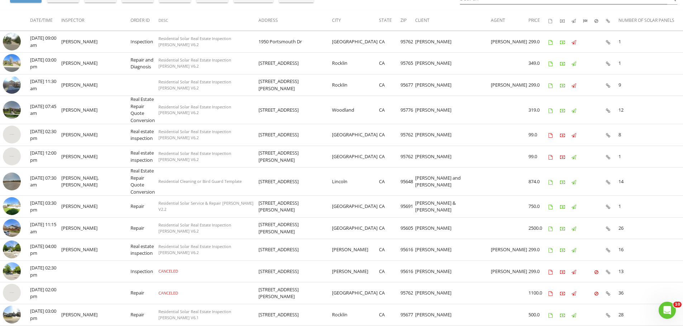
scroll to position [0, 0]
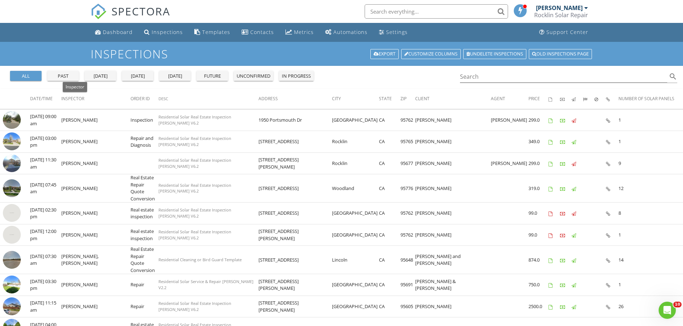
click at [78, 97] on span "Inspector" at bounding box center [72, 99] width 23 height 6
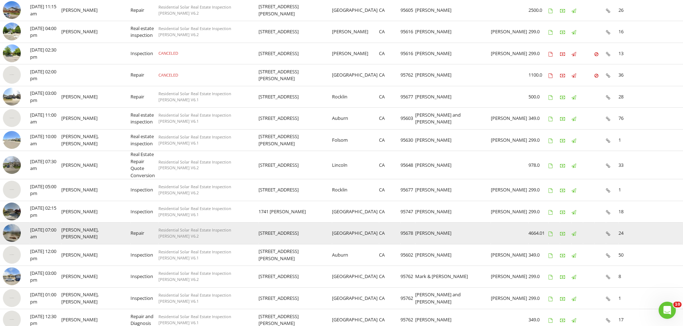
scroll to position [406, 0]
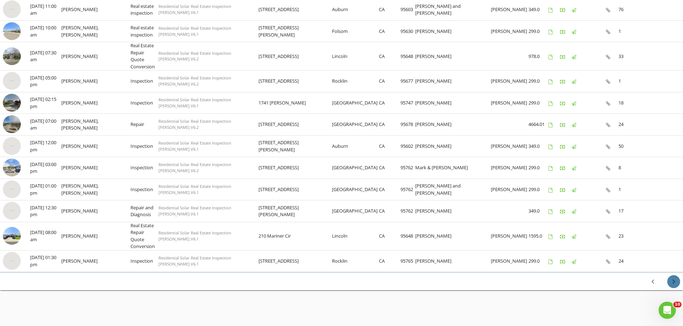
click at [674, 283] on icon "chevron_right" at bounding box center [673, 282] width 9 height 9
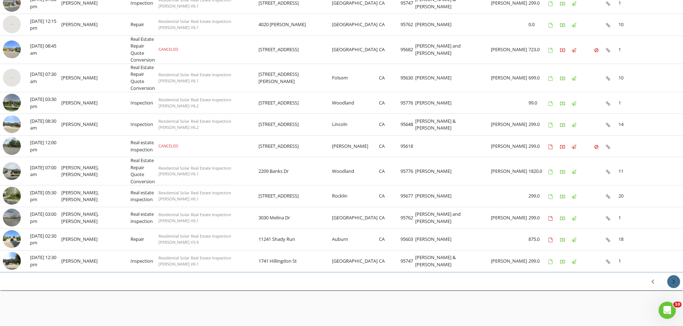
click at [672, 277] on button "chevron_right" at bounding box center [673, 282] width 13 height 13
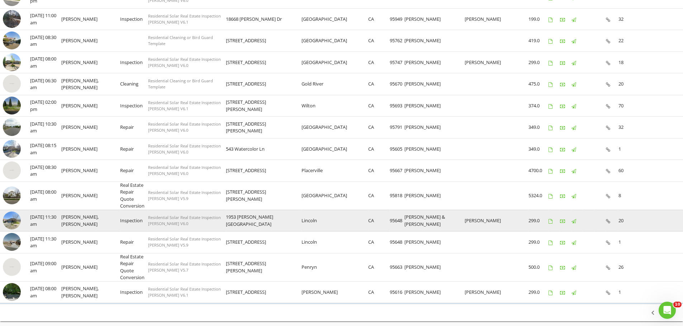
scroll to position [394, 0]
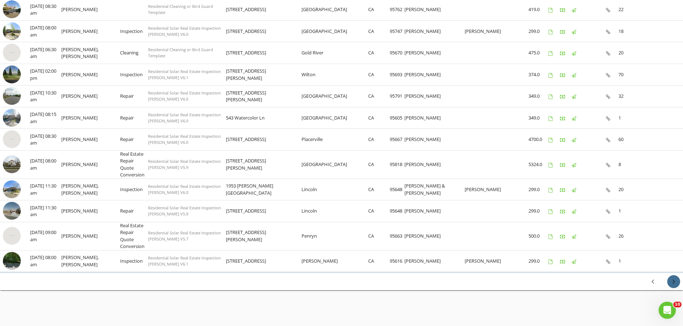
click at [674, 283] on icon "chevron_right" at bounding box center [673, 282] width 9 height 9
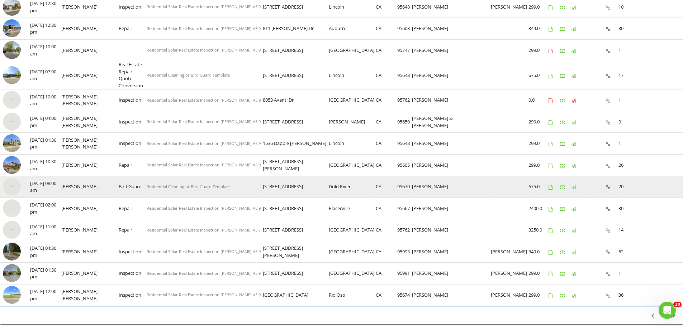
scroll to position [392, 0]
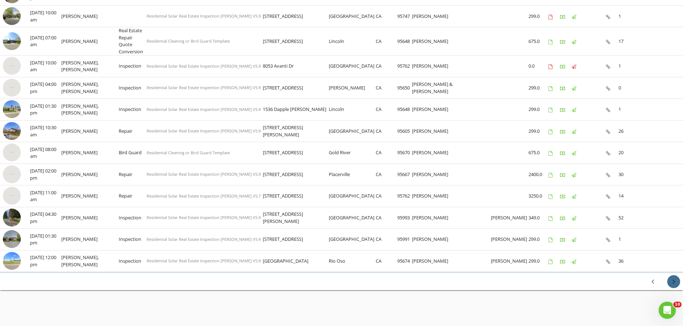
click at [672, 281] on icon "chevron_right" at bounding box center [673, 282] width 9 height 9
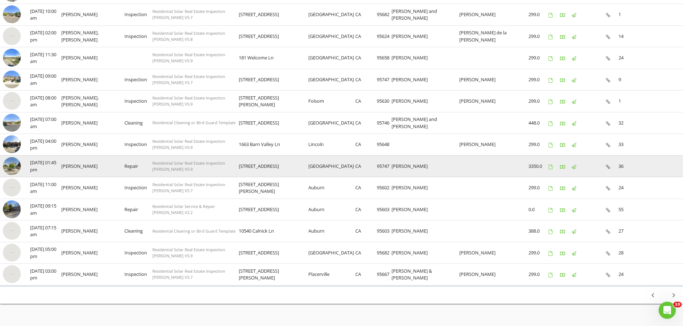
scroll to position [386, 0]
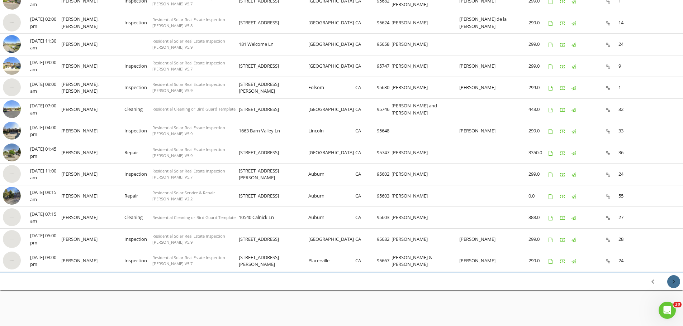
click at [675, 282] on icon "chevron_right" at bounding box center [673, 282] width 9 height 9
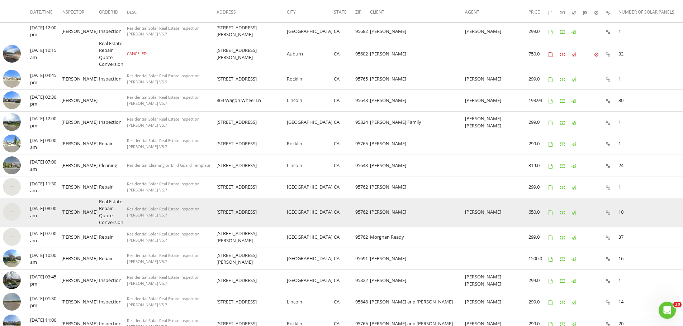
scroll to position [0, 0]
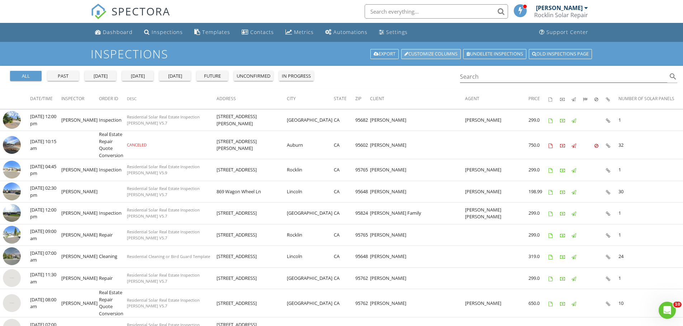
click at [428, 51] on link "Customize Columns" at bounding box center [430, 54] width 59 height 10
click at [625, 43] on div at bounding box center [341, 163] width 683 height 326
click at [437, 53] on link "Customize Columns" at bounding box center [430, 54] width 59 height 10
click at [628, 56] on div at bounding box center [341, 163] width 683 height 326
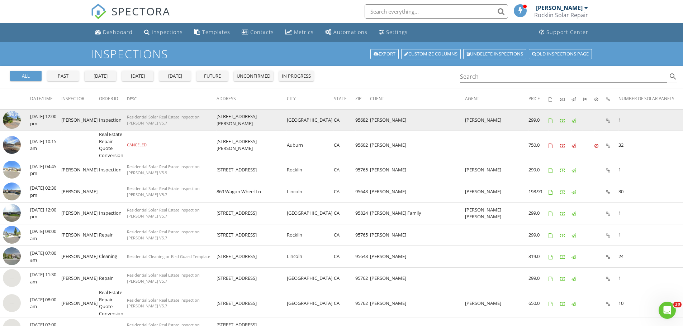
click at [618, 122] on td "1" at bounding box center [650, 120] width 64 height 22
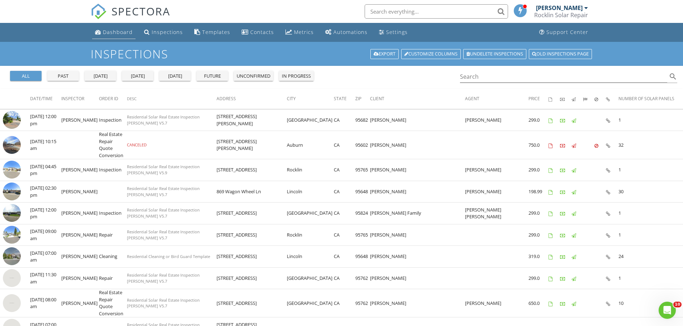
click at [122, 33] on div "Dashboard" at bounding box center [118, 32] width 30 height 7
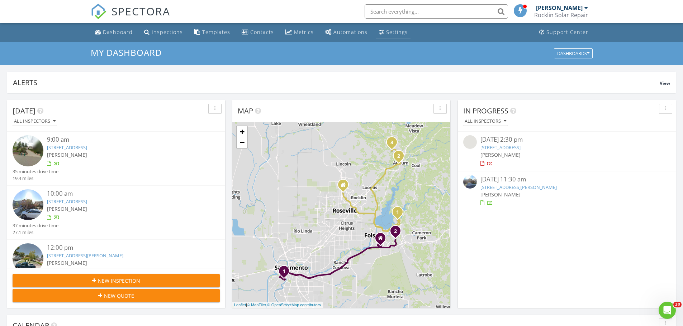
click at [380, 33] on div "Settings" at bounding box center [381, 32] width 5 height 6
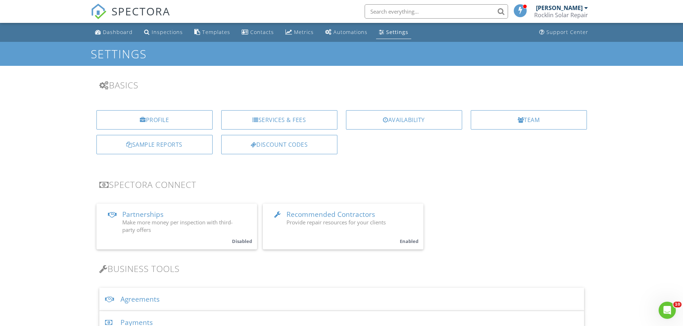
click at [393, 34] on div "Settings" at bounding box center [397, 32] width 22 height 7
click at [570, 13] on div "Rocklin Solar Repair" at bounding box center [561, 14] width 54 height 7
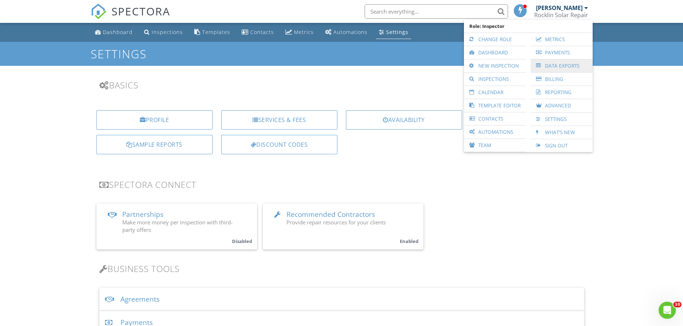
click at [557, 67] on link "Data Exports" at bounding box center [561, 65] width 55 height 13
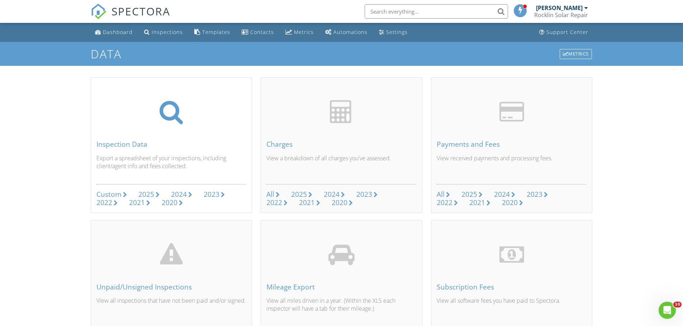
click at [147, 193] on div "2025" at bounding box center [146, 195] width 16 height 10
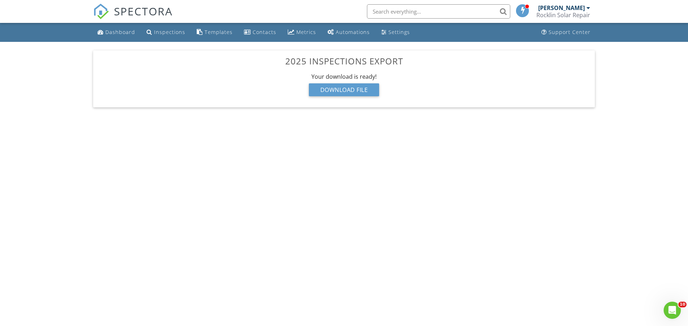
click at [580, 15] on div "Rocklin Solar Repair" at bounding box center [563, 14] width 54 height 7
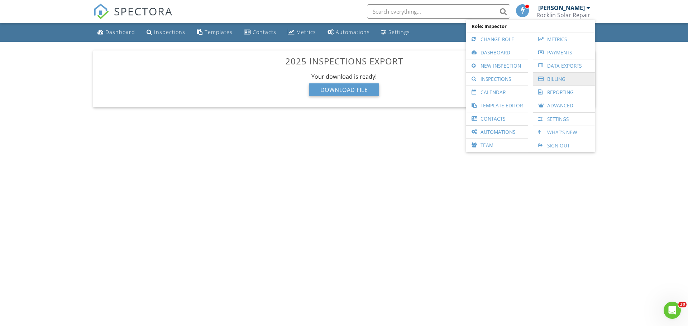
click at [560, 80] on link "Billing" at bounding box center [563, 79] width 55 height 13
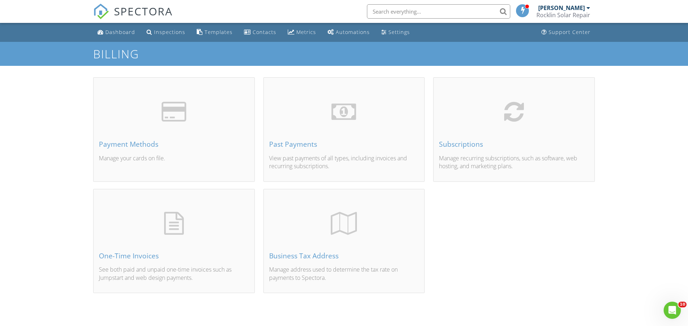
click at [584, 15] on div "Rocklin Solar Repair" at bounding box center [563, 14] width 54 height 7
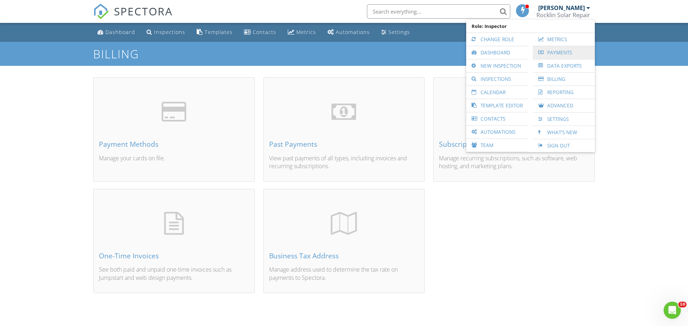
click at [554, 49] on link "Payments" at bounding box center [563, 52] width 55 height 13
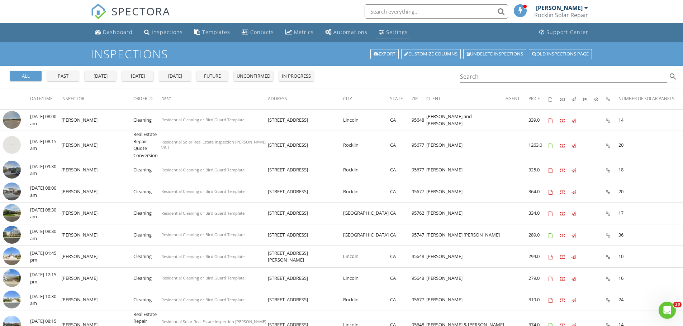
click at [386, 32] on div "Settings" at bounding box center [396, 32] width 21 height 7
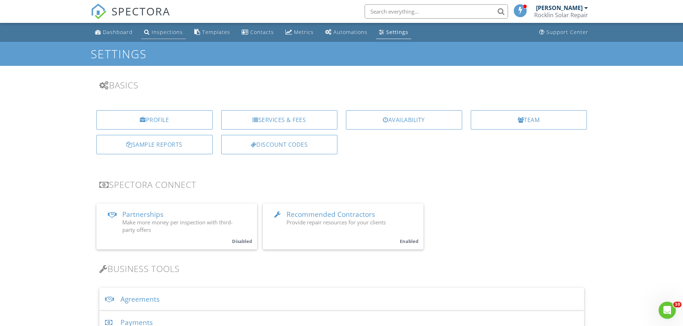
click at [170, 31] on div "Inspections" at bounding box center [167, 32] width 31 height 7
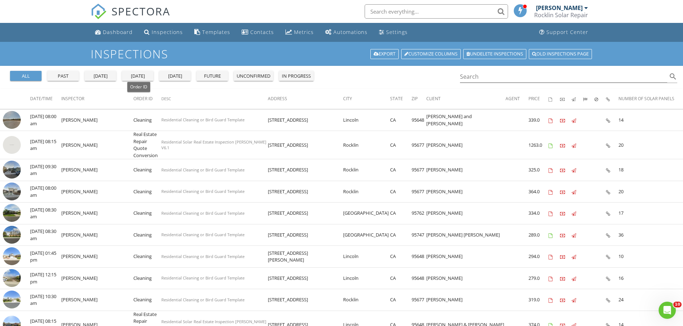
click at [141, 96] on span "Order ID" at bounding box center [142, 99] width 19 height 6
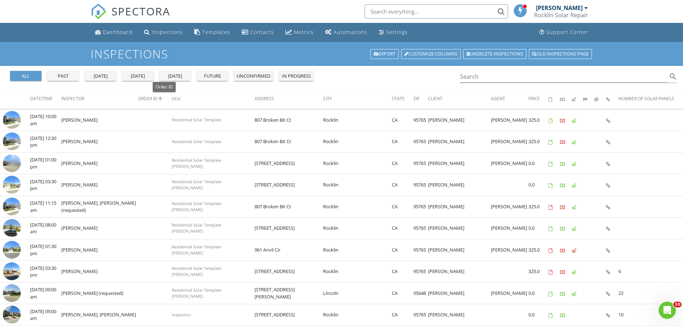
click at [163, 99] on span "Order ID arrow_upward" at bounding box center [150, 99] width 25 height 6
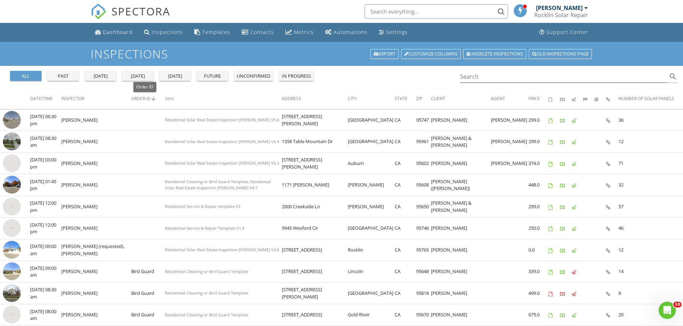
click at [145, 99] on span "Order ID arrow_upward" at bounding box center [143, 99] width 25 height 6
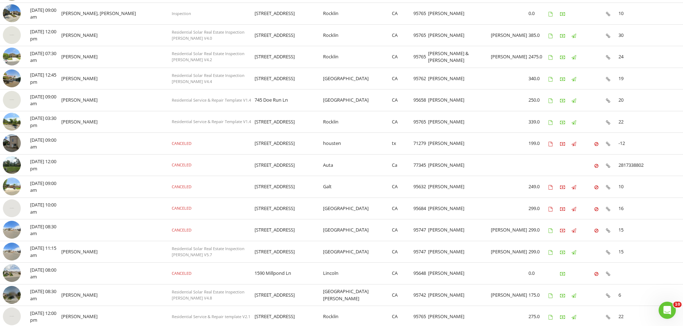
scroll to position [379, 0]
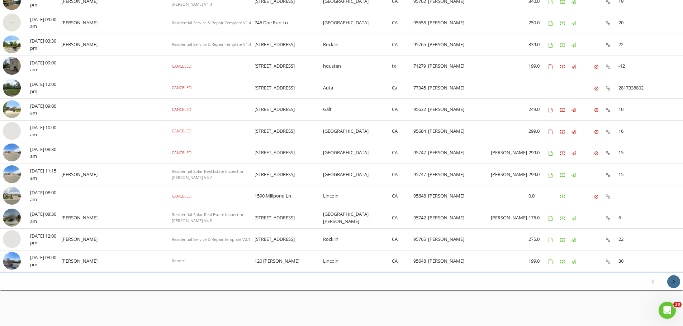
click at [676, 281] on icon "chevron_right" at bounding box center [673, 282] width 9 height 9
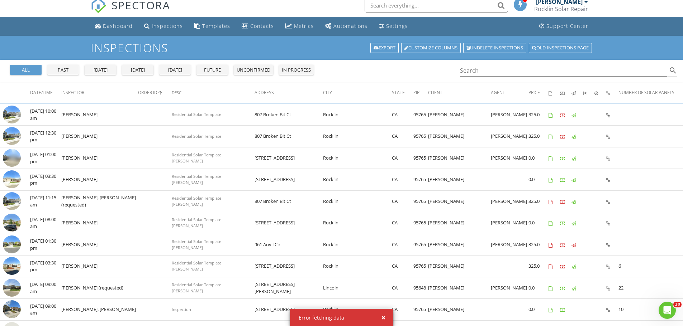
scroll to position [0, 0]
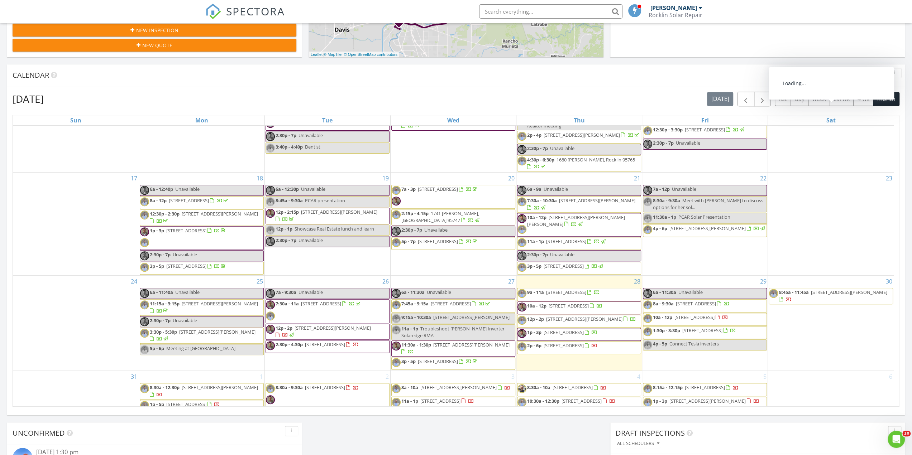
scroll to position [398, 0]
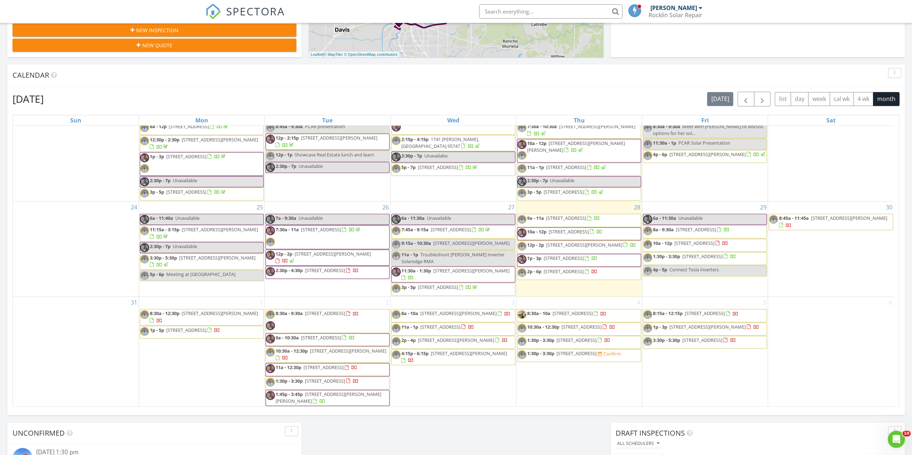
click at [911, 257] on div "[DATE] All Inspectors 9:00 am [STREET_ADDRESS] [PERSON_NAME] 35 minutes drive t…" at bounding box center [456, 168] width 912 height 652
